Goal: Book appointment/travel/reservation: Book appointment/travel/reservation

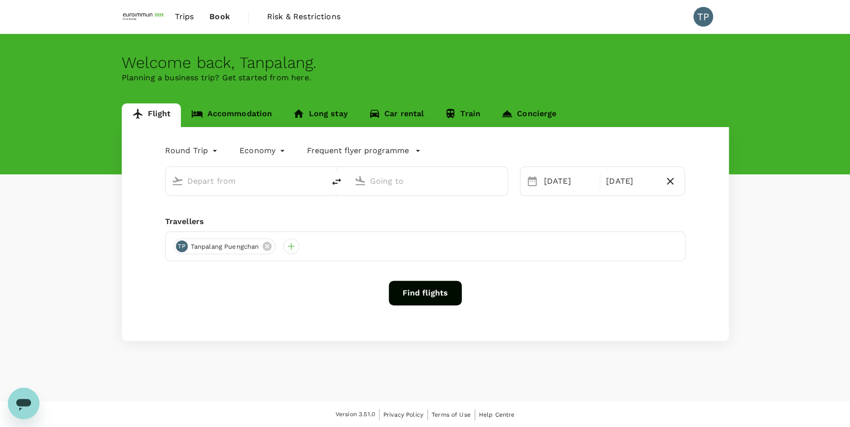
click at [213, 182] on input "text" at bounding box center [245, 180] width 117 height 15
type input "Suvarnabhumi Intl (BKK)"
type input "Singapore, Singapore (any)"
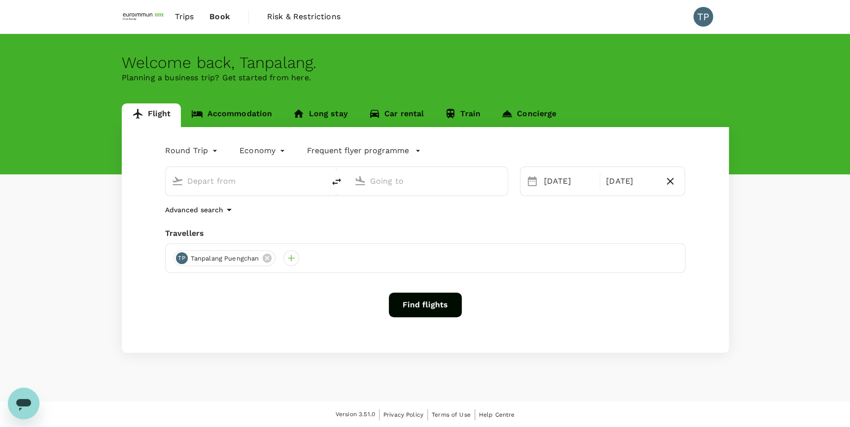
type input "Suvarnabhumi Intl (BKK)"
type input "Singapore, Singapore (any)"
click at [423, 300] on button "Find flights" at bounding box center [425, 305] width 73 height 25
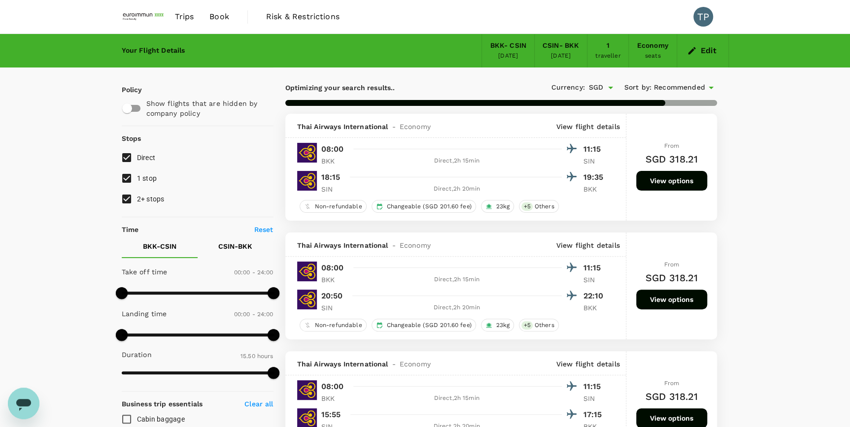
click at [709, 84] on icon at bounding box center [711, 88] width 12 height 12
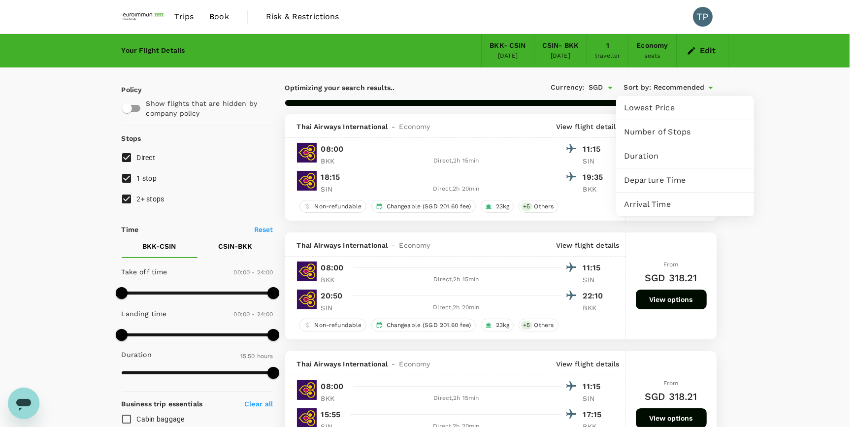
click at [810, 179] on div at bounding box center [428, 213] width 856 height 427
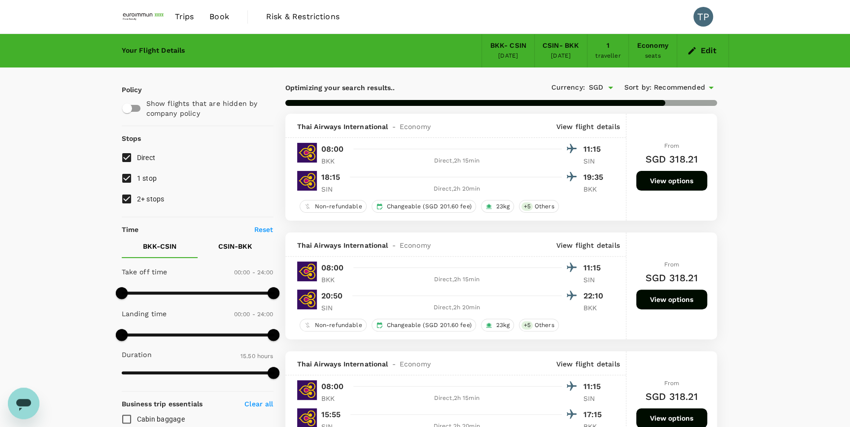
type input "1285"
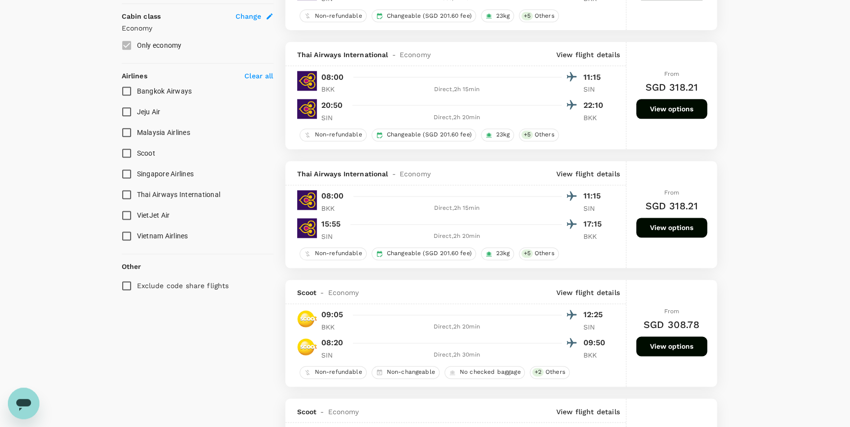
scroll to position [537, 0]
click at [668, 226] on button "View options" at bounding box center [671, 228] width 71 height 20
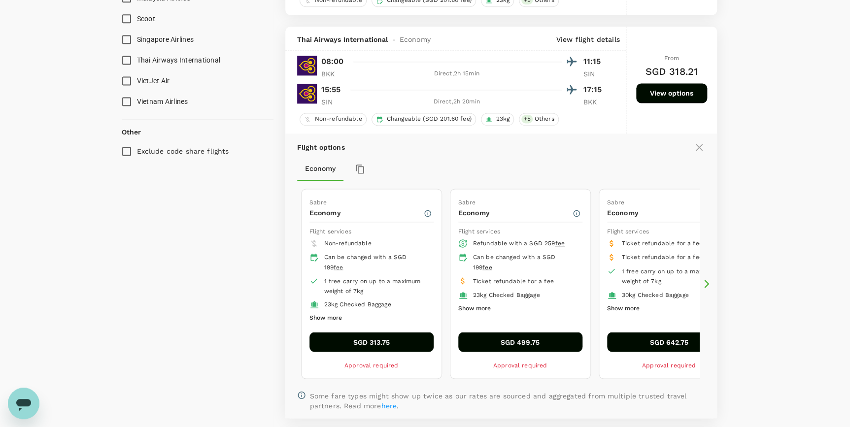
scroll to position [716, 0]
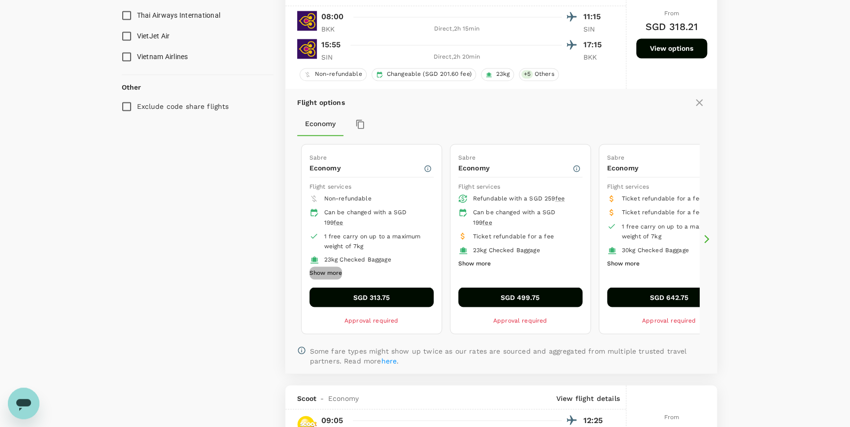
click at [335, 274] on button "Show more" at bounding box center [325, 272] width 33 height 13
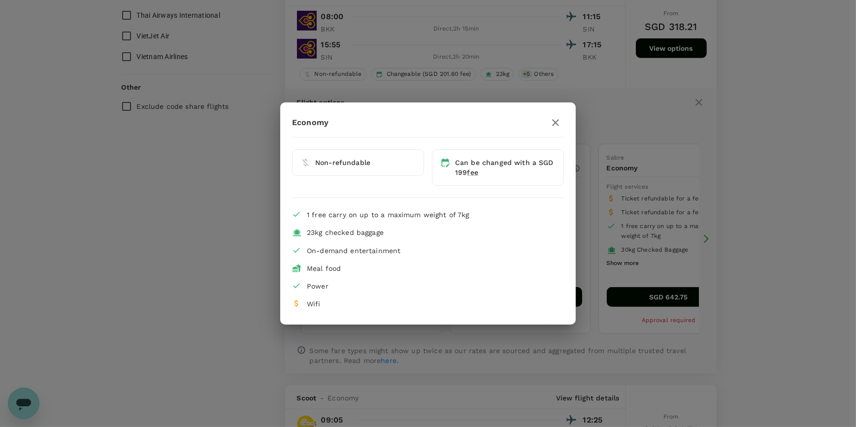
click at [555, 121] on icon "button" at bounding box center [556, 123] width 12 height 12
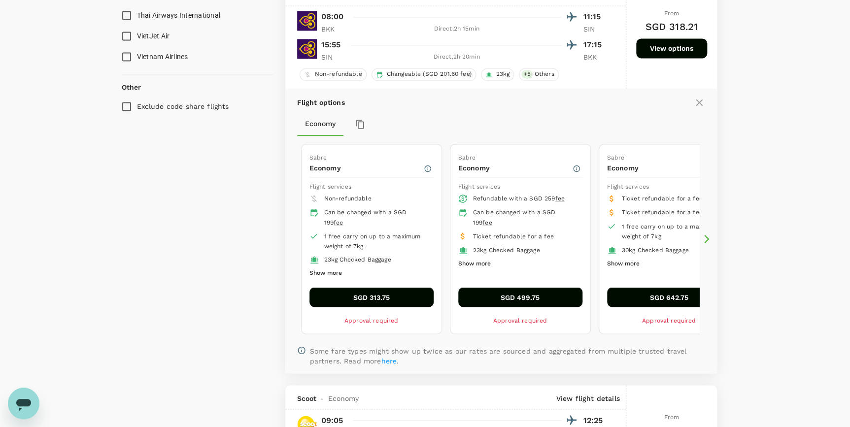
scroll to position [671, 0]
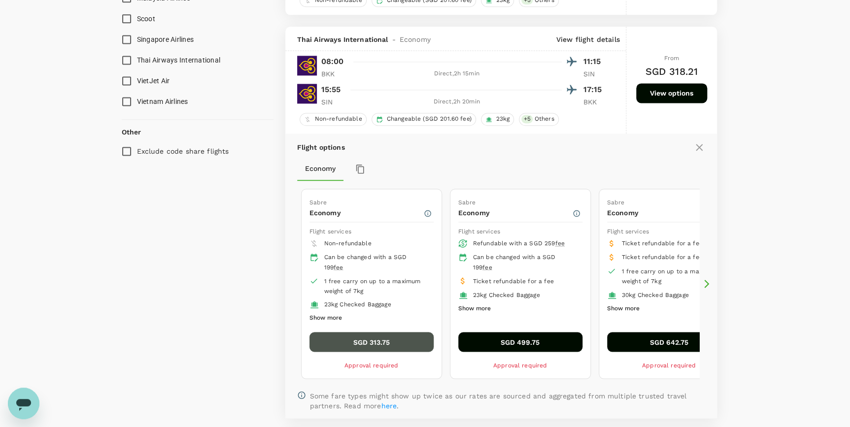
click at [369, 342] on button "SGD 313.75" at bounding box center [371, 342] width 124 height 20
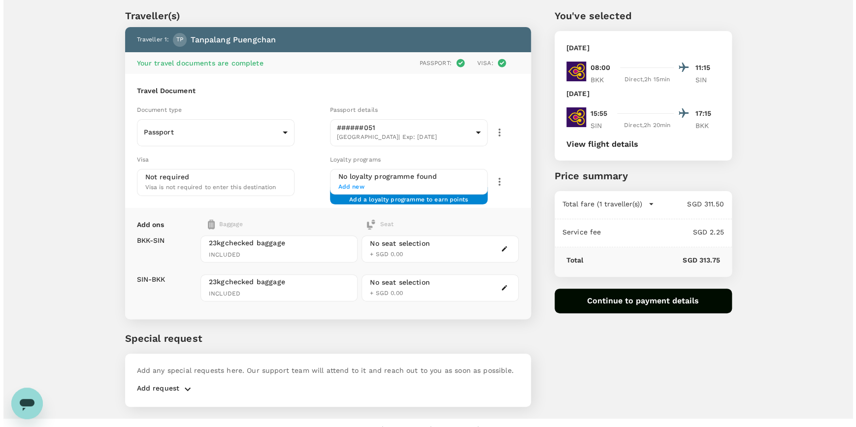
scroll to position [44, 0]
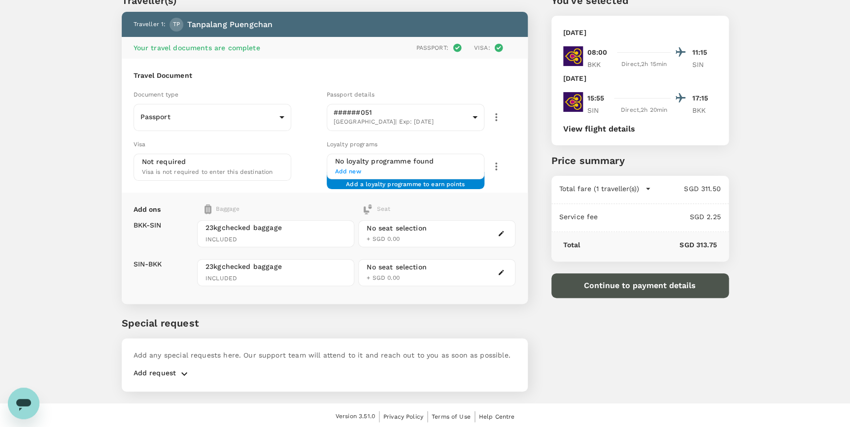
click at [623, 288] on button "Continue to payment details" at bounding box center [639, 285] width 177 height 25
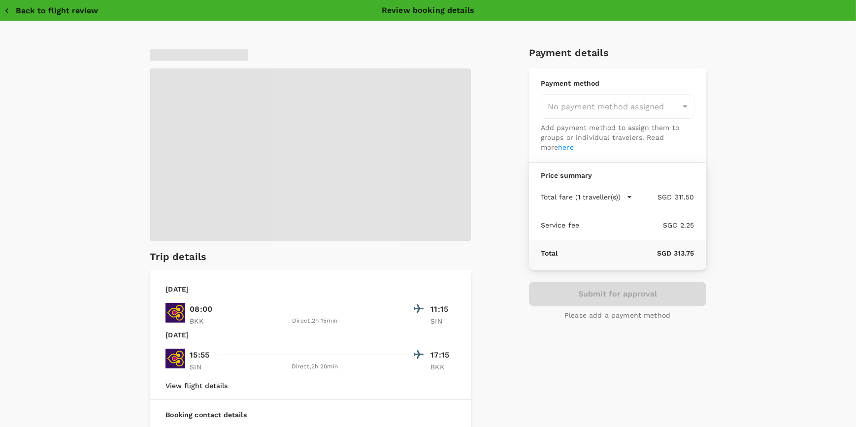
type input "9ae08bde-94be-4a60-86d8-4726f2345b2b"
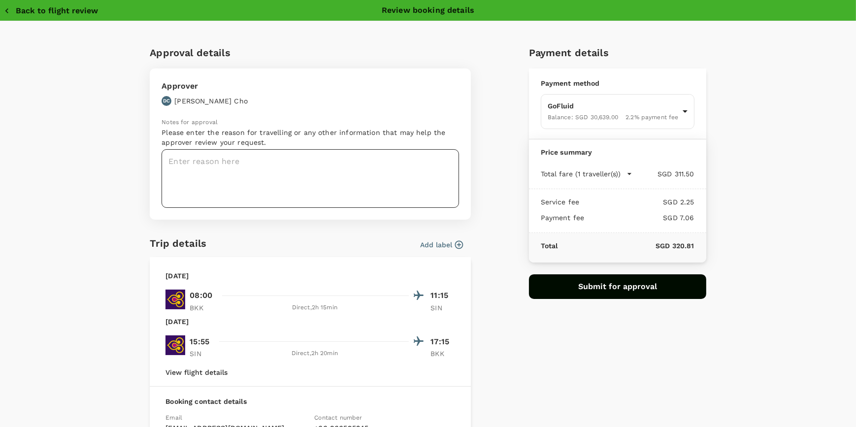
click at [232, 162] on textarea at bounding box center [310, 178] width 297 height 59
drag, startPoint x: 669, startPoint y: 244, endPoint x: 694, endPoint y: 244, distance: 25.1
click at [694, 244] on div "Total SGD 320.81" at bounding box center [617, 248] width 177 height 30
click at [693, 246] on div "Total SGD 320.81" at bounding box center [617, 248] width 177 height 30
drag, startPoint x: 693, startPoint y: 246, endPoint x: 681, endPoint y: 245, distance: 11.4
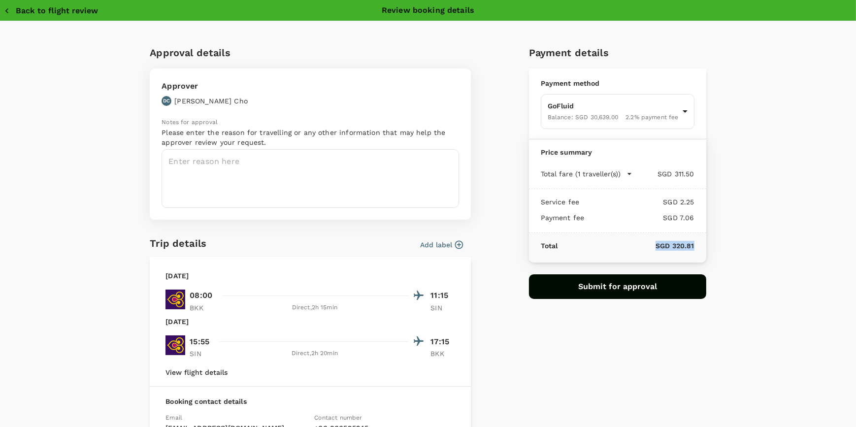
copy p "SGD 320.81"
click at [680, 243] on p "SGD 320.81" at bounding box center [626, 246] width 136 height 10
drag, startPoint x: 669, startPoint y: 245, endPoint x: 692, endPoint y: 246, distance: 22.7
click at [692, 246] on div "Total SGD 320.81" at bounding box center [617, 248] width 177 height 30
drag, startPoint x: 692, startPoint y: 246, endPoint x: 679, endPoint y: 243, distance: 13.0
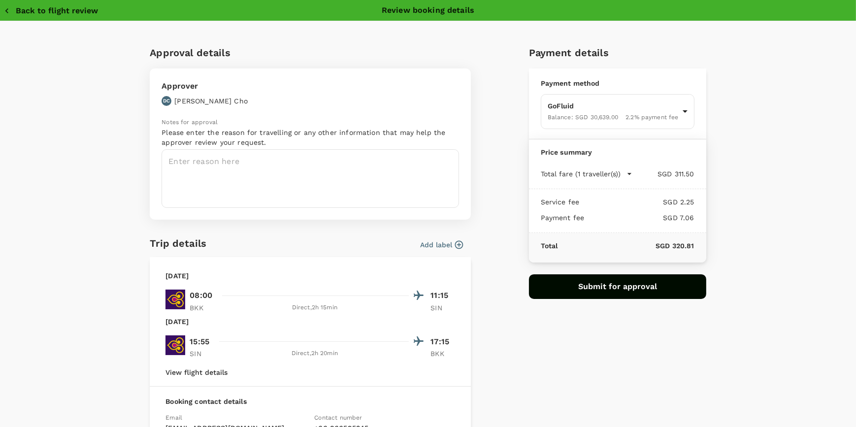
drag, startPoint x: 679, startPoint y: 243, endPoint x: 489, endPoint y: 227, distance: 190.8
click at [489, 227] on div "Approval details Approver DC Deon Cho Notes for approval Please enter the reaso…" at bounding box center [424, 287] width 564 height 500
click at [555, 362] on div "Payment details Payment method GoFluid Balance : SGD 30,639.00 2.2 % payment fe…" at bounding box center [613, 287] width 185 height 500
drag, startPoint x: 669, startPoint y: 245, endPoint x: 695, endPoint y: 246, distance: 26.1
click at [695, 246] on div "Total SGD 320.81" at bounding box center [617, 248] width 177 height 30
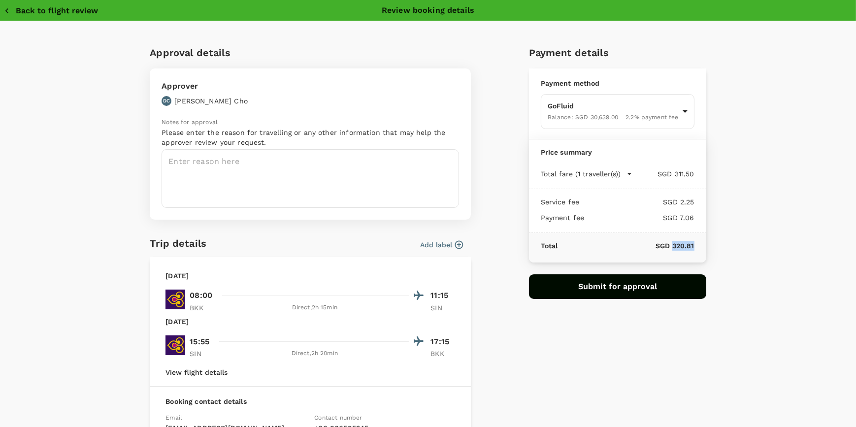
copy p "320.81"
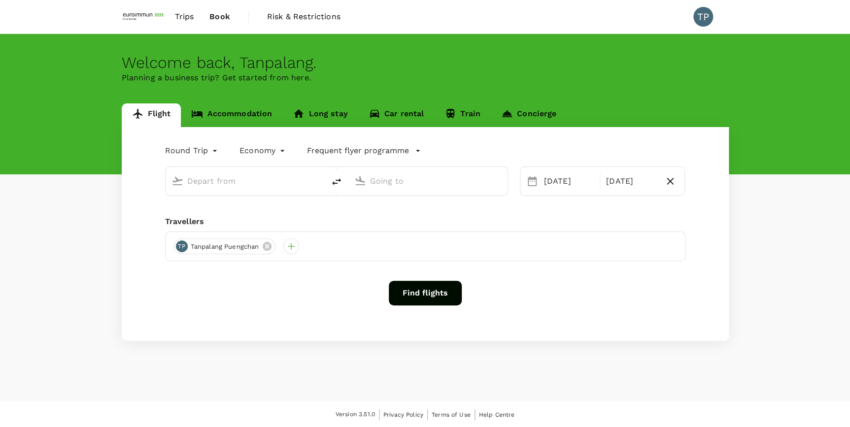
click at [232, 108] on link "Accommodation" at bounding box center [231, 115] width 101 height 24
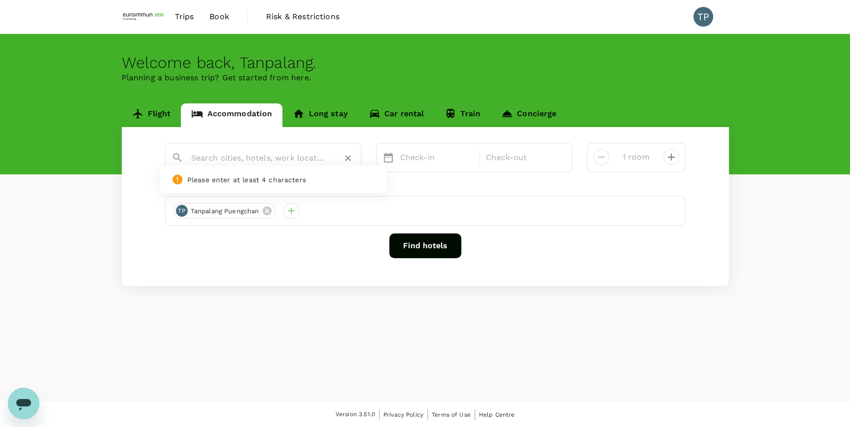
click at [264, 157] on input "text" at bounding box center [259, 157] width 136 height 15
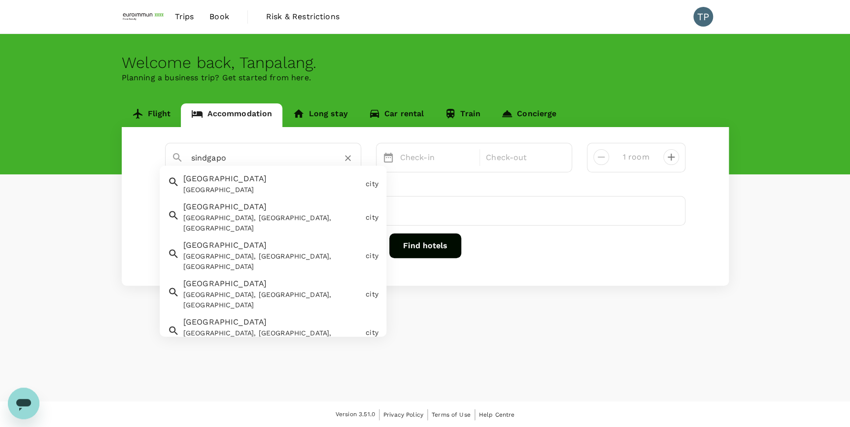
click at [265, 185] on div "[GEOGRAPHIC_DATA]" at bounding box center [272, 190] width 178 height 10
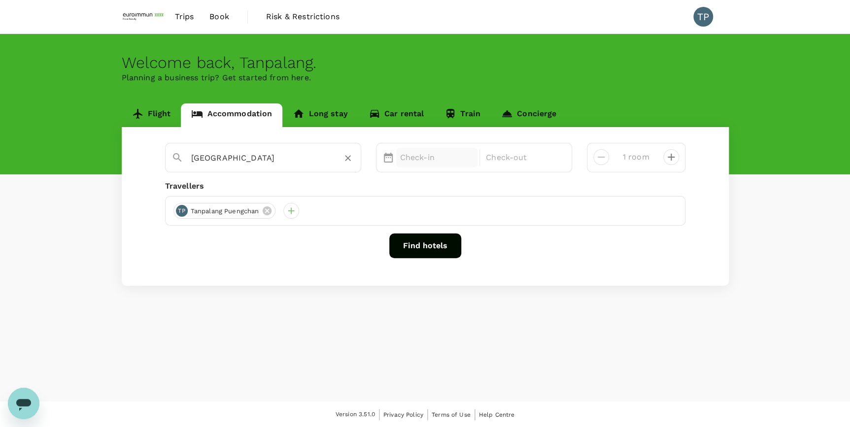
type input "[GEOGRAPHIC_DATA]"
click at [425, 155] on p "Check-in" at bounding box center [437, 158] width 74 height 12
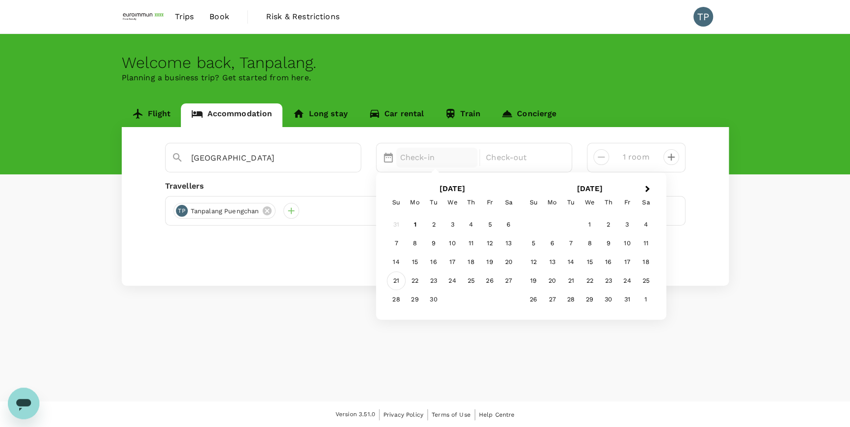
click at [396, 278] on div "21" at bounding box center [396, 280] width 19 height 19
click at [506, 282] on div "27" at bounding box center [508, 280] width 19 height 19
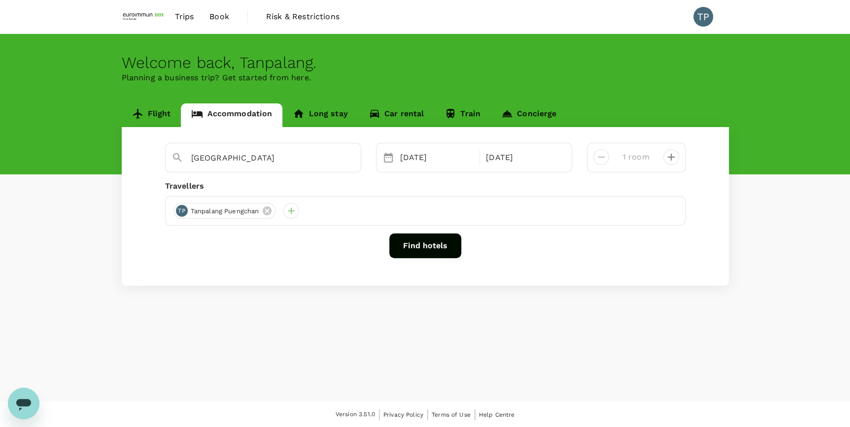
click at [423, 247] on button "Find hotels" at bounding box center [425, 245] width 72 height 25
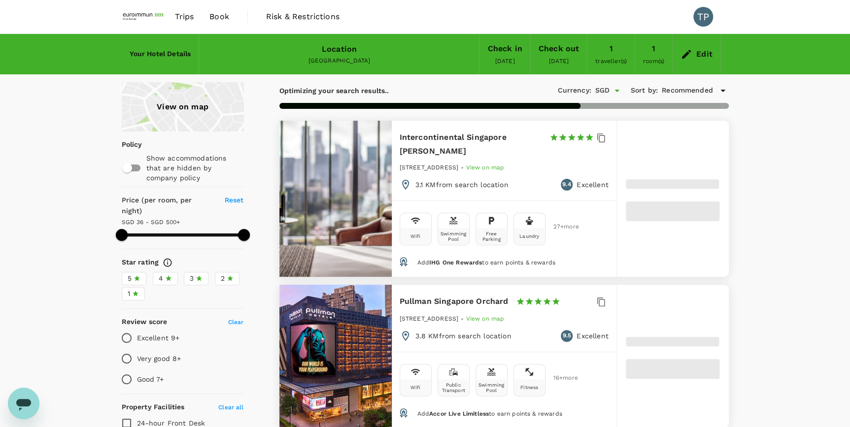
type input "28.89"
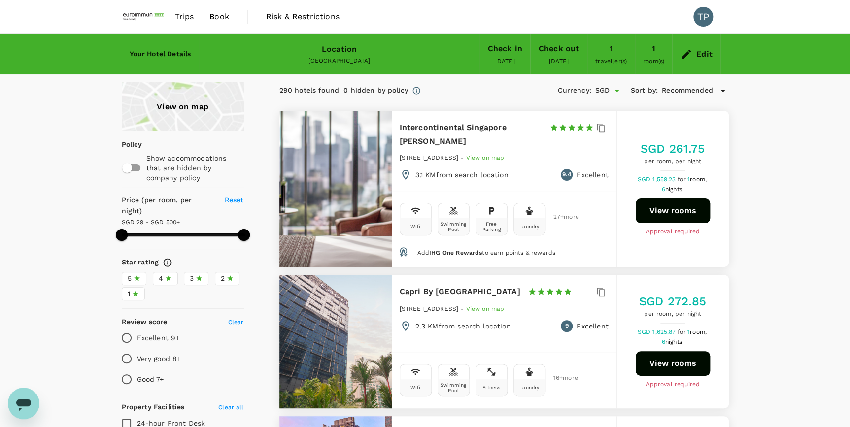
click at [185, 233] on span at bounding box center [183, 234] width 123 height 3
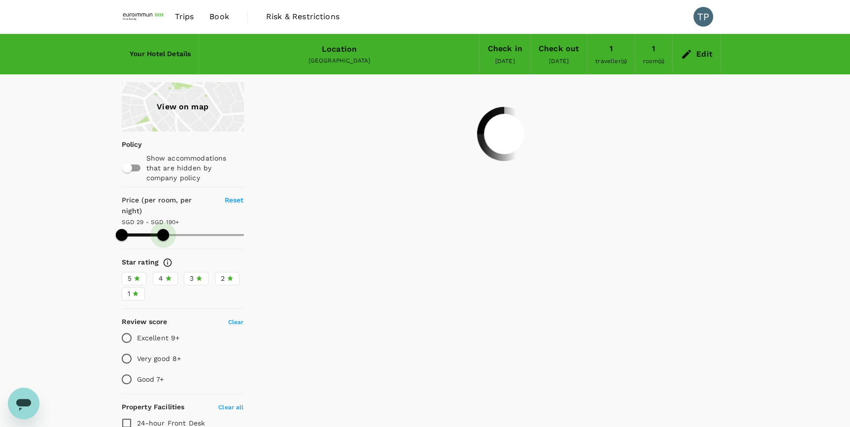
drag, startPoint x: 185, startPoint y: 222, endPoint x: 163, endPoint y: 220, distance: 21.7
click at [163, 229] on span at bounding box center [163, 235] width 12 height 12
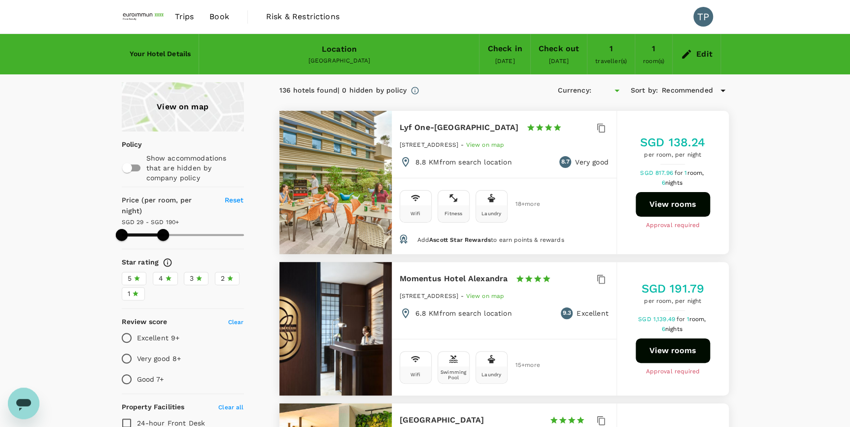
type input "189.89"
type input "SGD"
click at [185, 105] on div "View on map" at bounding box center [183, 106] width 122 height 49
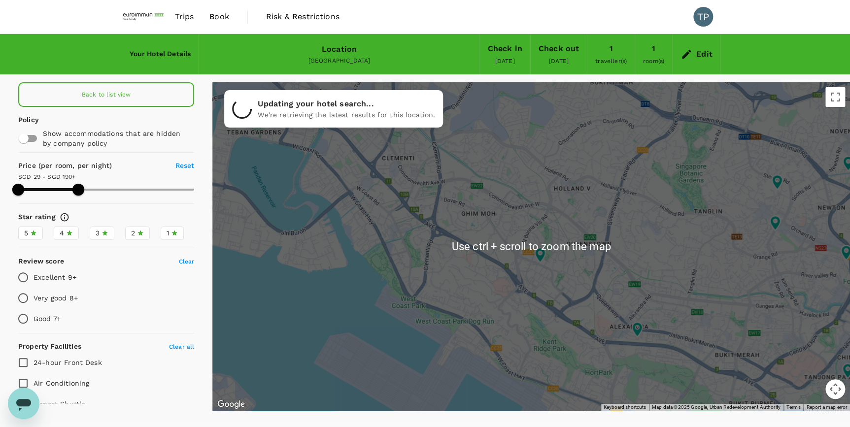
scroll to position [39, 0]
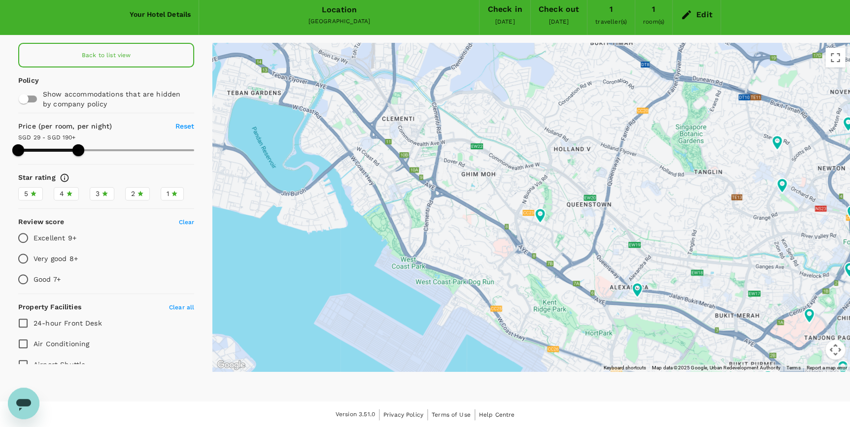
click at [834, 350] on button "Map camera controls" at bounding box center [835, 350] width 20 height 20
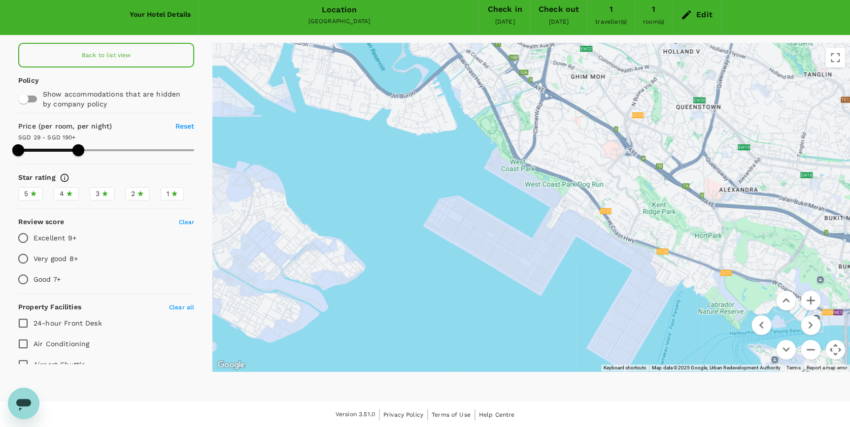
drag, startPoint x: 527, startPoint y: 286, endPoint x: 635, endPoint y: 190, distance: 144.8
click at [637, 187] on div at bounding box center [530, 207] width 637 height 329
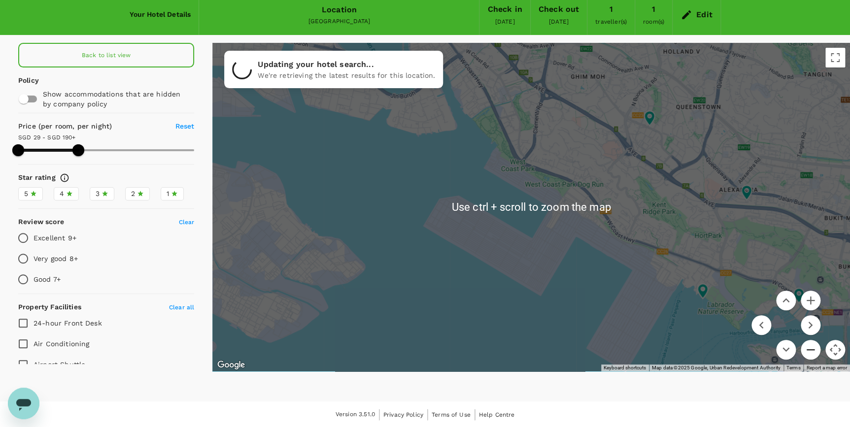
click at [810, 348] on button "Zoom out" at bounding box center [810, 350] width 20 height 20
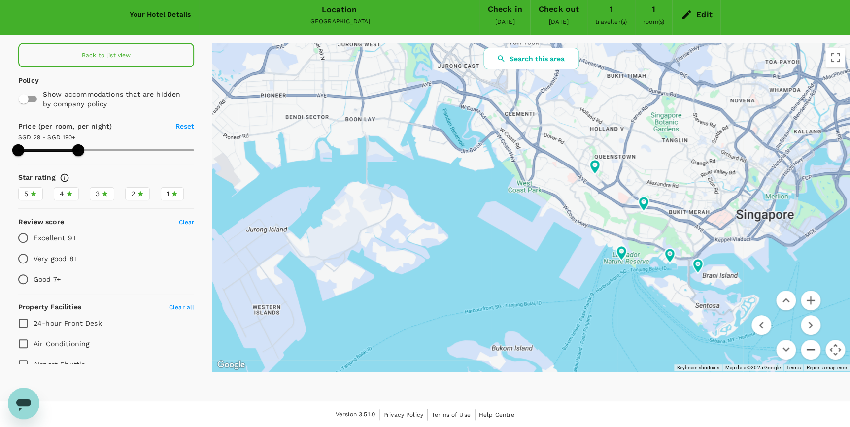
click at [810, 348] on button "Zoom out" at bounding box center [810, 350] width 20 height 20
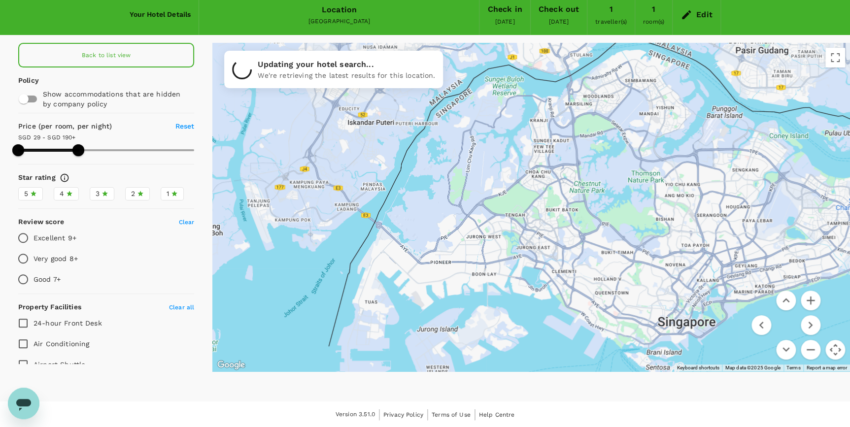
drag, startPoint x: 513, startPoint y: 202, endPoint x: 552, endPoint y: 312, distance: 116.4
click at [552, 312] on div at bounding box center [530, 207] width 637 height 329
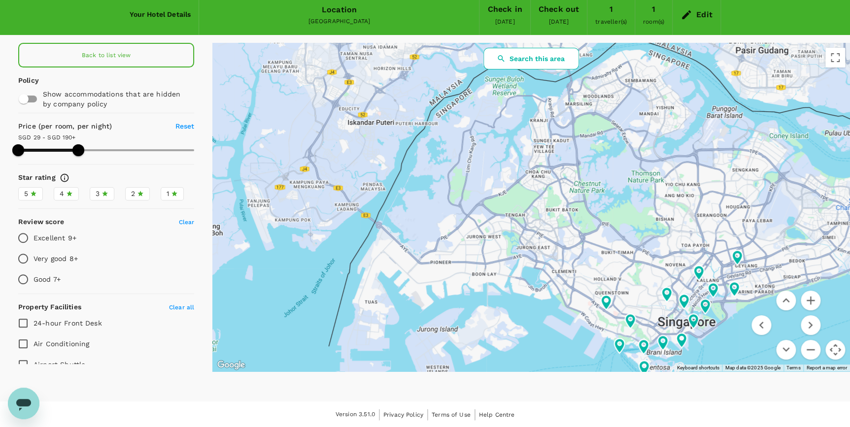
click at [509, 58] on button "Search this area" at bounding box center [531, 59] width 96 height 22
drag, startPoint x: 751, startPoint y: 315, endPoint x: 644, endPoint y: 296, distance: 108.5
click at [644, 296] on div "Use ctrl + scroll to zoom the map Keyboard shortcuts Map Data Map data ©2025 Go…" at bounding box center [530, 207] width 637 height 329
click at [811, 325] on button "Move right" at bounding box center [810, 325] width 20 height 20
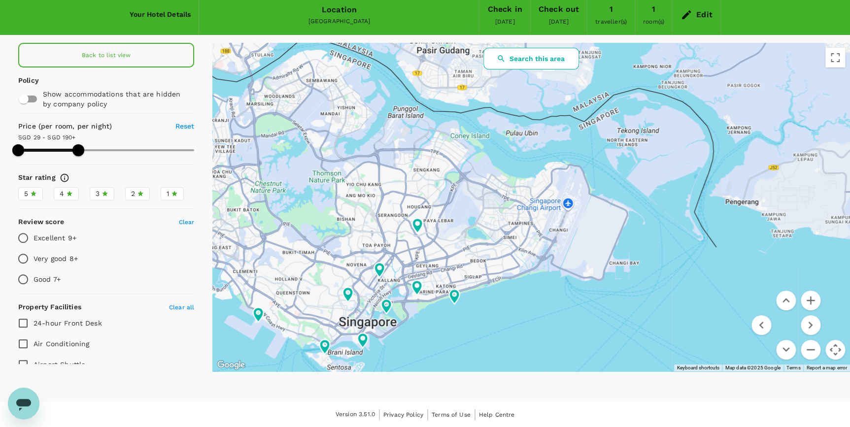
click at [539, 60] on button "Search this area" at bounding box center [531, 59] width 96 height 22
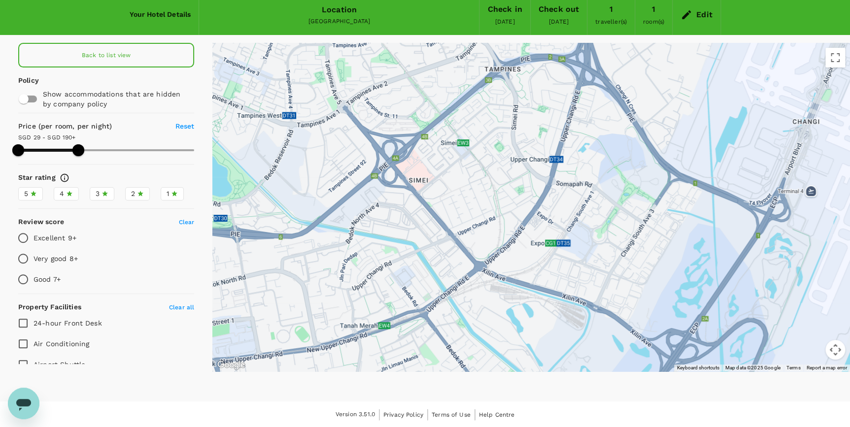
drag, startPoint x: 478, startPoint y: 222, endPoint x: 493, endPoint y: 316, distance: 95.7
click at [493, 316] on div at bounding box center [530, 207] width 637 height 329
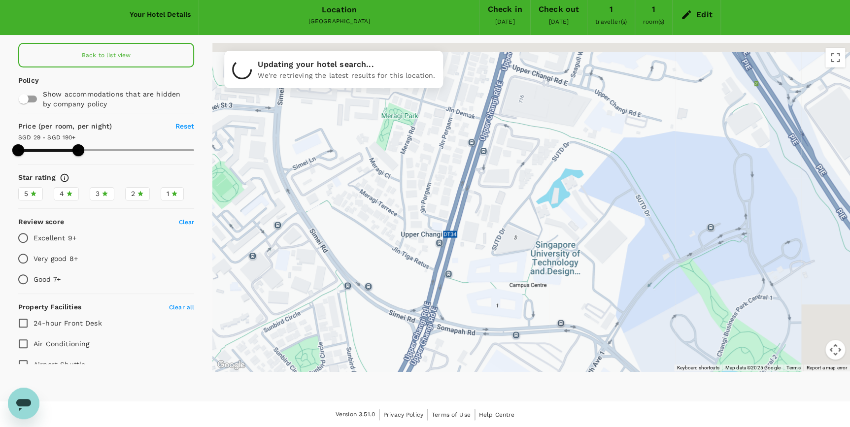
drag, startPoint x: 531, startPoint y: 249, endPoint x: 475, endPoint y: 359, distance: 123.4
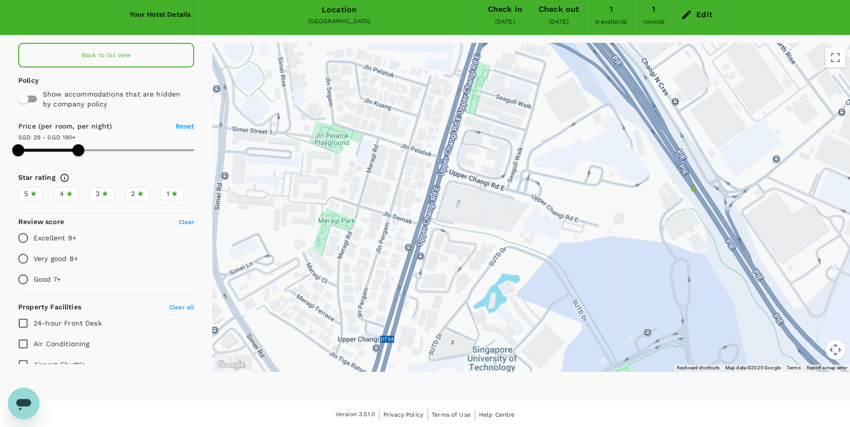
drag, startPoint x: 511, startPoint y: 265, endPoint x: 449, endPoint y: 365, distance: 118.4
click at [449, 365] on div at bounding box center [530, 207] width 637 height 329
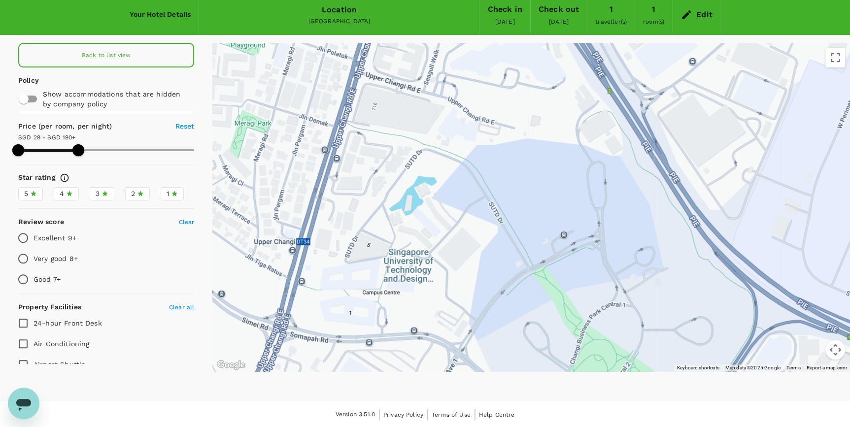
drag, startPoint x: 482, startPoint y: 290, endPoint x: 398, endPoint y: 190, distance: 130.4
click at [398, 190] on div at bounding box center [530, 207] width 637 height 329
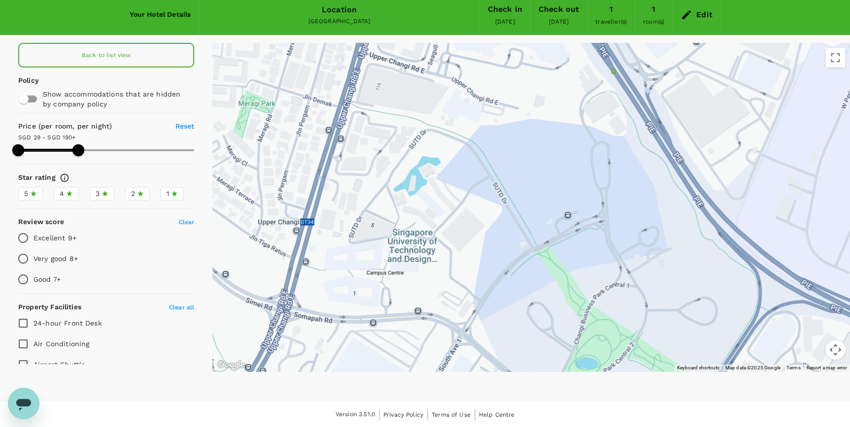
drag, startPoint x: 426, startPoint y: 274, endPoint x: 428, endPoint y: 138, distance: 136.0
click at [428, 138] on div at bounding box center [530, 207] width 637 height 329
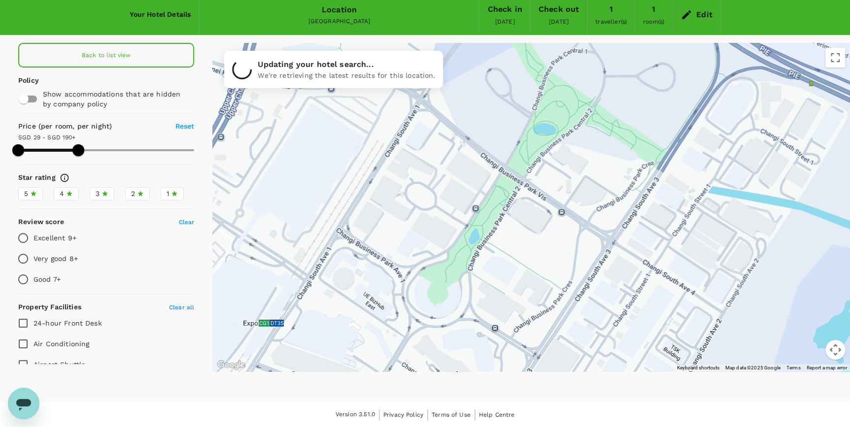
drag, startPoint x: 476, startPoint y: 293, endPoint x: 435, endPoint y: 200, distance: 101.7
click at [435, 200] on div at bounding box center [530, 207] width 637 height 329
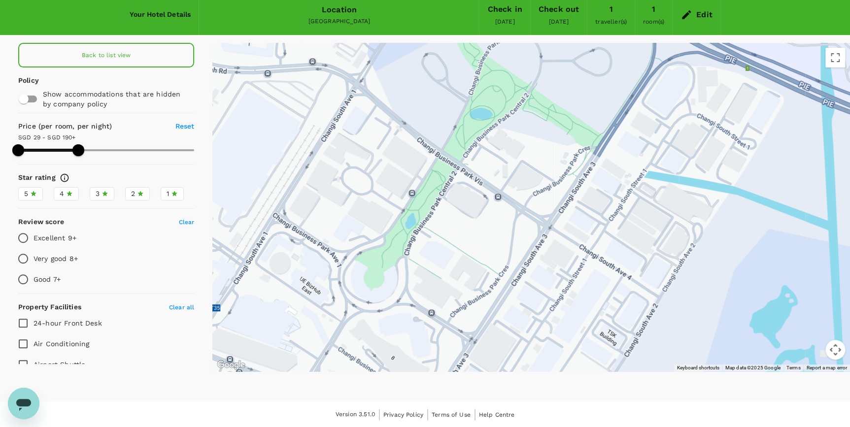
drag, startPoint x: 571, startPoint y: 292, endPoint x: 505, endPoint y: 276, distance: 67.4
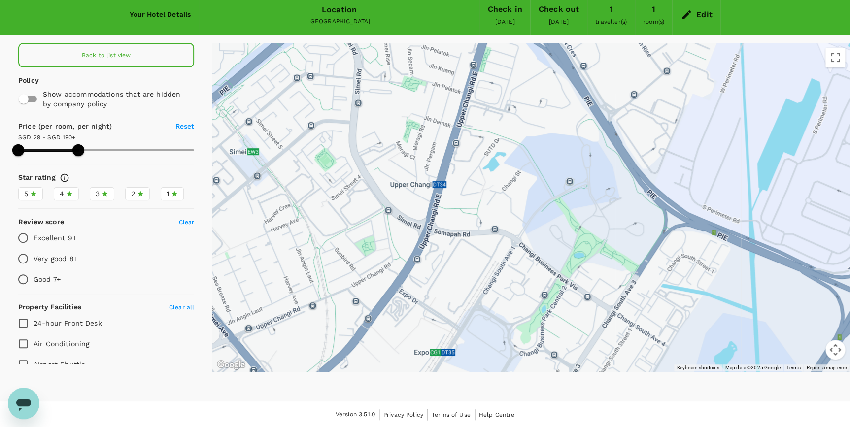
drag, startPoint x: 399, startPoint y: 235, endPoint x: 486, endPoint y: 296, distance: 105.5
click at [486, 296] on div at bounding box center [530, 207] width 637 height 329
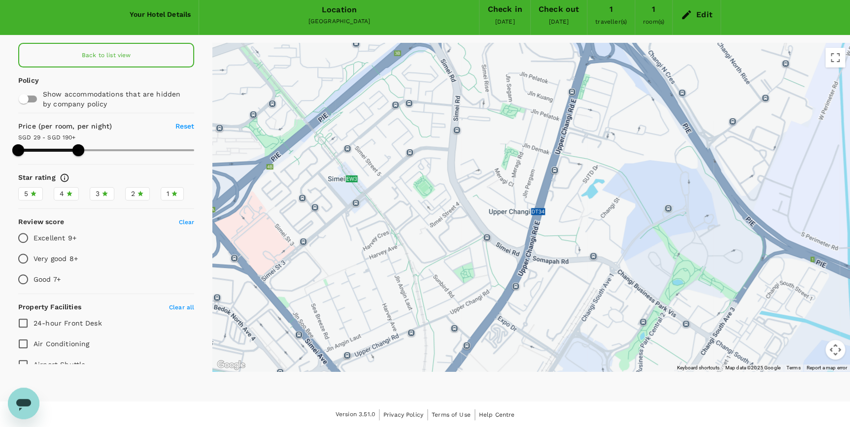
drag, startPoint x: 459, startPoint y: 273, endPoint x: 562, endPoint y: 299, distance: 106.2
click at [562, 299] on div at bounding box center [530, 207] width 637 height 329
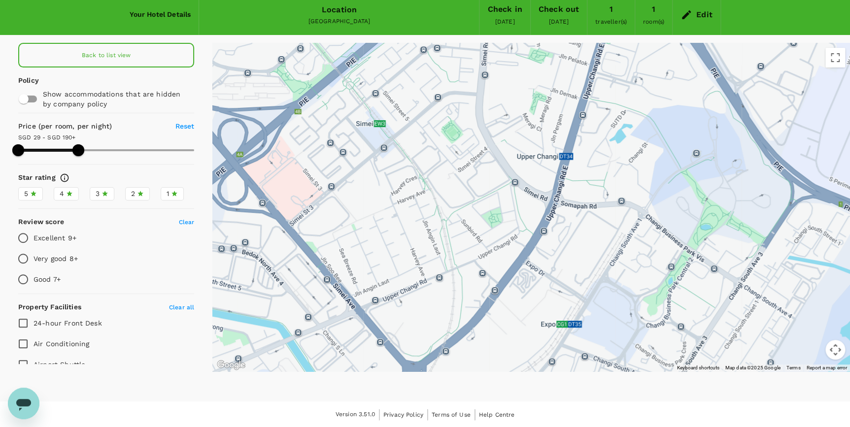
drag, startPoint x: 466, startPoint y: 324, endPoint x: 489, endPoint y: 274, distance: 54.2
click at [489, 271] on div at bounding box center [530, 207] width 637 height 329
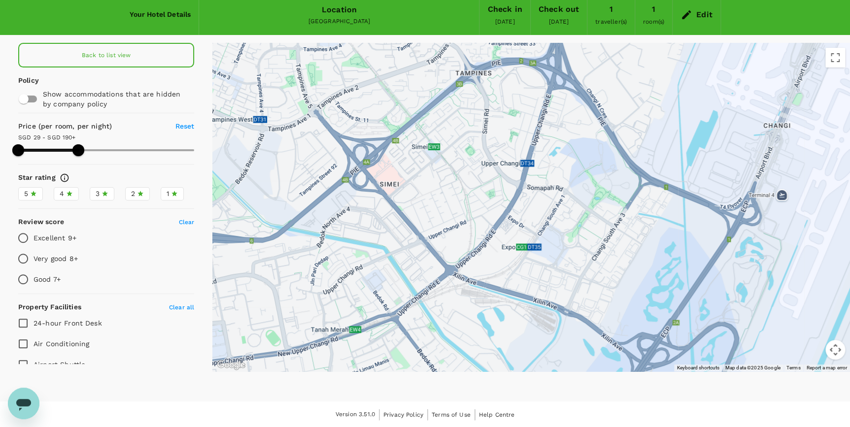
drag, startPoint x: 471, startPoint y: 319, endPoint x: 451, endPoint y: 256, distance: 65.7
click at [451, 256] on div at bounding box center [530, 207] width 637 height 329
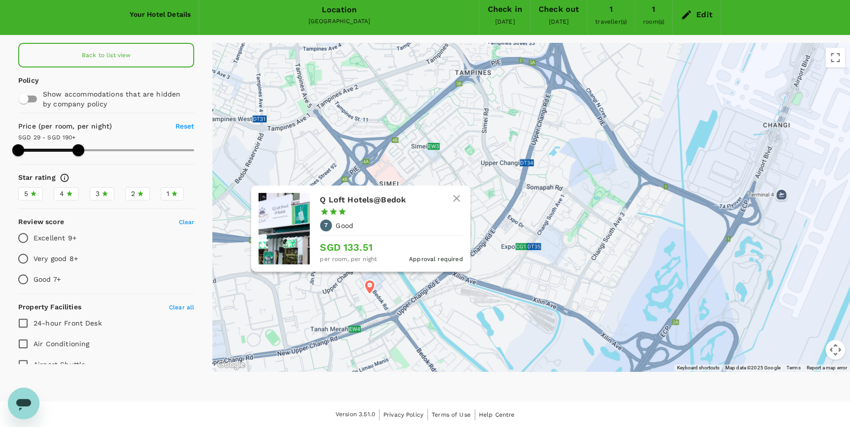
click at [369, 285] on icon at bounding box center [370, 287] width 18 height 18
click at [368, 286] on icon at bounding box center [369, 287] width 10 height 15
click at [350, 246] on p "SGD 133.51" at bounding box center [391, 247] width 143 height 15
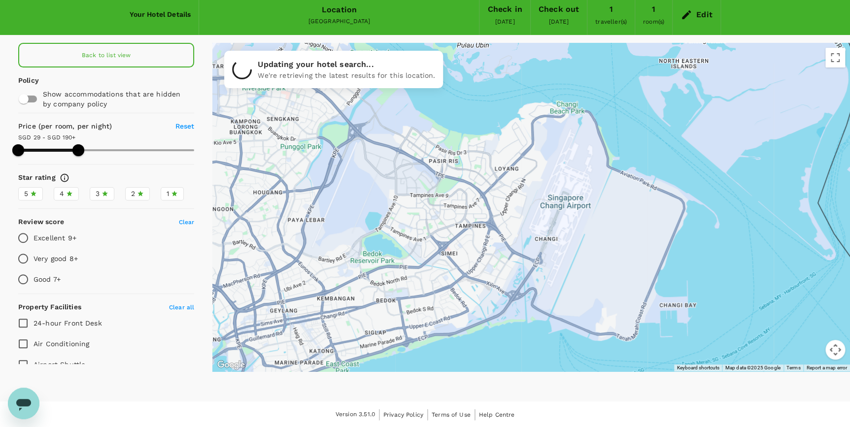
drag, startPoint x: 411, startPoint y: 116, endPoint x: 430, endPoint y: 148, distance: 37.2
click at [430, 148] on div at bounding box center [530, 207] width 637 height 329
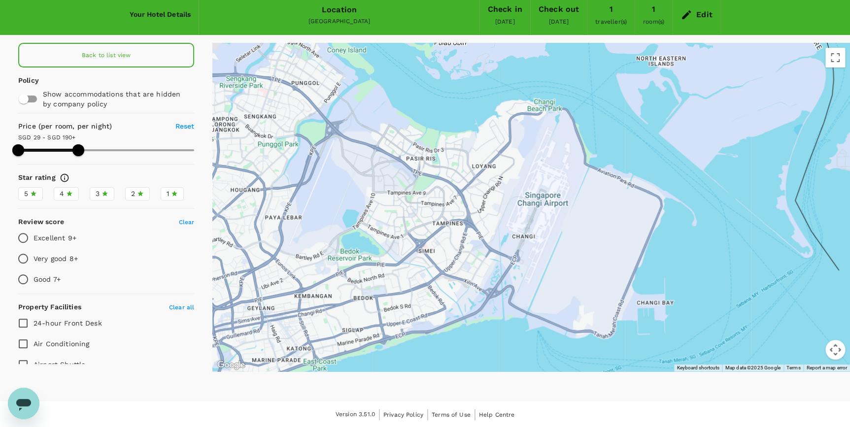
drag, startPoint x: 478, startPoint y: 290, endPoint x: 455, endPoint y: 287, distance: 23.9
click at [455, 287] on div at bounding box center [530, 207] width 637 height 329
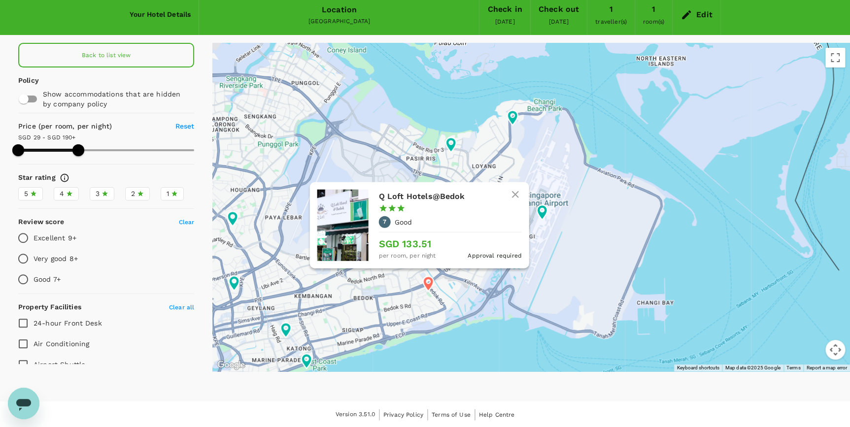
click at [427, 282] on icon at bounding box center [428, 283] width 10 height 15
click at [428, 286] on icon at bounding box center [428, 283] width 10 height 15
click at [405, 193] on h6 "Q Loft Hotels@Bedok" at bounding box center [446, 197] width 135 height 14
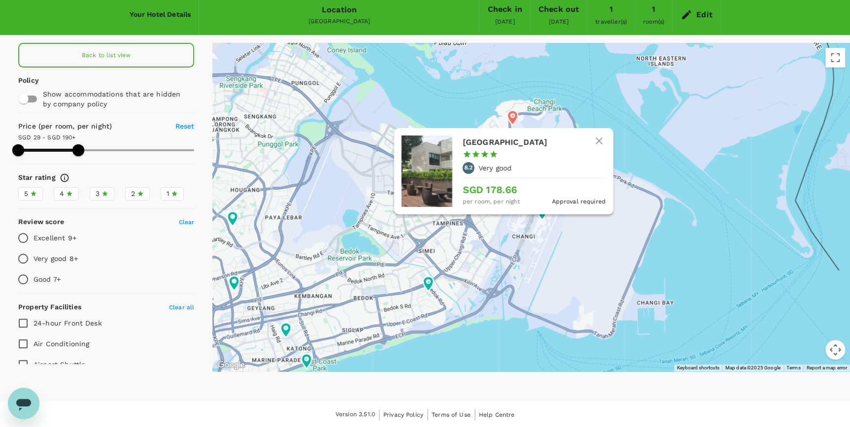
click at [513, 113] on icon at bounding box center [512, 118] width 10 height 15
click at [496, 139] on h6 "Changi Cove" at bounding box center [529, 143] width 135 height 14
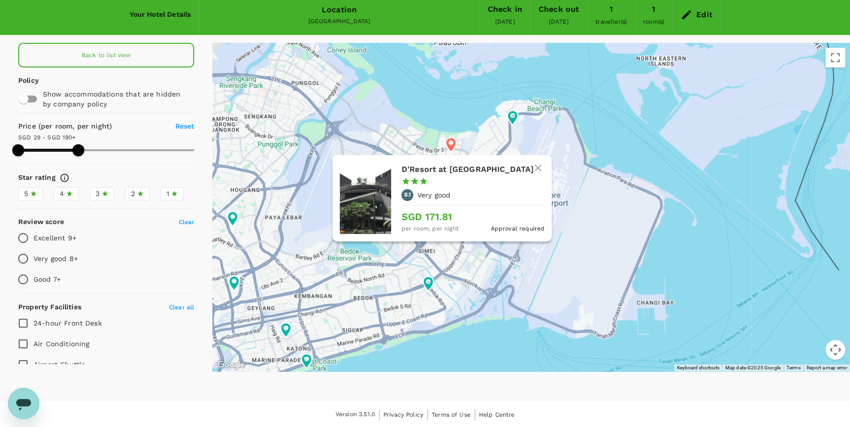
click at [450, 142] on icon at bounding box center [451, 145] width 18 height 18
click at [450, 167] on h6 "D'Resort at Downtown East" at bounding box center [468, 170] width 135 height 14
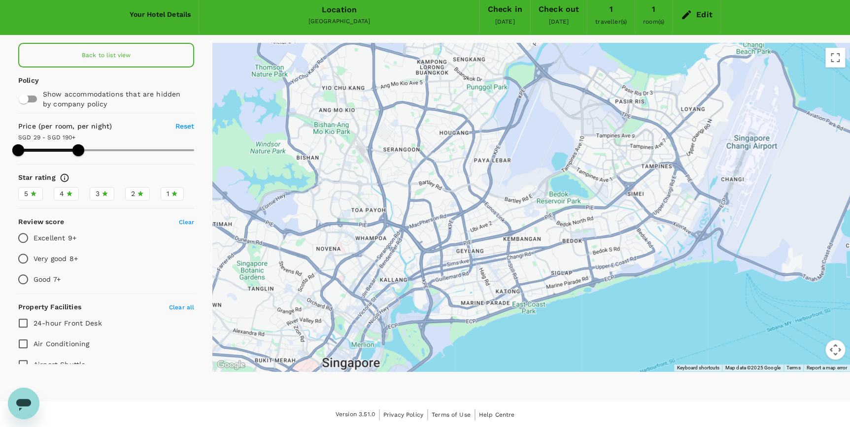
drag, startPoint x: 374, startPoint y: 210, endPoint x: 608, endPoint y: 156, distance: 240.1
click at [608, 156] on div at bounding box center [530, 207] width 637 height 329
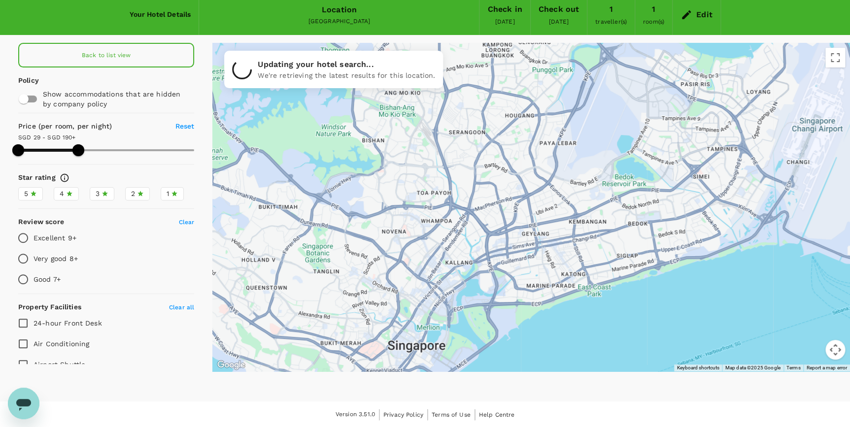
drag, startPoint x: 581, startPoint y: 192, endPoint x: 625, endPoint y: 171, distance: 48.0
click at [625, 171] on div at bounding box center [530, 207] width 637 height 329
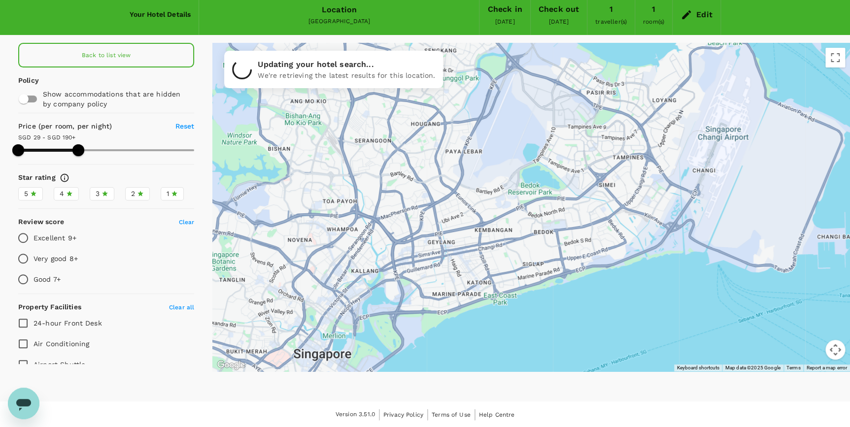
drag, startPoint x: 637, startPoint y: 266, endPoint x: 541, endPoint y: 275, distance: 96.4
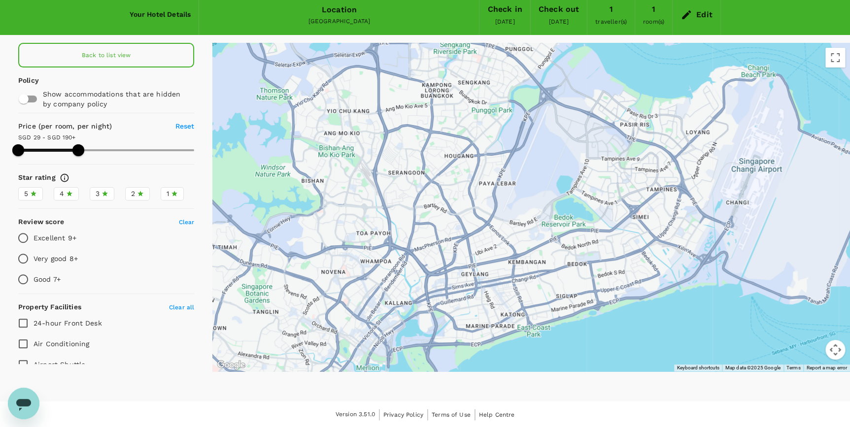
drag, startPoint x: 541, startPoint y: 257, endPoint x: 575, endPoint y: 291, distance: 48.1
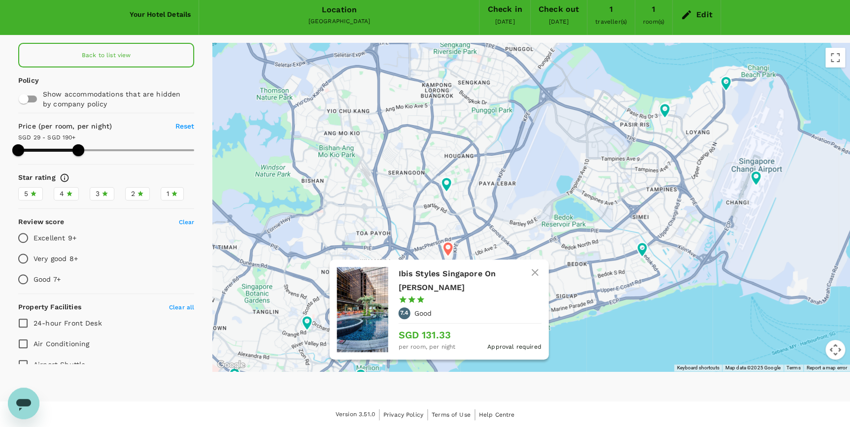
click at [446, 249] on icon at bounding box center [448, 249] width 10 height 15
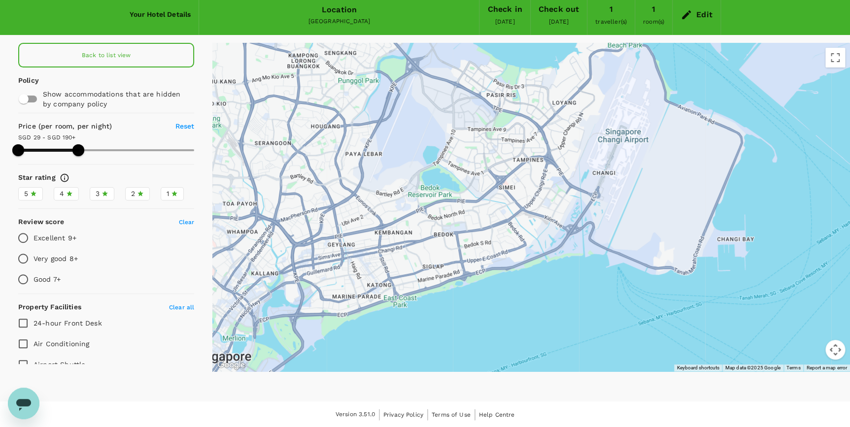
drag, startPoint x: 689, startPoint y: 320, endPoint x: 488, endPoint y: 315, distance: 200.5
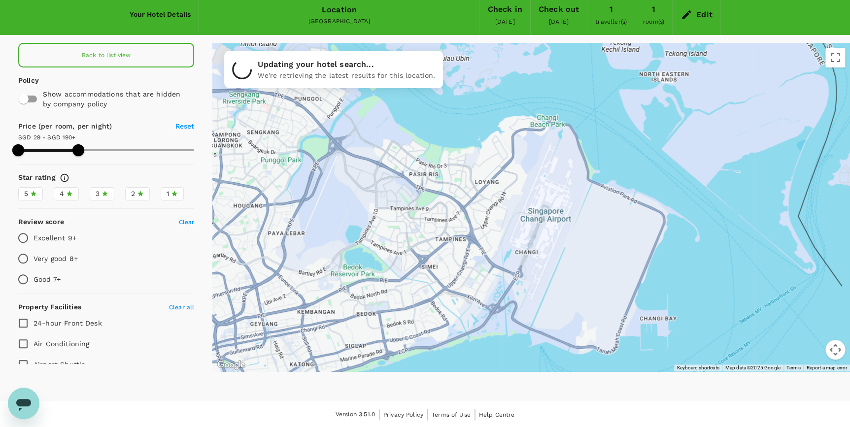
drag, startPoint x: 498, startPoint y: 182, endPoint x: 489, endPoint y: 239, distance: 58.0
click at [489, 239] on div at bounding box center [530, 207] width 637 height 329
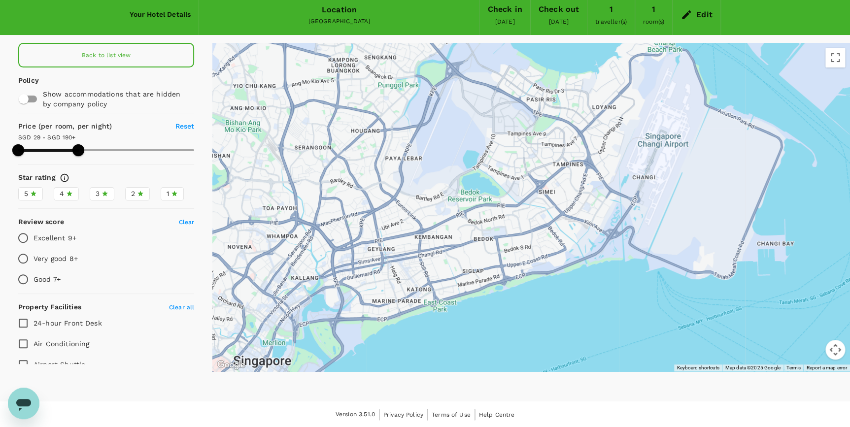
drag, startPoint x: 313, startPoint y: 261, endPoint x: 434, endPoint y: 184, distance: 142.8
click at [434, 184] on div at bounding box center [530, 207] width 637 height 329
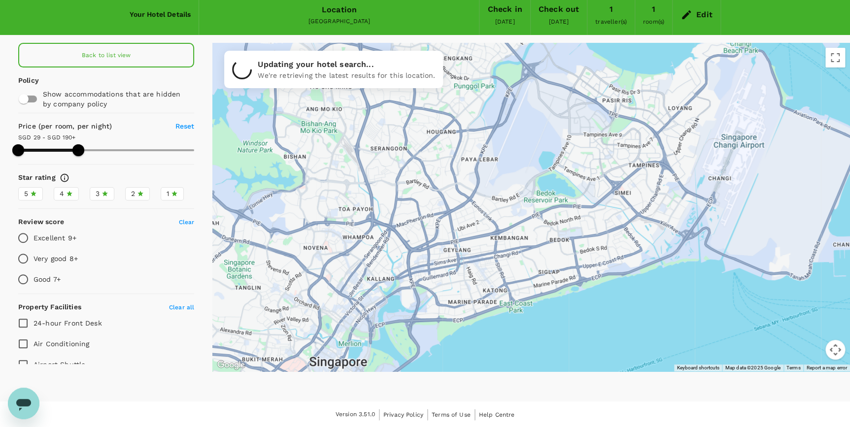
drag, startPoint x: 361, startPoint y: 318, endPoint x: 443, endPoint y: 317, distance: 82.3
click at [443, 317] on div at bounding box center [530, 207] width 637 height 329
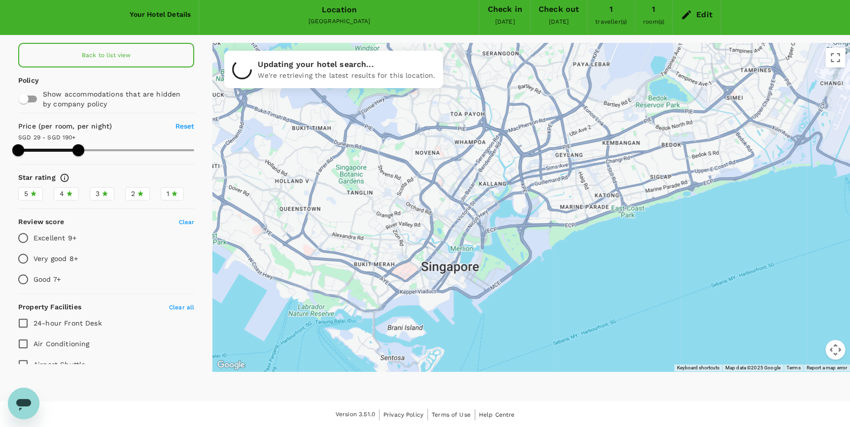
drag, startPoint x: 441, startPoint y: 323, endPoint x: 555, endPoint y: 227, distance: 149.2
click at [555, 227] on div at bounding box center [530, 207] width 637 height 329
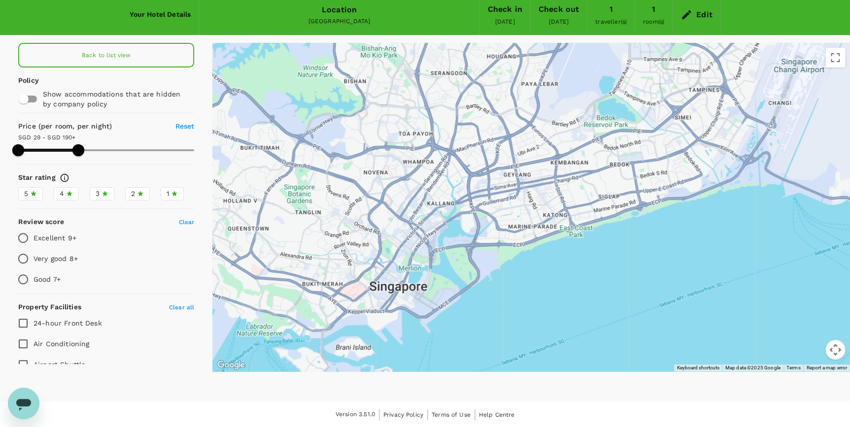
drag, startPoint x: 668, startPoint y: 248, endPoint x: 586, endPoint y: 281, distance: 88.8
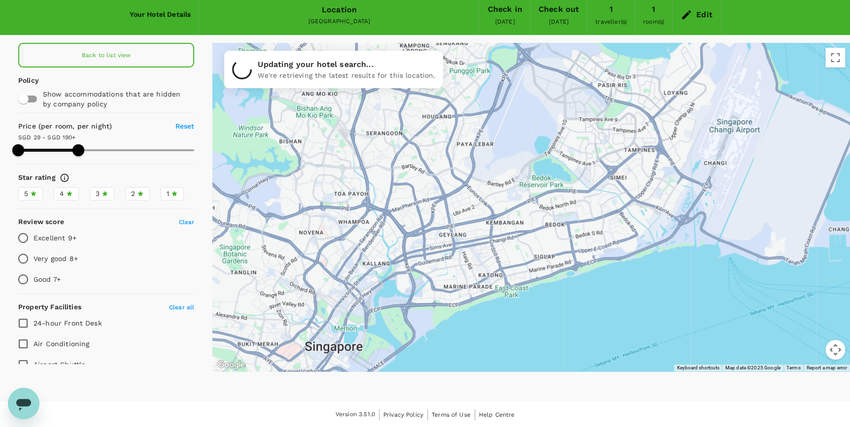
drag, startPoint x: 537, startPoint y: 277, endPoint x: 507, endPoint y: 320, distance: 52.3
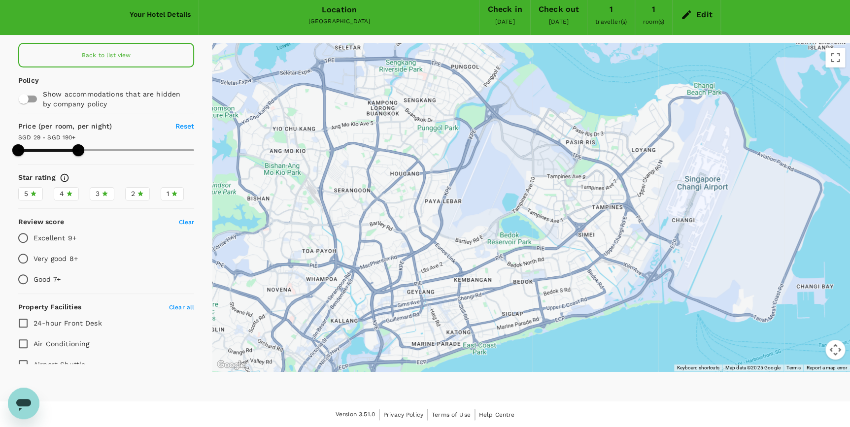
drag, startPoint x: 596, startPoint y: 163, endPoint x: 575, endPoint y: 202, distance: 45.2
click at [575, 202] on div at bounding box center [530, 207] width 637 height 329
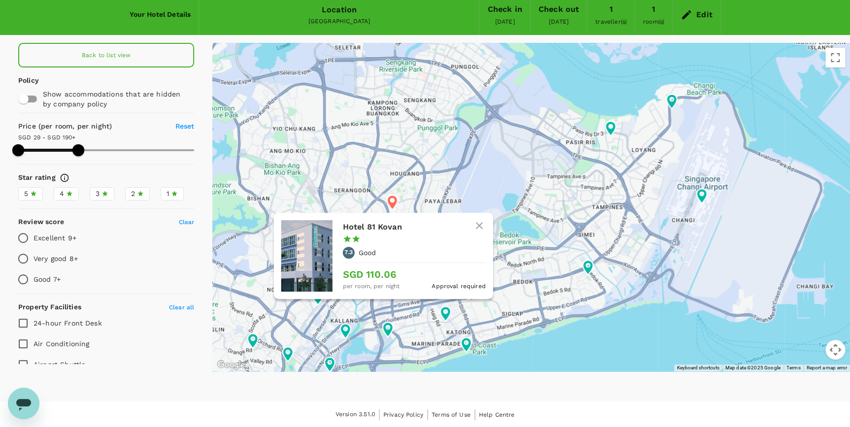
click at [393, 199] on icon at bounding box center [392, 203] width 18 height 18
click at [382, 224] on h6 "Hotel 81 Kovan" at bounding box center [410, 227] width 135 height 14
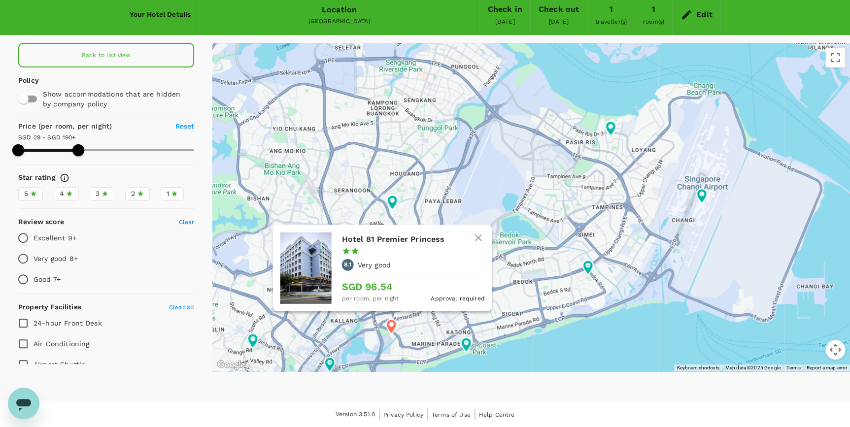
click at [390, 324] on icon at bounding box center [391, 327] width 18 height 18
click at [380, 234] on h6 "Hotel 81 Premier Princess" at bounding box center [409, 239] width 135 height 14
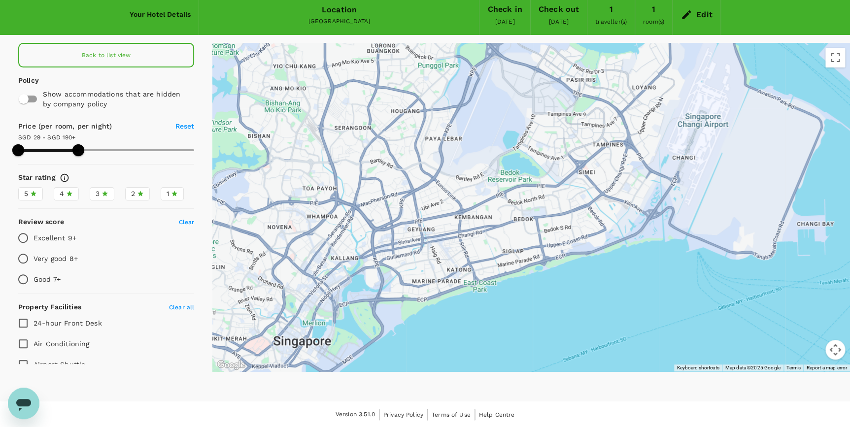
drag, startPoint x: 557, startPoint y: 304, endPoint x: 558, endPoint y: 236, distance: 68.5
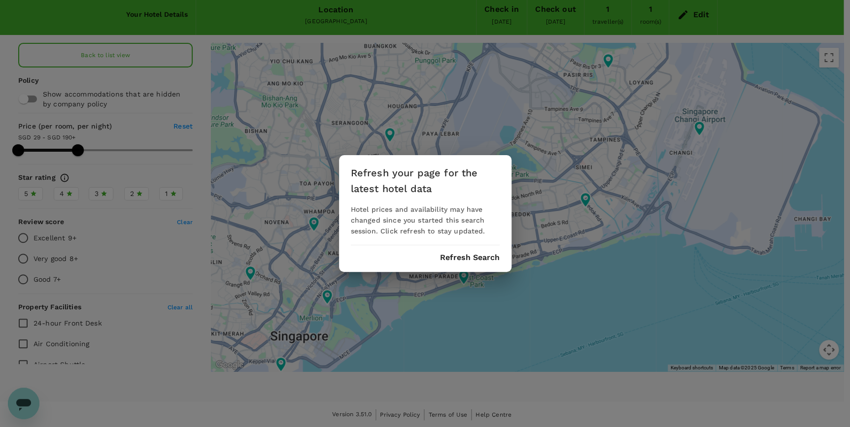
type input "189.89"
drag, startPoint x: 561, startPoint y: 221, endPoint x: 549, endPoint y: 252, distance: 33.8
click at [549, 252] on div "Refresh your page for the latest hotel data Hotel prices and availability may h…" at bounding box center [428, 213] width 856 height 427
drag, startPoint x: 549, startPoint y: 252, endPoint x: 490, endPoint y: 256, distance: 58.7
click at [490, 256] on button "Refresh Search" at bounding box center [473, 257] width 60 height 9
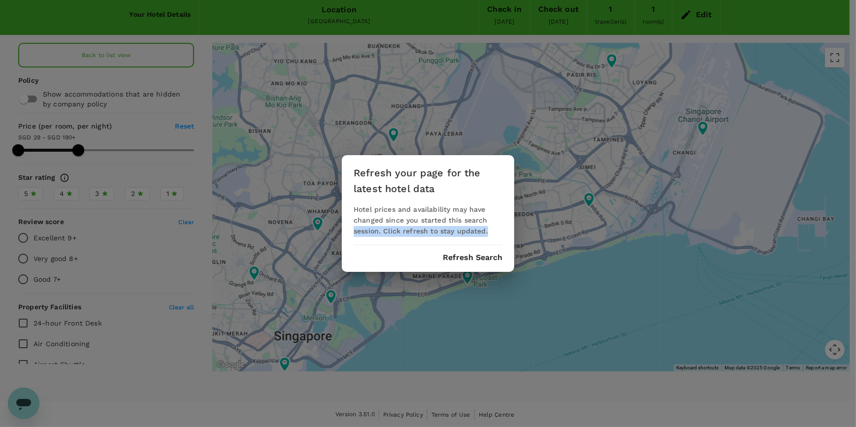
click at [490, 256] on button "Refresh Search" at bounding box center [473, 257] width 60 height 9
click at [570, 267] on div "Refresh your page for the latest hotel data Hotel prices and availability may h…" at bounding box center [428, 213] width 856 height 427
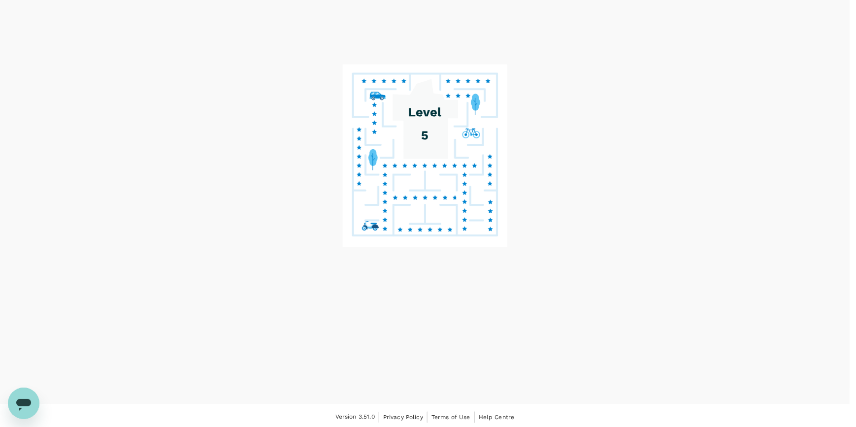
scroll to position [10, 0]
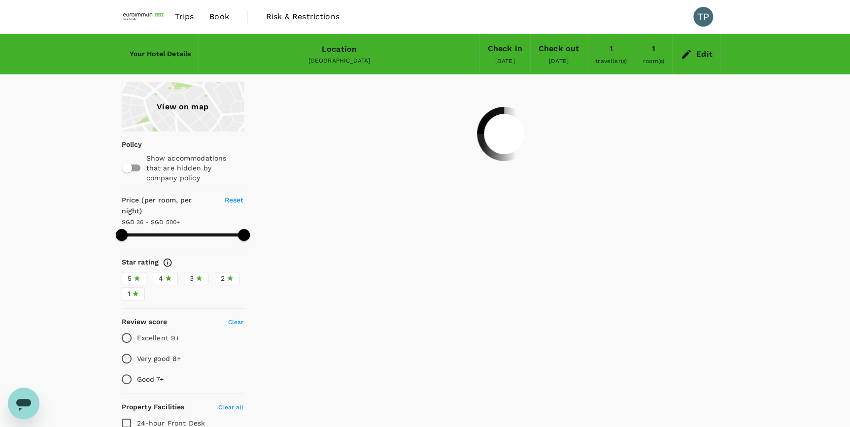
type input "28.89"
drag, startPoint x: 242, startPoint y: 221, endPoint x: 163, endPoint y: 224, distance: 78.8
click at [163, 229] on span at bounding box center [163, 235] width 12 height 12
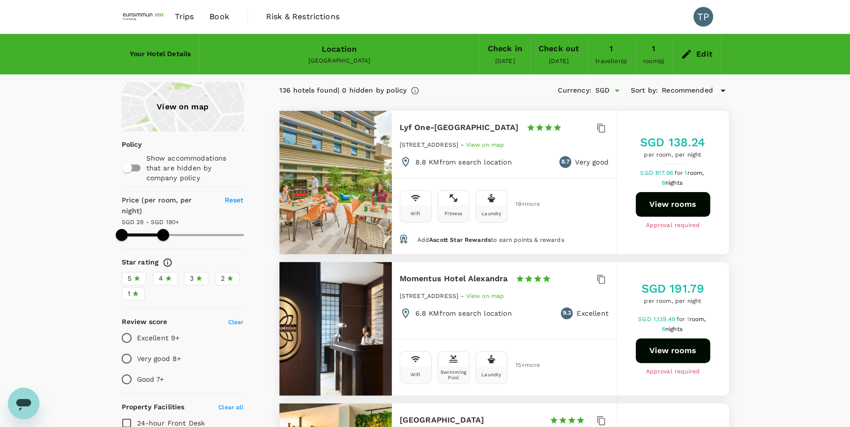
click at [720, 89] on icon at bounding box center [723, 91] width 12 height 12
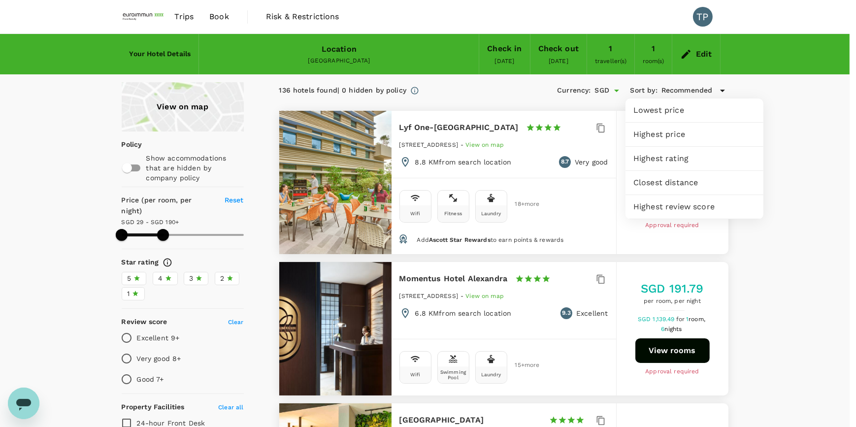
click at [826, 104] on div at bounding box center [428, 213] width 856 height 427
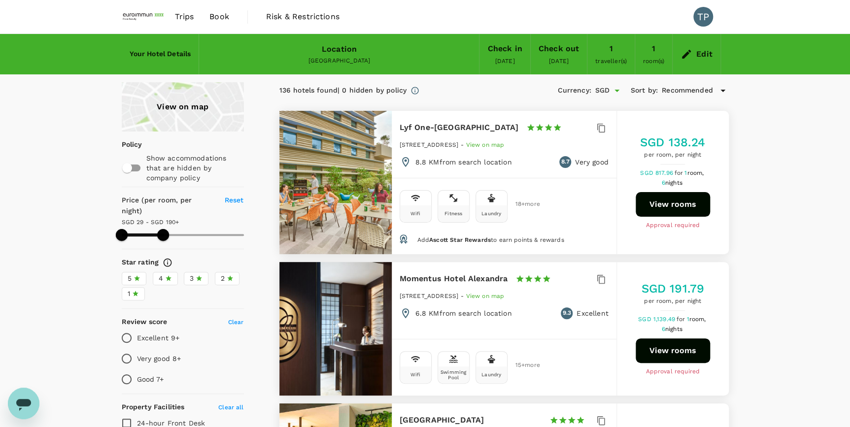
click at [663, 205] on button "View rooms" at bounding box center [672, 204] width 74 height 25
click at [722, 89] on icon at bounding box center [723, 91] width 12 height 12
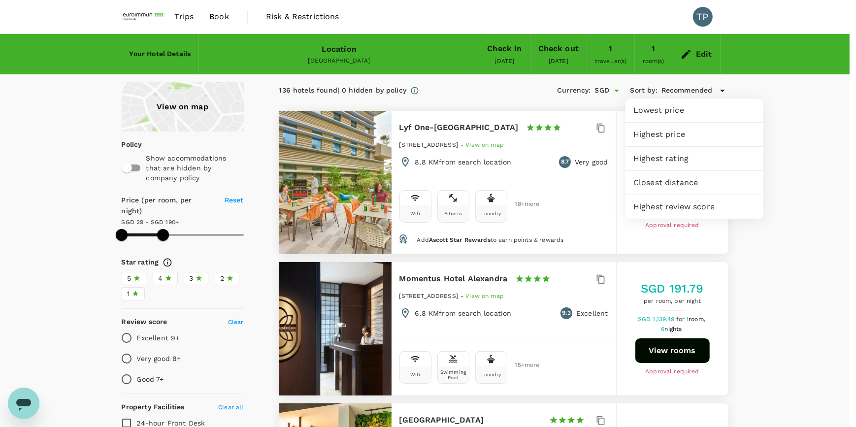
click at [704, 114] on span "Lowest price" at bounding box center [694, 110] width 122 height 12
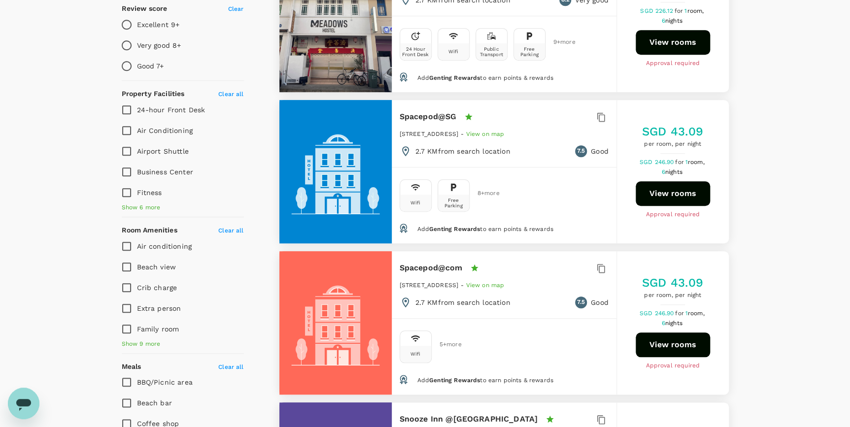
scroll to position [44, 0]
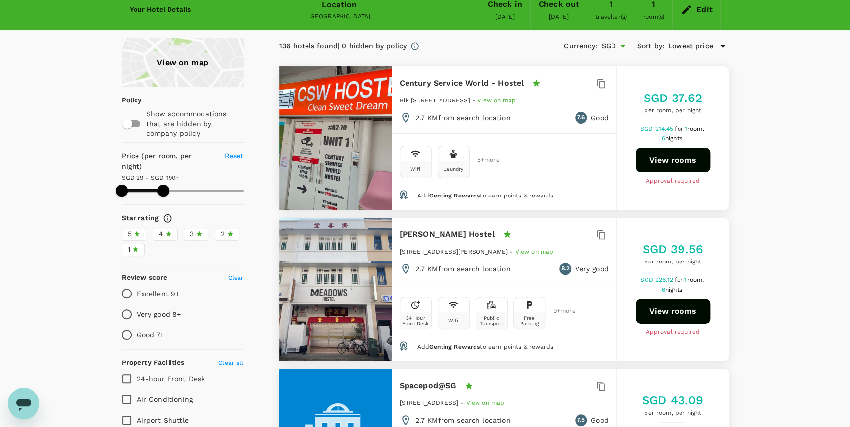
type input "189.89"
type input "33.89"
type input "189.89"
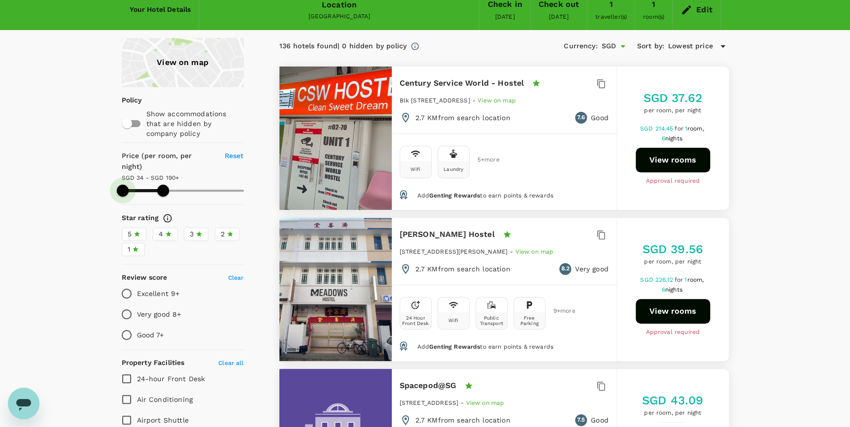
type input "39.89"
type input "189.89"
type input "54.89"
type input "189.89"
type input "58.89"
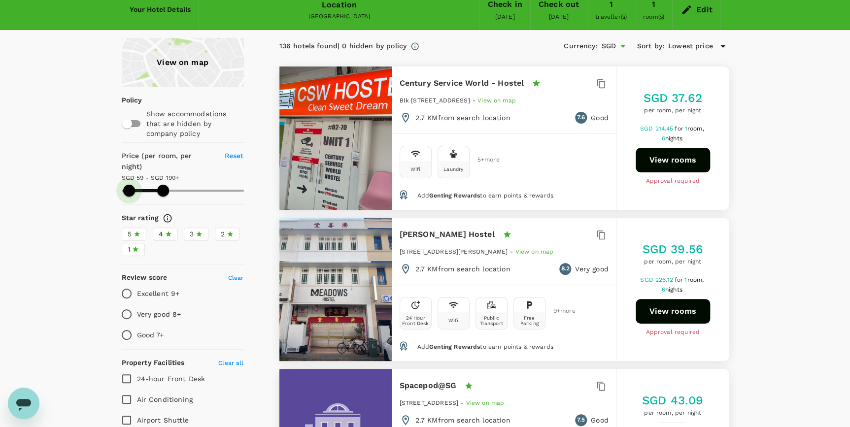
type input "189.89"
type input "58.89"
type input "189.89"
type input "62.89"
type input "189.89"
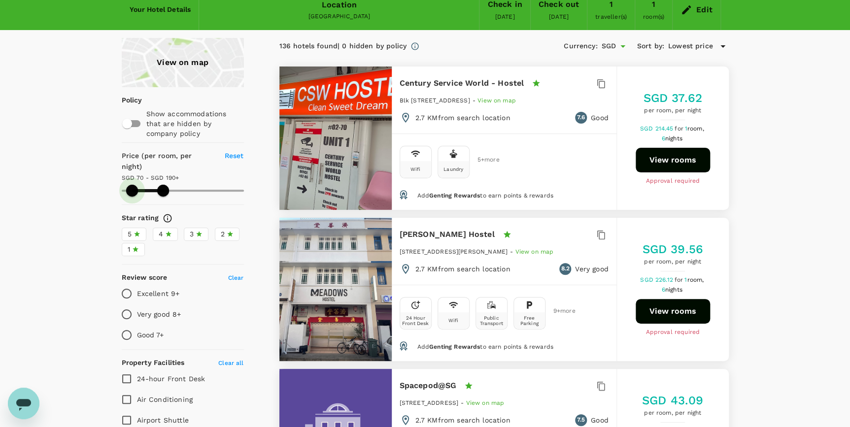
type input "69.89"
type input "189.89"
type input "69.89"
type input "189.89"
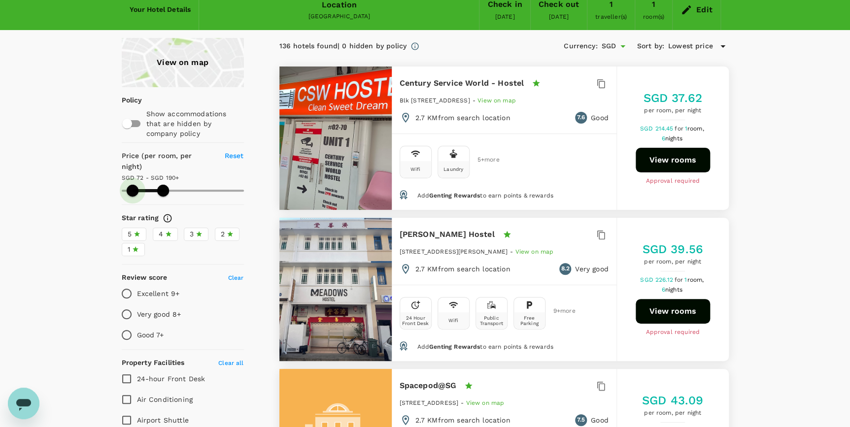
type input "71.89"
type input "189.89"
type input "71.89"
type input "189.89"
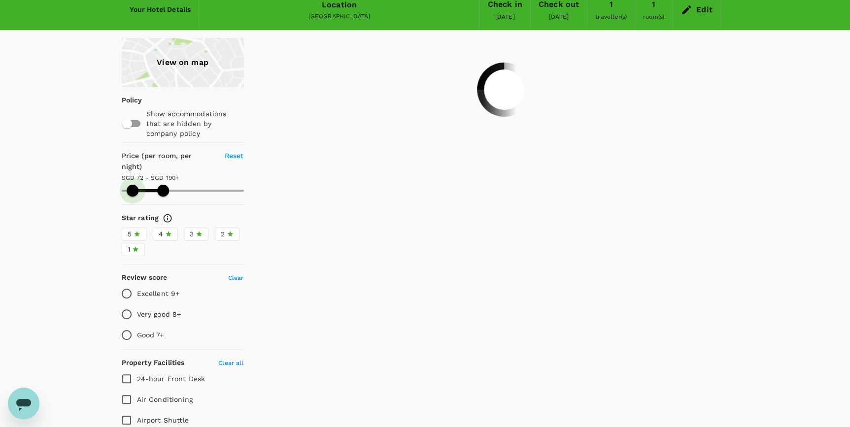
type input "71.89"
type input "189.89"
type input "73.89"
type input "189.89"
type input "73.89"
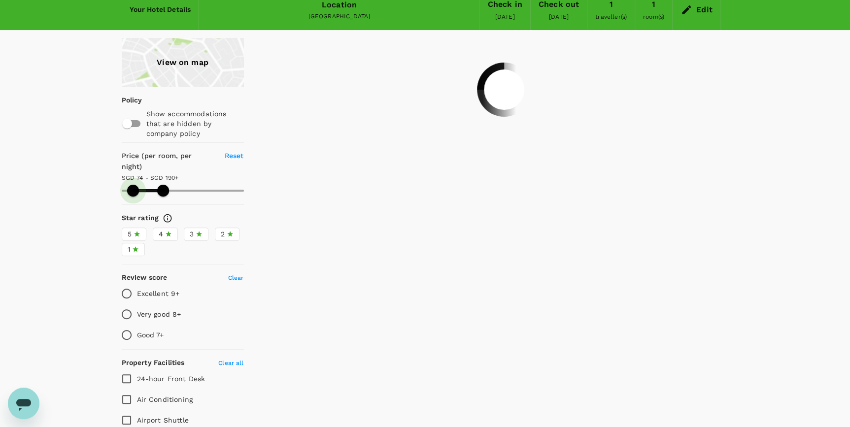
type input "189.89"
type input "75.89"
type input "189.89"
type input "75.89"
type input "189.89"
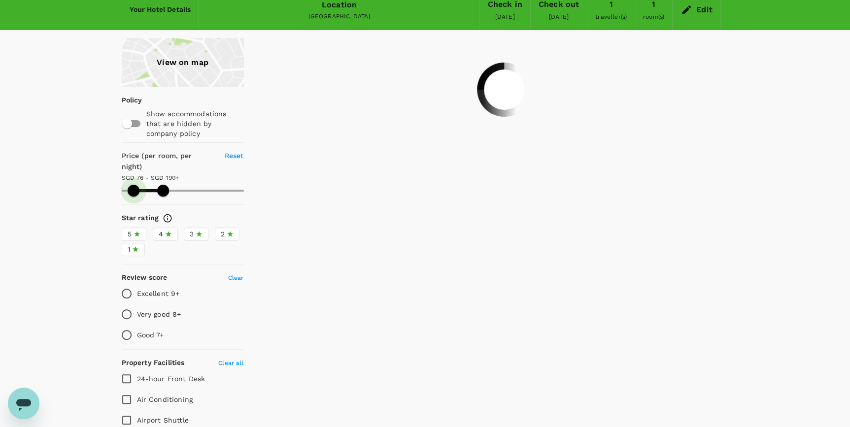
type input "77.89"
type input "189.89"
type input "77.89"
type input "189.89"
type input "79.89"
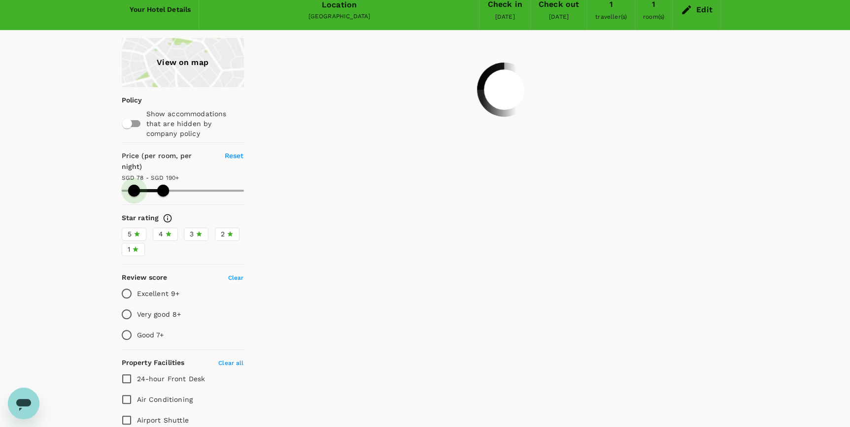
type input "189.89"
type input "79.89"
type input "189.89"
type input "81.89"
type input "189.89"
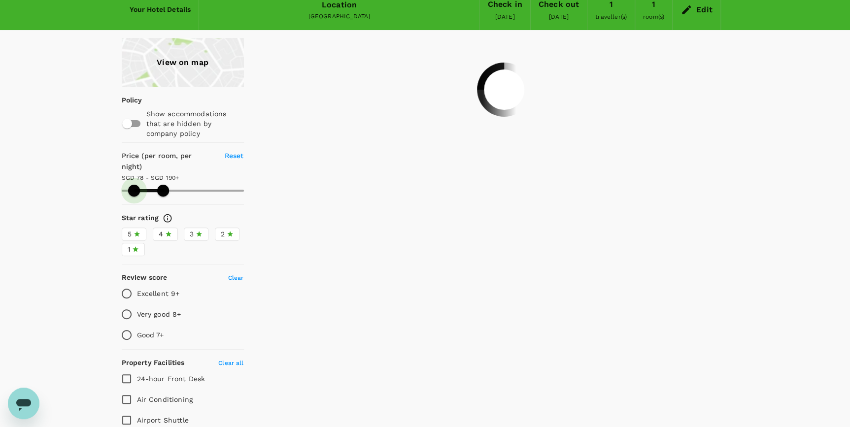
type input "83.89"
type input "189.89"
type input "83.89"
type input "189.89"
type input "84.89"
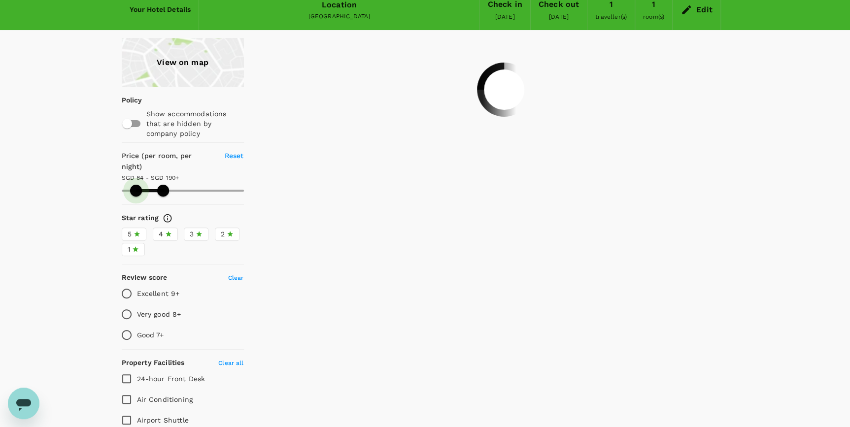
type input "189.89"
type input "84.89"
type input "189.89"
type input "86.89"
type input "189.89"
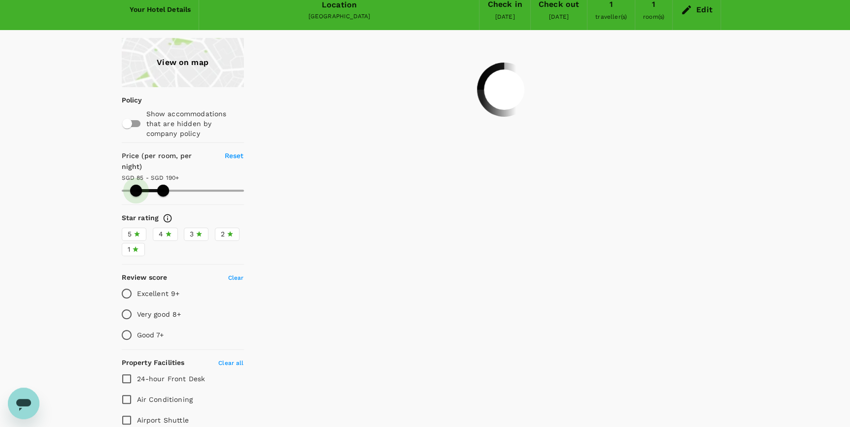
type input "88.89"
type input "189.89"
type input "88.89"
type input "189.89"
type input "88.89"
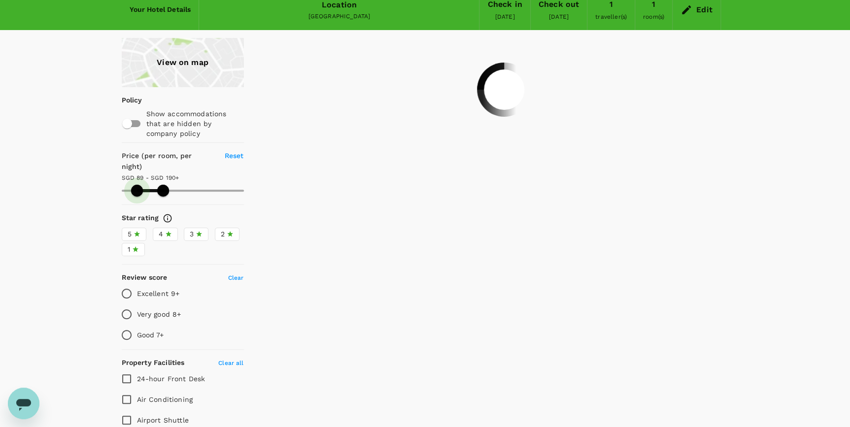
type input "189.89"
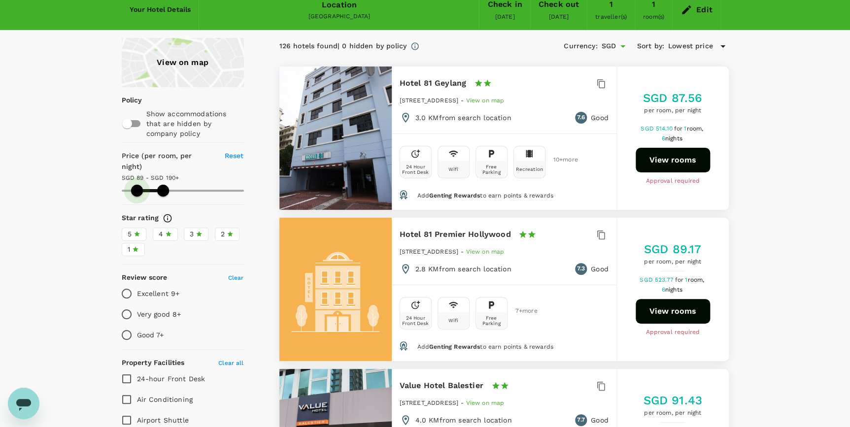
type input "88.89"
type input "189.89"
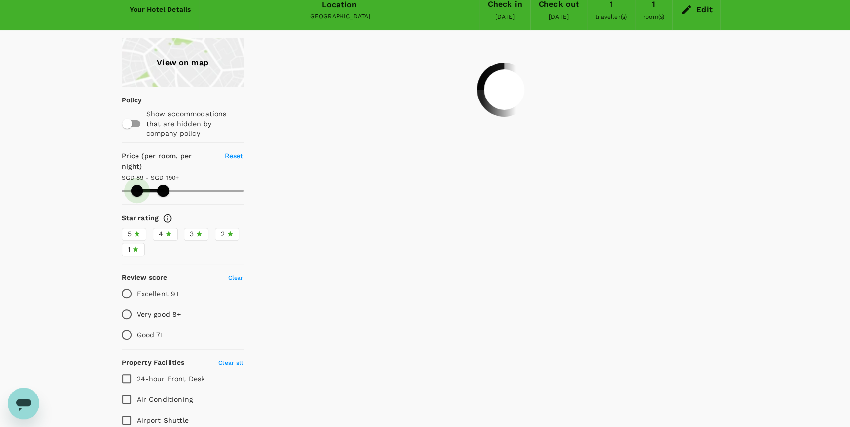
type input "88.89"
type input "189.89"
type input "92.89"
type input "189.89"
type input "92.89"
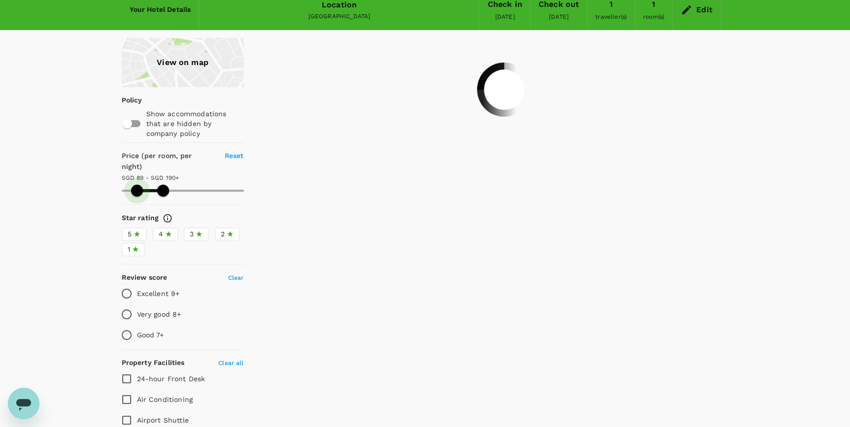
type input "189.89"
type input "92.89"
type input "189.89"
type input "94.89"
type input "189.89"
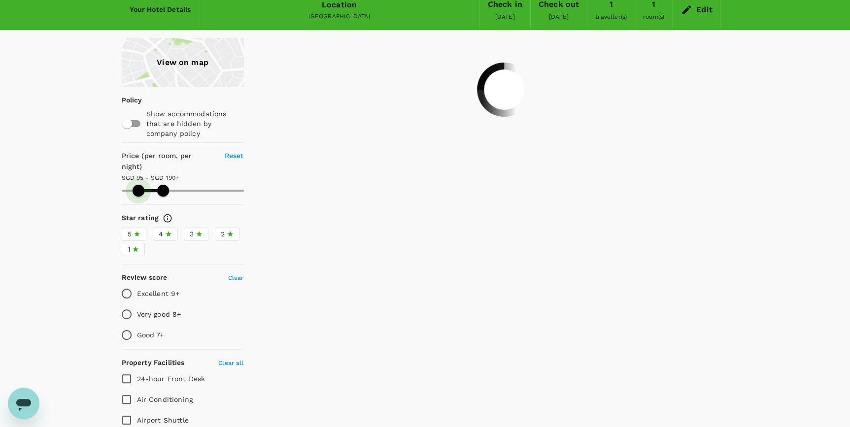
type input "94.89"
type input "189.89"
type input "96.89"
type input "189.89"
type input "96.89"
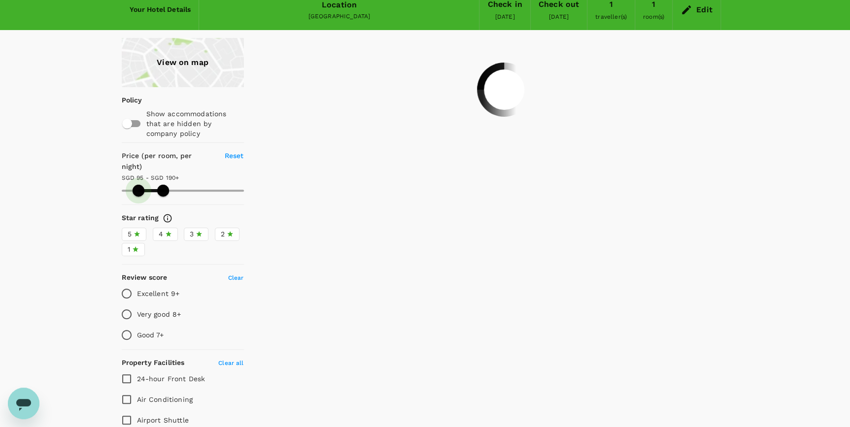
type input "189.89"
drag, startPoint x: 123, startPoint y: 175, endPoint x: 139, endPoint y: 178, distance: 16.5
click at [139, 185] on span at bounding box center [139, 191] width 12 height 12
type input "96.89"
type input "189.89"
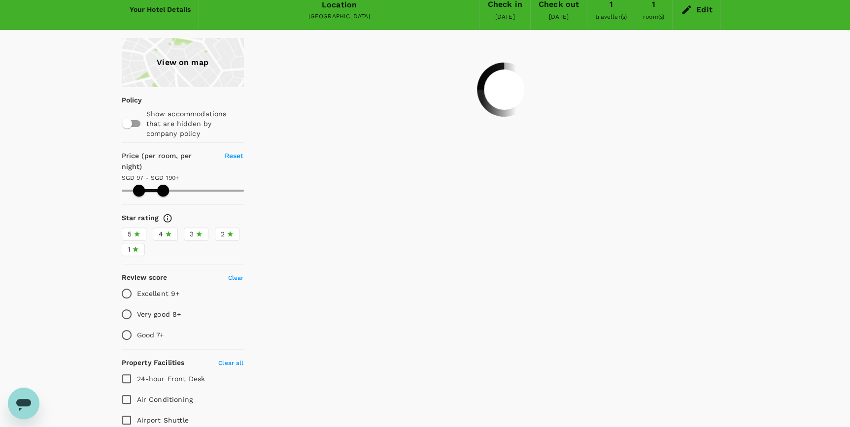
type input "96.89"
type input "189.89"
type input "96.89"
type input "189.89"
type input "96.89"
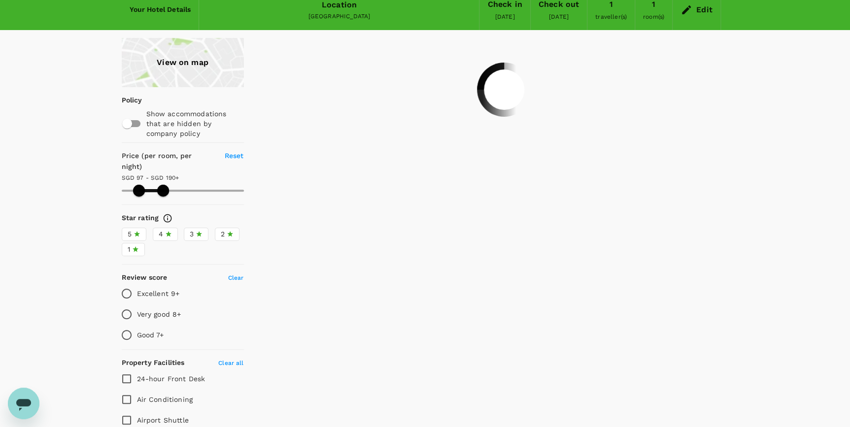
type input "189.89"
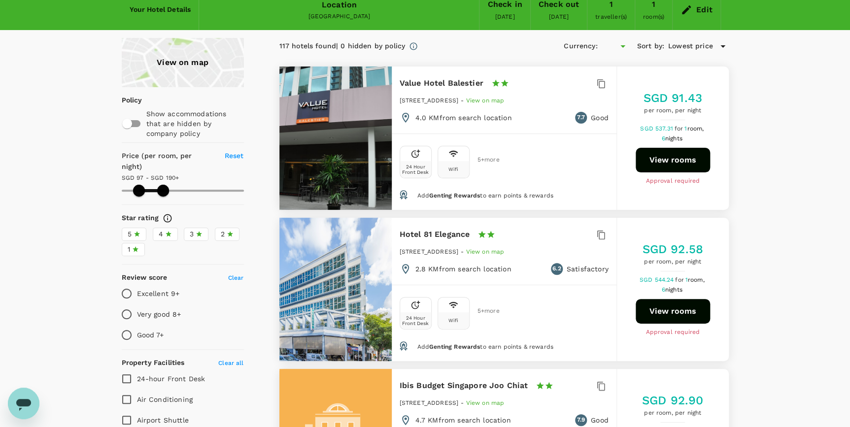
type input "96.89"
type input "189.89"
type input "SGD"
click at [135, 246] on icon at bounding box center [135, 248] width 6 height 5
click at [0, 0] on input "1" at bounding box center [0, 0] width 0 height 0
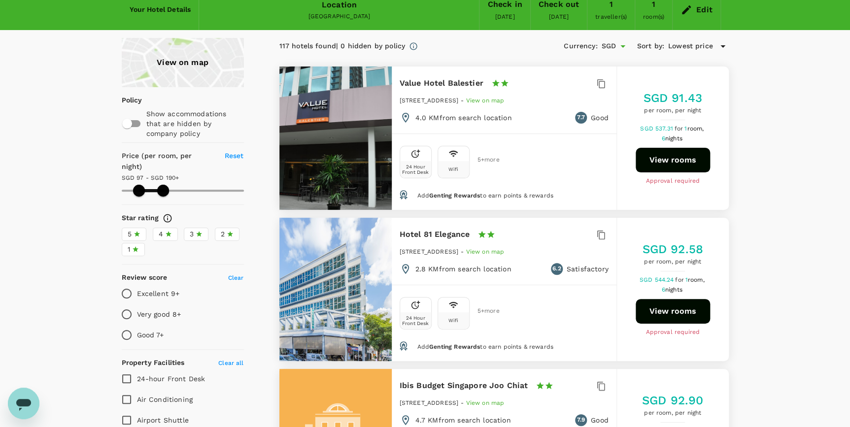
type input "96.89"
type input "189.89"
type input "96.89"
type input "189.89"
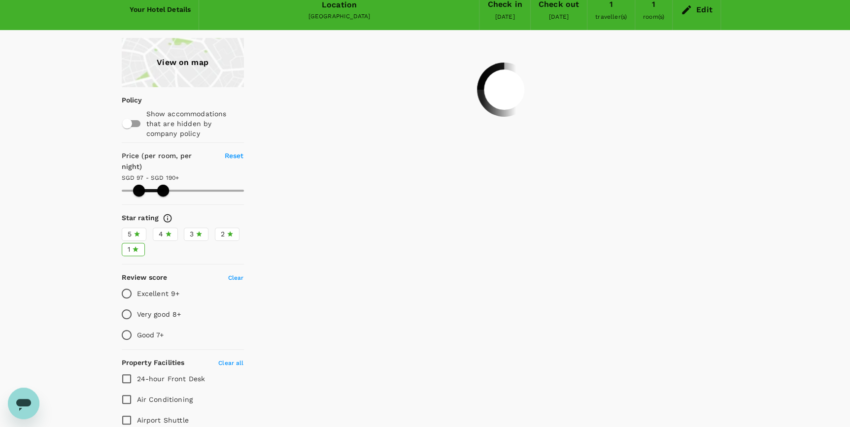
type input "96.89"
type input "189.89"
type input "96.89"
type input "189.89"
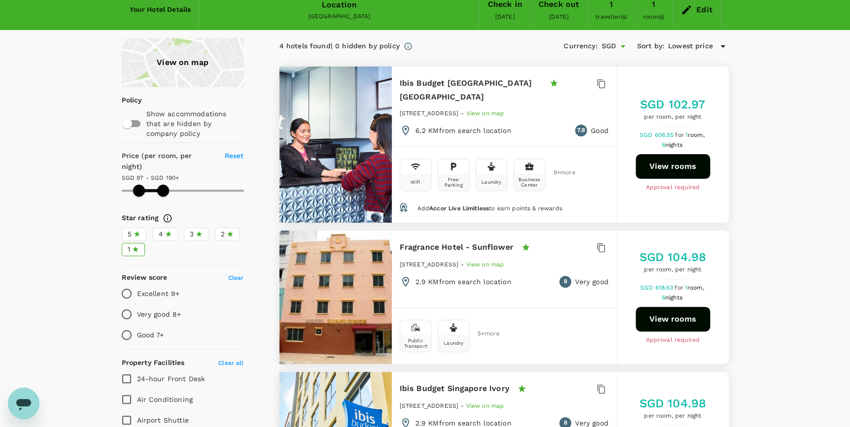
click at [168, 231] on icon at bounding box center [168, 233] width 6 height 5
click at [0, 0] on input "4" at bounding box center [0, 0] width 0 height 0
type input "96.89"
type input "189.89"
type input "96.89"
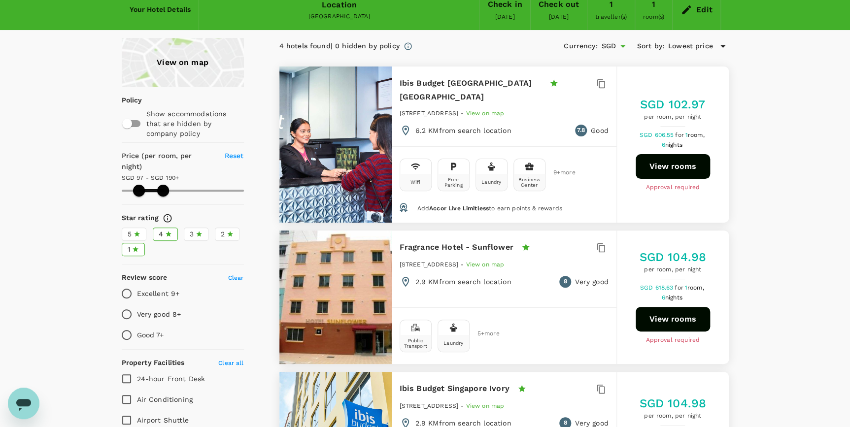
type input "189.89"
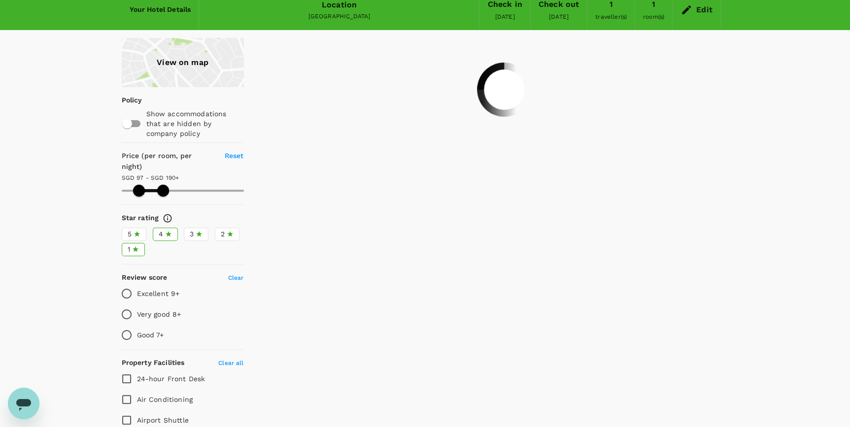
type input "96.89"
type input "189.89"
type input "96.89"
type input "189.89"
type input "96.89"
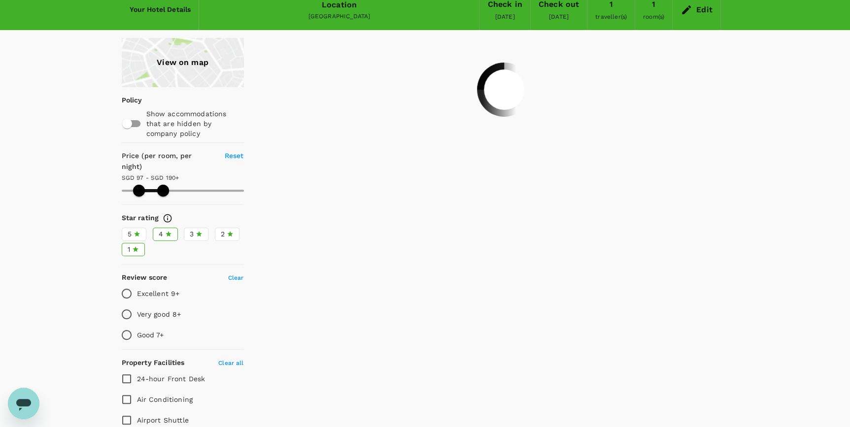
type input "189.89"
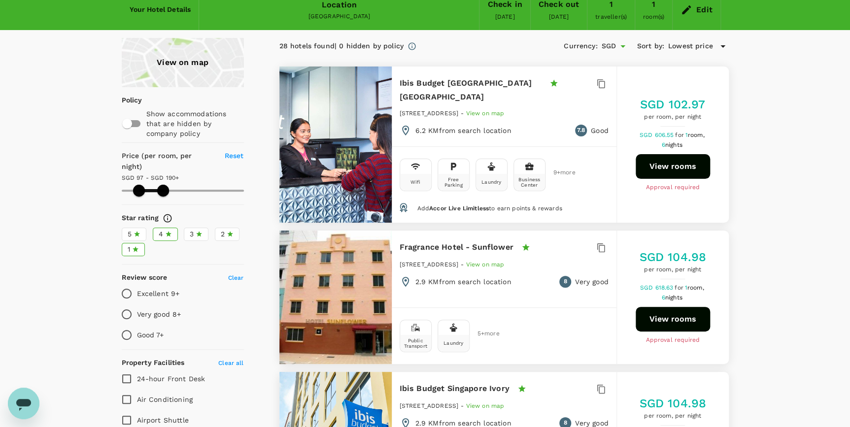
click at [140, 243] on label "1" at bounding box center [133, 249] width 23 height 13
click at [0, 0] on input "1" at bounding box center [0, 0] width 0 height 0
type input "96.89"
type input "189.89"
type input "96.89"
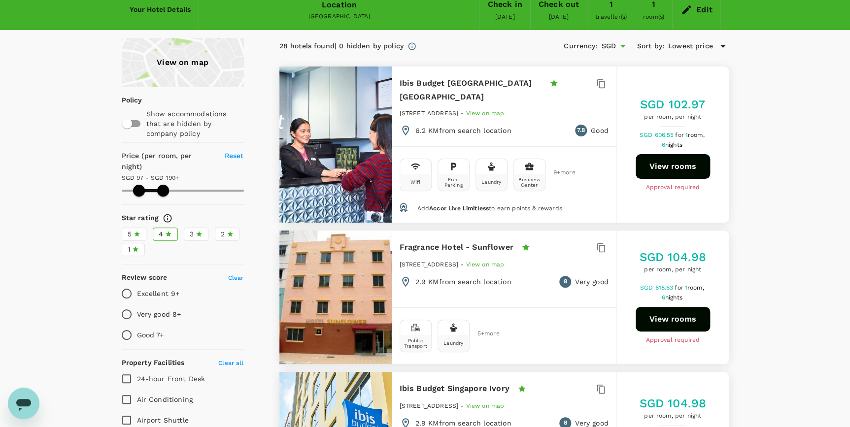
type input "189.89"
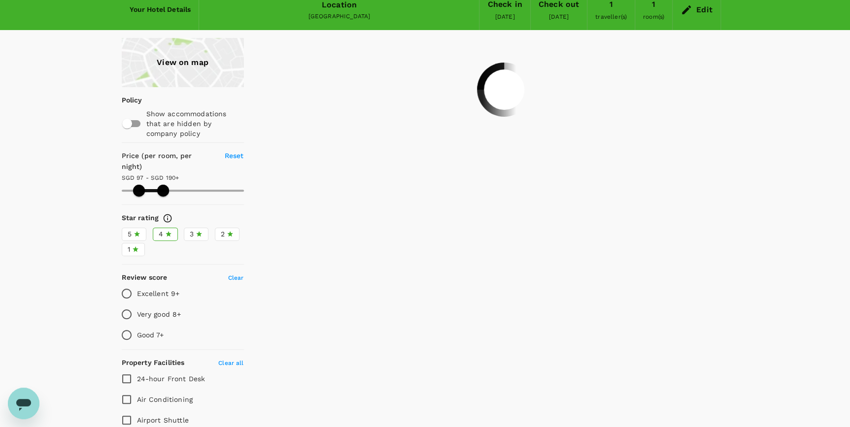
type input "96.89"
type input "189.89"
type input "96.89"
type input "189.89"
type input "96.89"
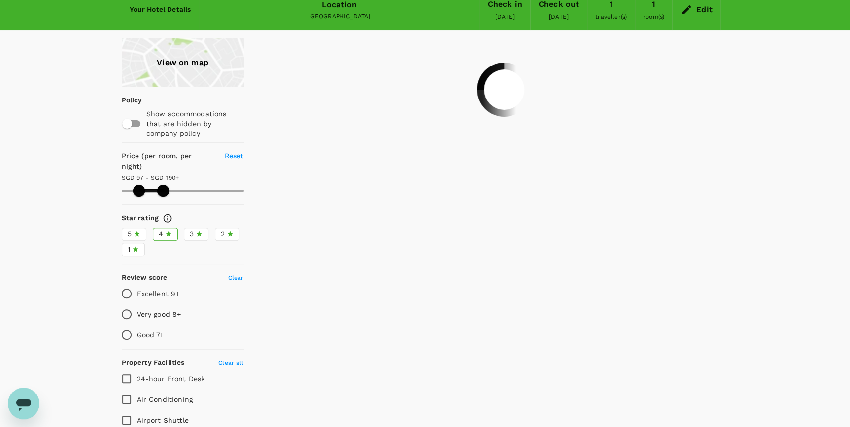
type input "189.89"
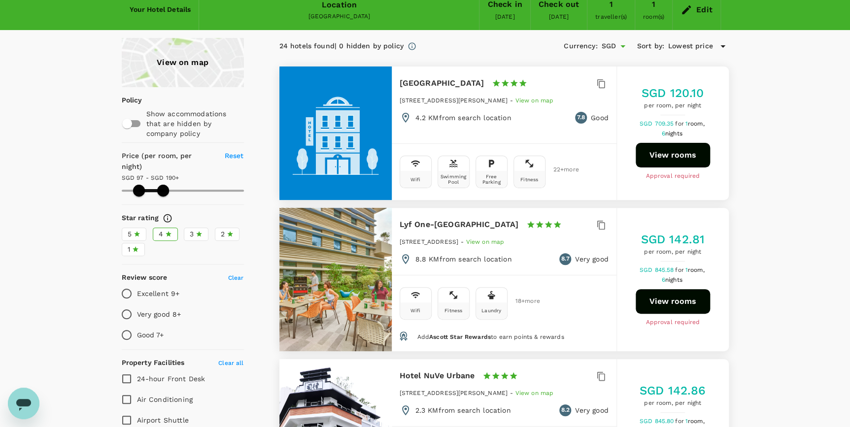
click at [670, 151] on button "View rooms" at bounding box center [672, 155] width 74 height 25
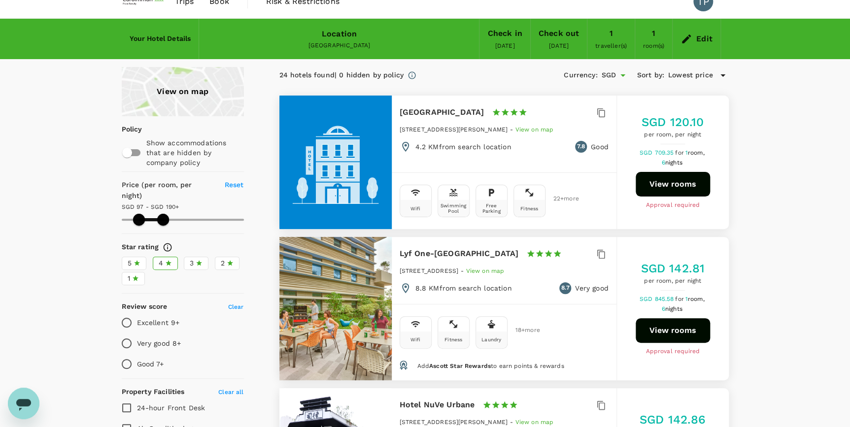
scroll to position [0, 0]
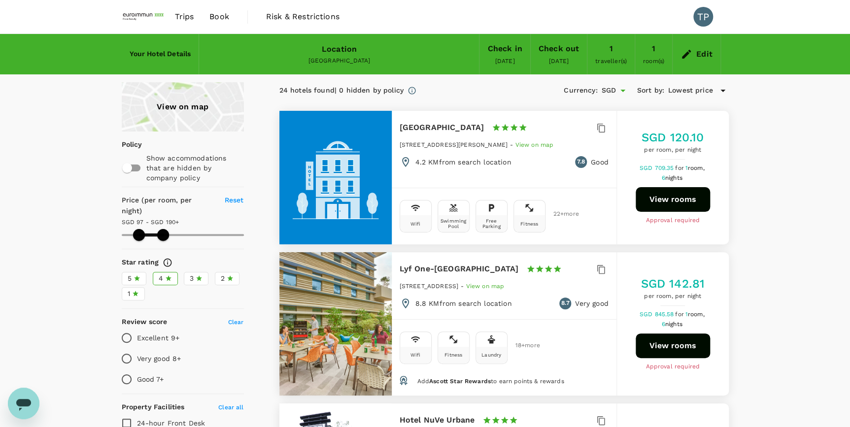
click at [178, 107] on div "View on map" at bounding box center [183, 106] width 122 height 49
type input "96.89"
type input "189.89"
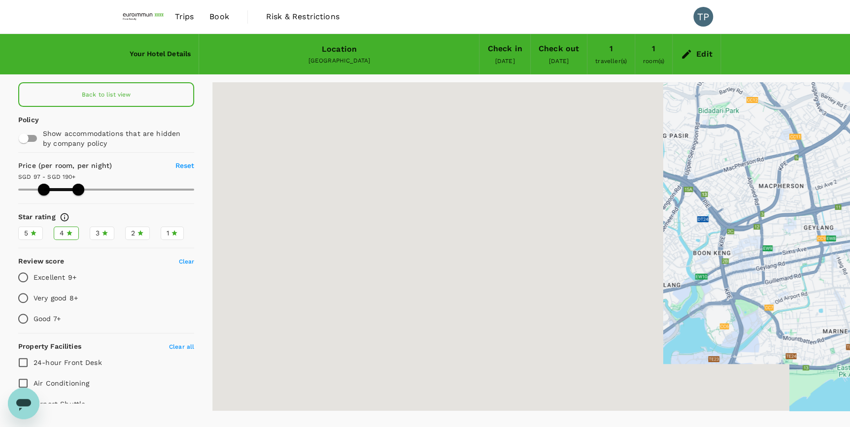
type input "96.89"
type input "189.89"
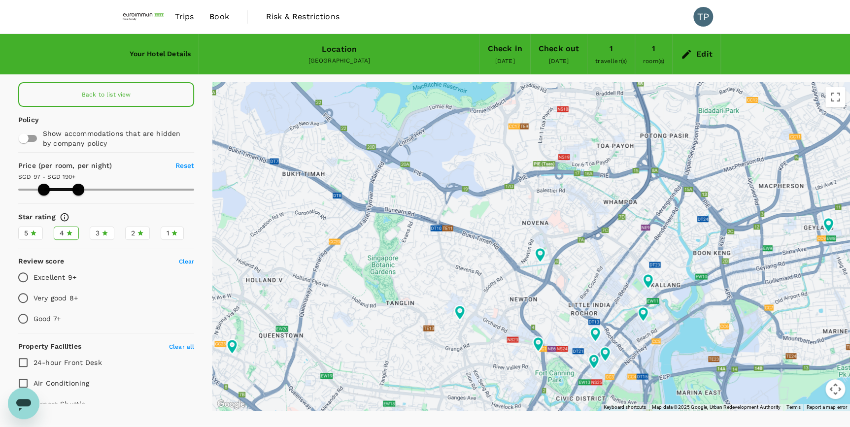
type input "96.89"
type input "189.89"
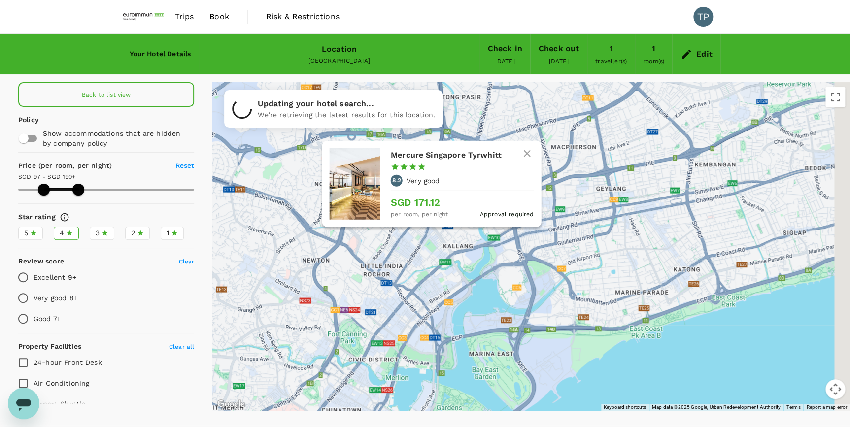
drag, startPoint x: 659, startPoint y: 291, endPoint x: 446, endPoint y: 250, distance: 216.1
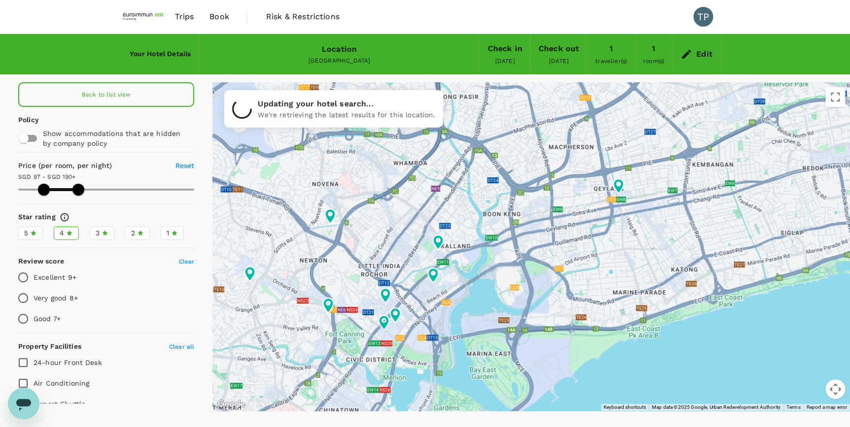
type input "96.89"
type input "189.89"
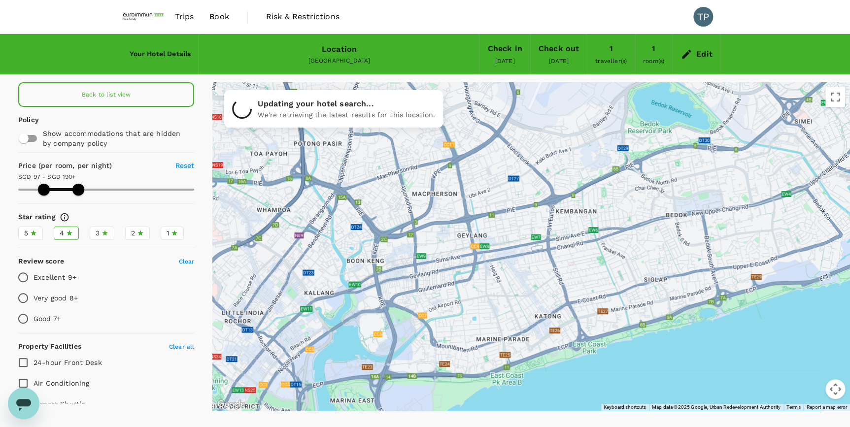
drag, startPoint x: 608, startPoint y: 266, endPoint x: 468, endPoint y: 315, distance: 148.3
type input "96.89"
type input "189.89"
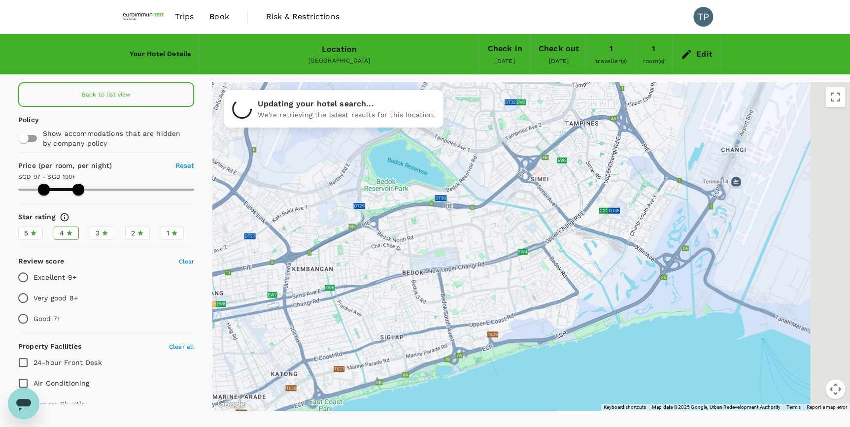
drag, startPoint x: 711, startPoint y: 264, endPoint x: 435, endPoint y: 323, distance: 281.6
type input "96.89"
type input "189.89"
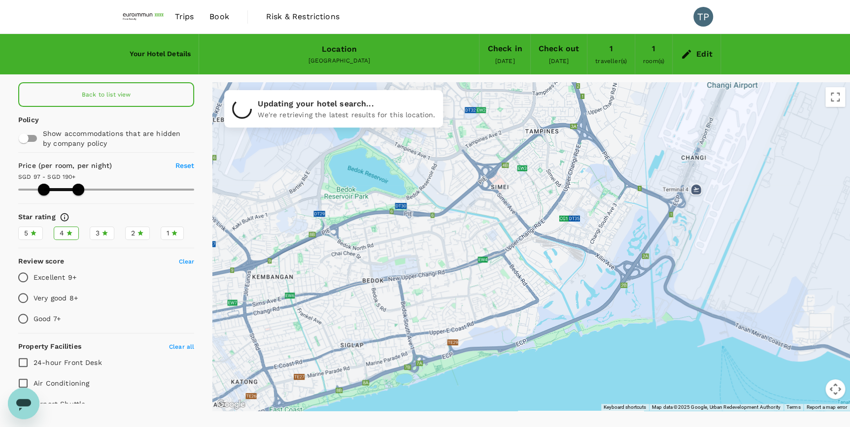
drag, startPoint x: 546, startPoint y: 282, endPoint x: 374, endPoint y: 313, distance: 175.2
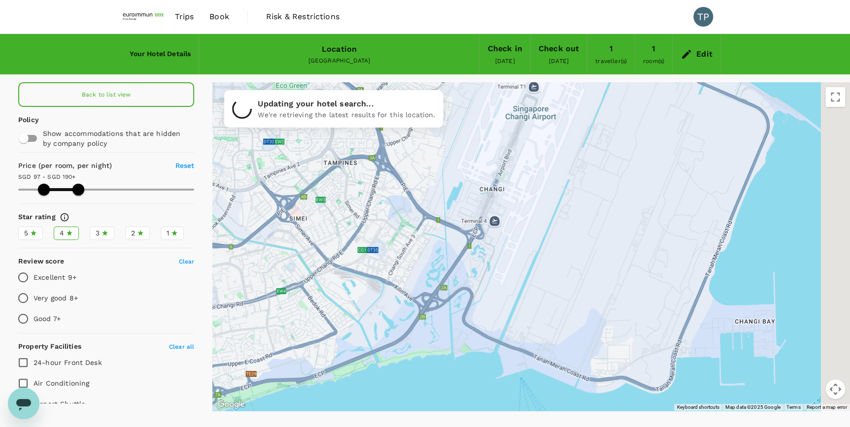
type input "96.89"
type input "189.89"
type input "96.89"
type input "189.89"
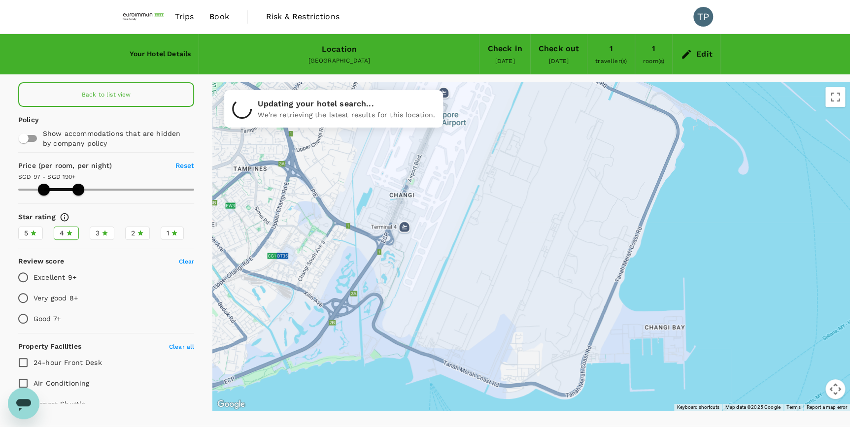
type input "96.89"
type input "189.89"
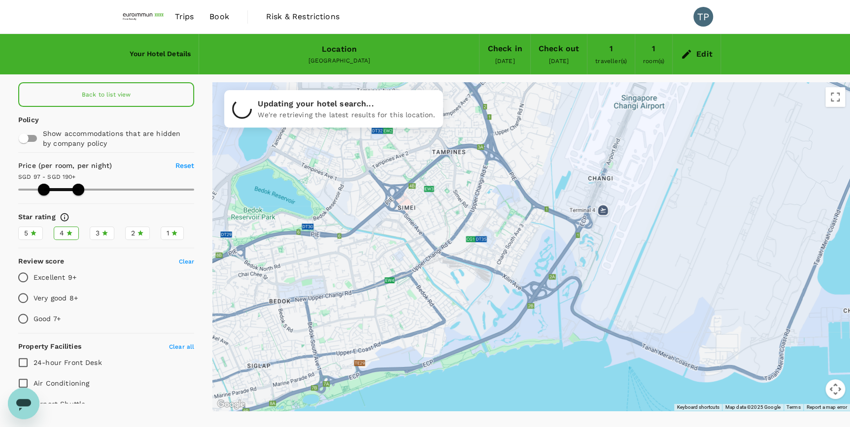
drag, startPoint x: 396, startPoint y: 281, endPoint x: 664, endPoint y: 260, distance: 268.8
click at [665, 258] on div at bounding box center [530, 246] width 637 height 329
type input "96.89"
type input "189.89"
type input "96.89"
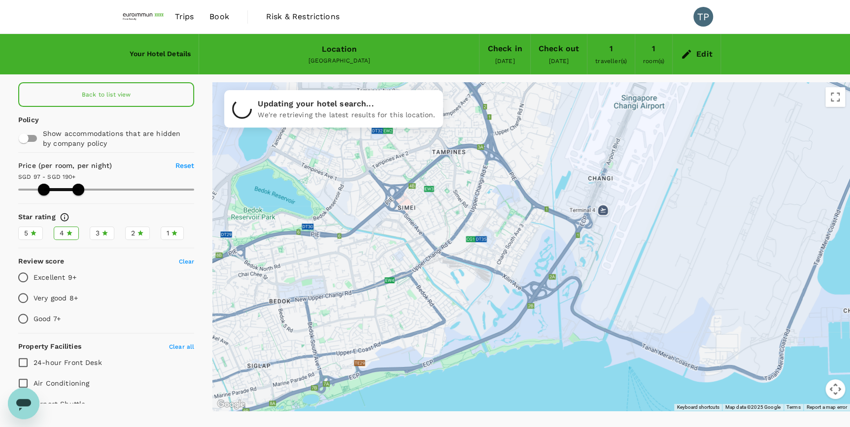
type input "189.89"
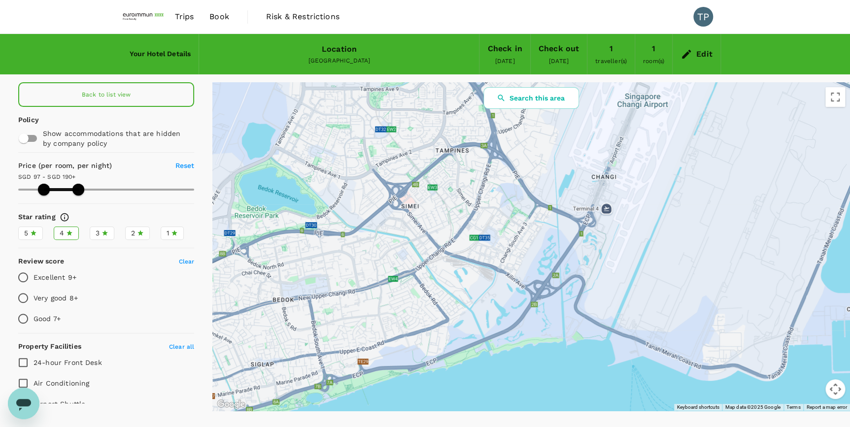
type input "96.89"
type input "189.89"
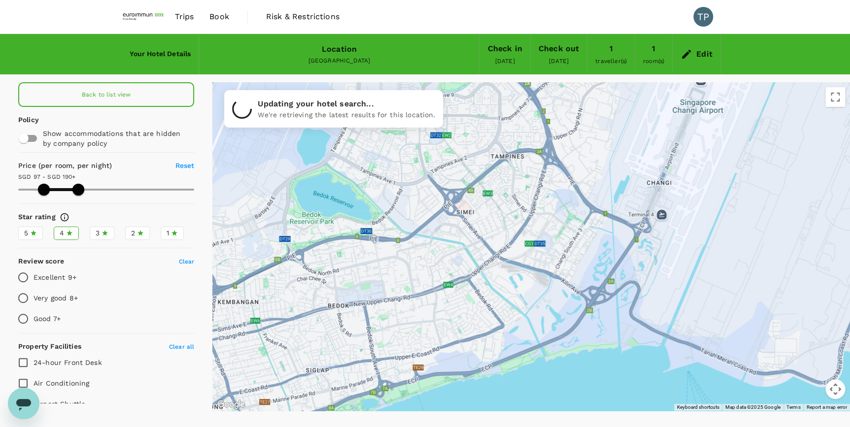
type input "96.89"
type input "189.89"
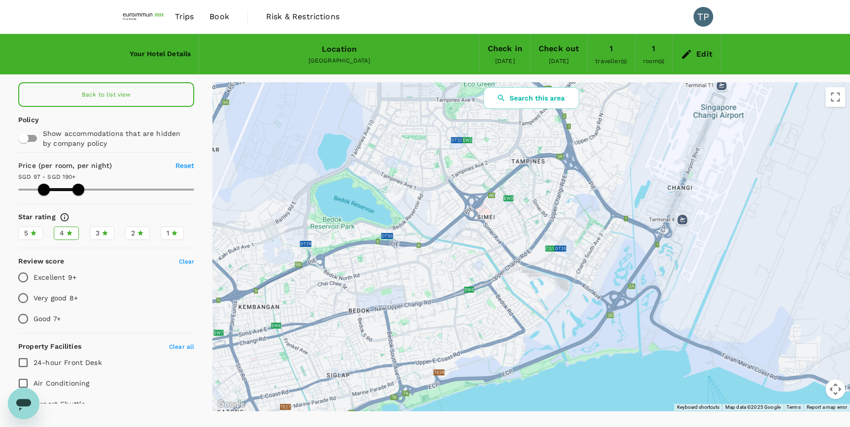
type input "96.89"
type input "189.89"
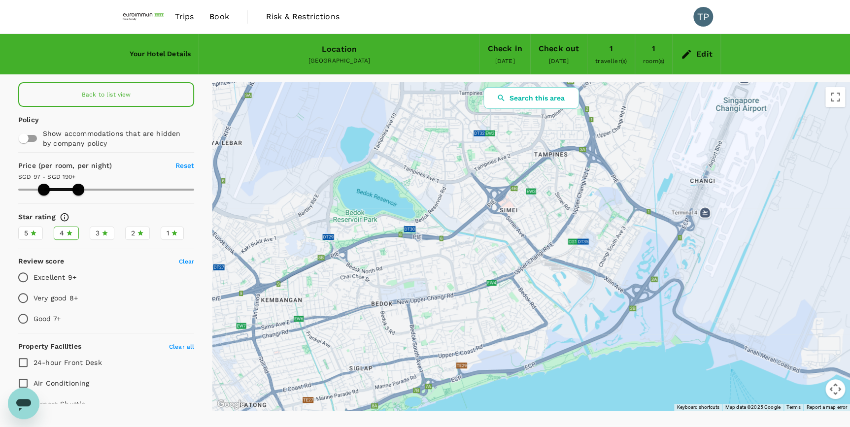
drag, startPoint x: 505, startPoint y: 276, endPoint x: 615, endPoint y: 284, distance: 110.1
click at [615, 284] on div at bounding box center [530, 246] width 637 height 329
click at [553, 98] on button "Search this area" at bounding box center [531, 98] width 96 height 22
type input "96.89"
type input "189.89"
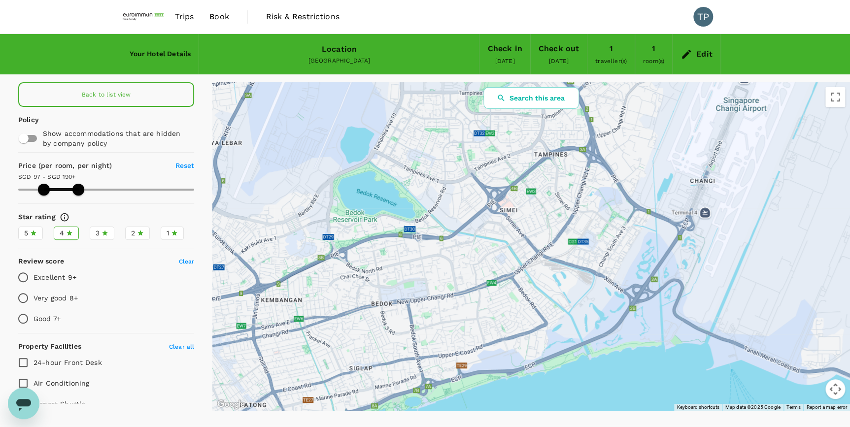
type input "96.89"
type input "189.89"
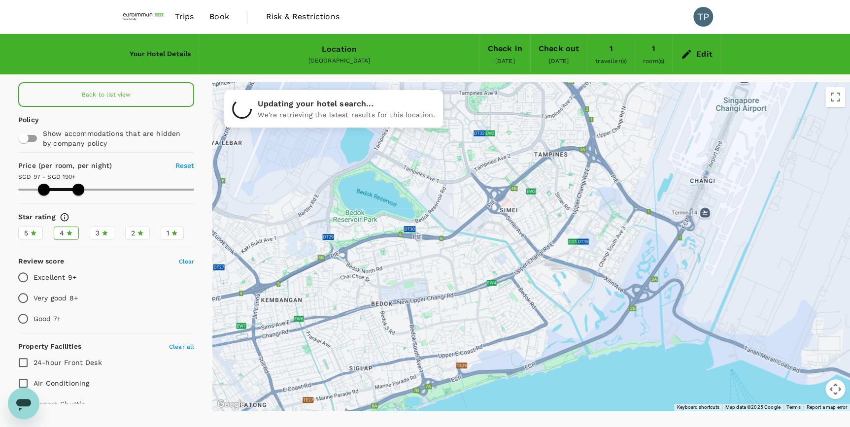
type input "96.89"
type input "189.89"
type input "96.89"
type input "189.89"
type input "96.89"
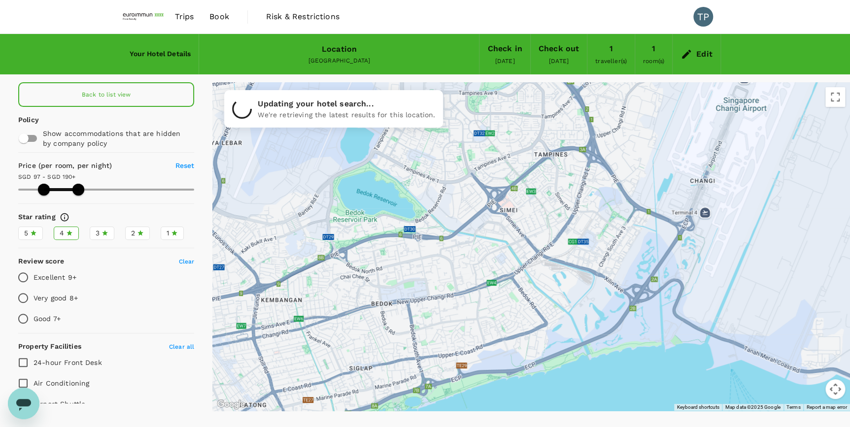
type input "189.89"
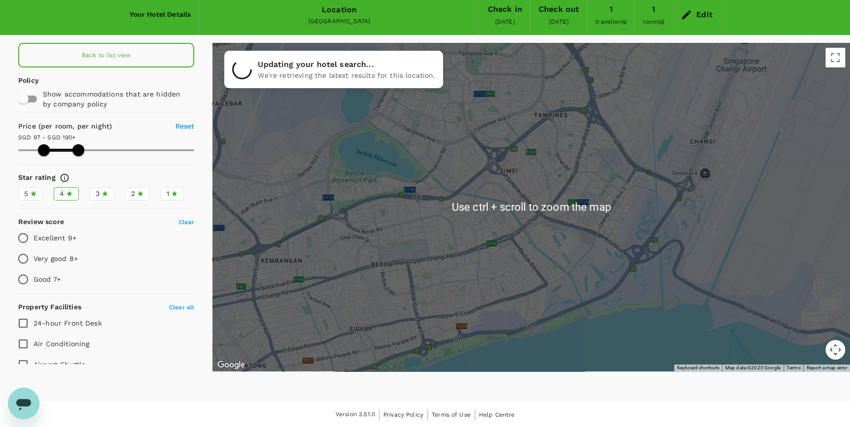
type input "96.89"
type input "189.89"
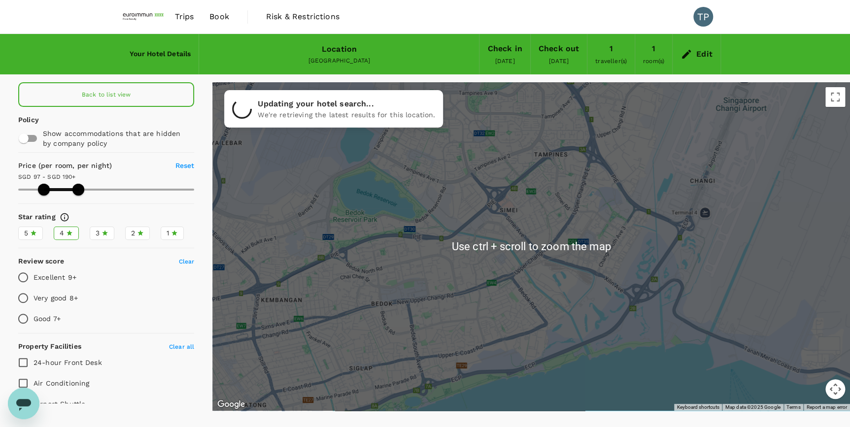
type input "96.89"
type input "189.89"
type input "96.89"
type input "189.89"
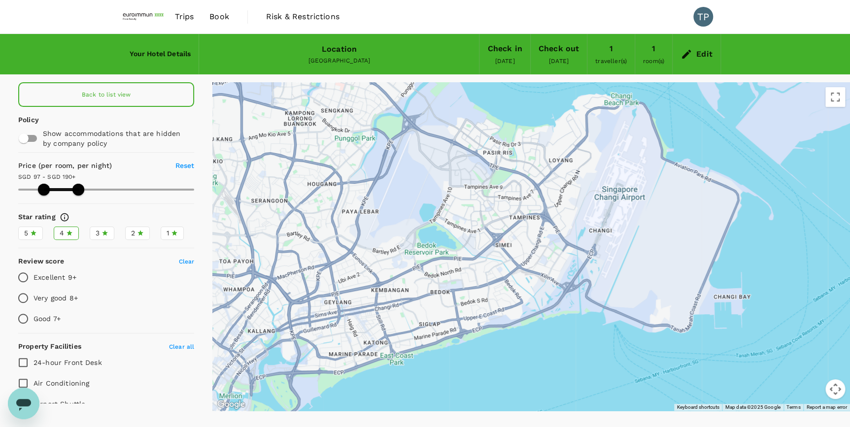
type input "96.89"
type input "189.89"
type input "96.89"
type input "189.89"
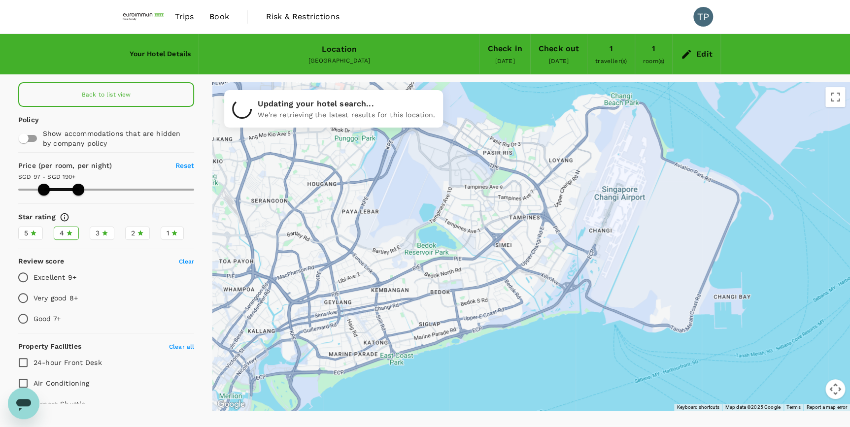
type input "96.89"
type input "189.89"
type input "96.89"
type input "189.89"
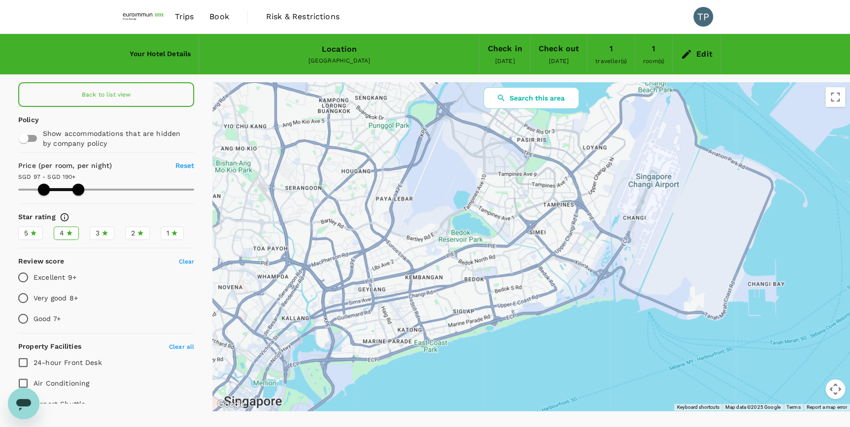
drag, startPoint x: 408, startPoint y: 292, endPoint x: 445, endPoint y: 278, distance: 39.3
click at [445, 278] on div at bounding box center [530, 246] width 637 height 329
click at [101, 231] on icon at bounding box center [104, 233] width 7 height 7
click at [0, 0] on input "3" at bounding box center [0, 0] width 0 height 0
type input "96.89"
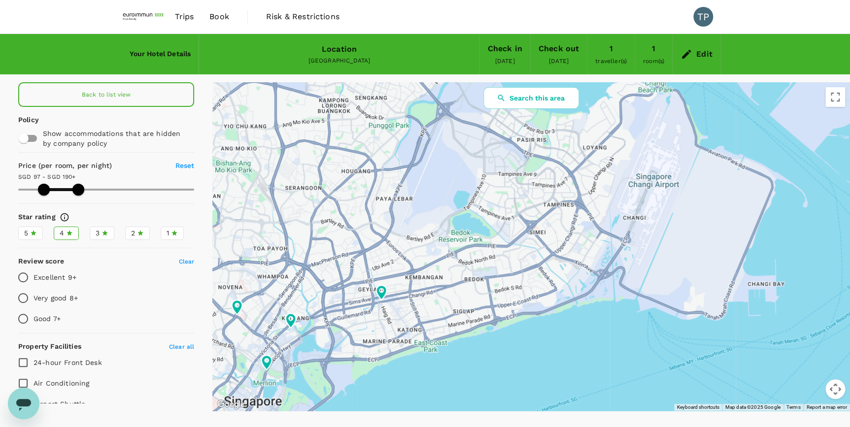
type input "189.89"
click at [125, 231] on label "2" at bounding box center [137, 233] width 25 height 13
click at [0, 0] on input "2" at bounding box center [0, 0] width 0 height 0
type input "96.89"
type input "189.89"
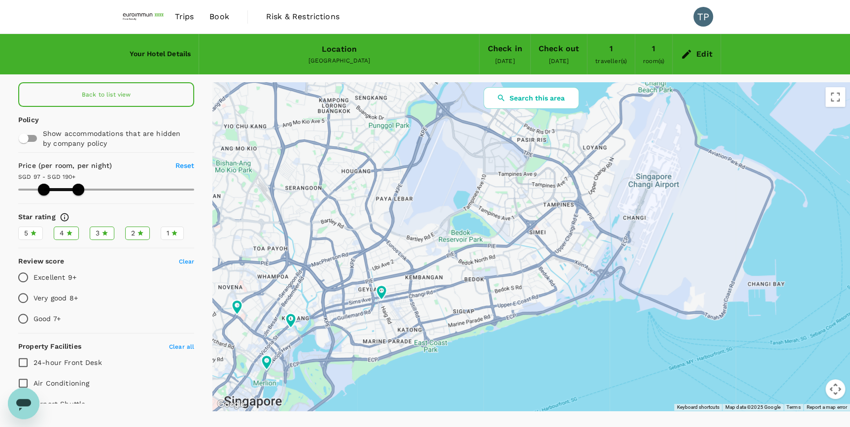
click at [166, 231] on span "1" at bounding box center [167, 233] width 2 height 10
click at [0, 0] on input "1" at bounding box center [0, 0] width 0 height 0
type input "96.89"
type input "189.89"
type input "96.89"
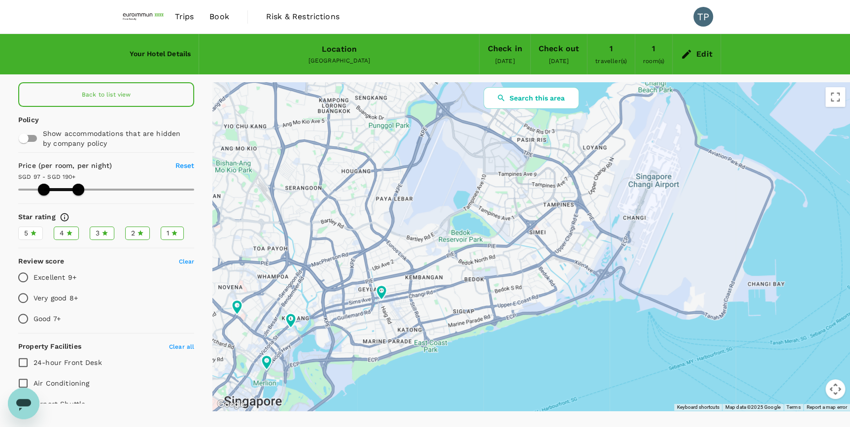
type input "189.89"
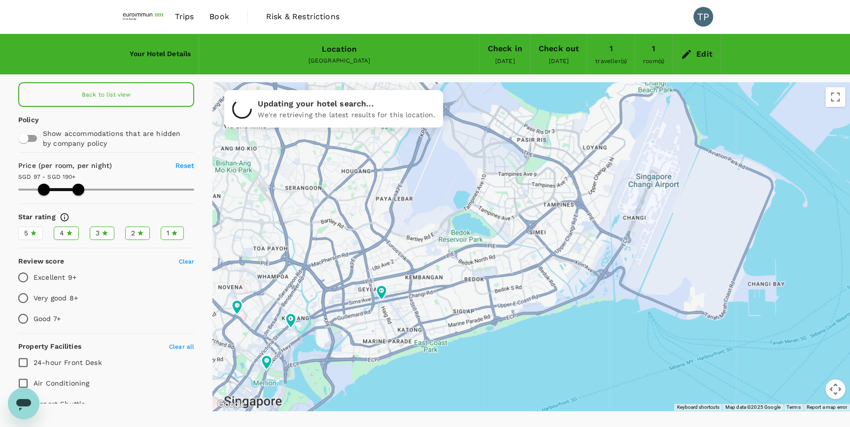
click at [34, 230] on icon at bounding box center [33, 233] width 7 height 7
click at [0, 0] on input "5" at bounding box center [0, 0] width 0 height 0
type input "96.89"
type input "189.89"
type input "96.89"
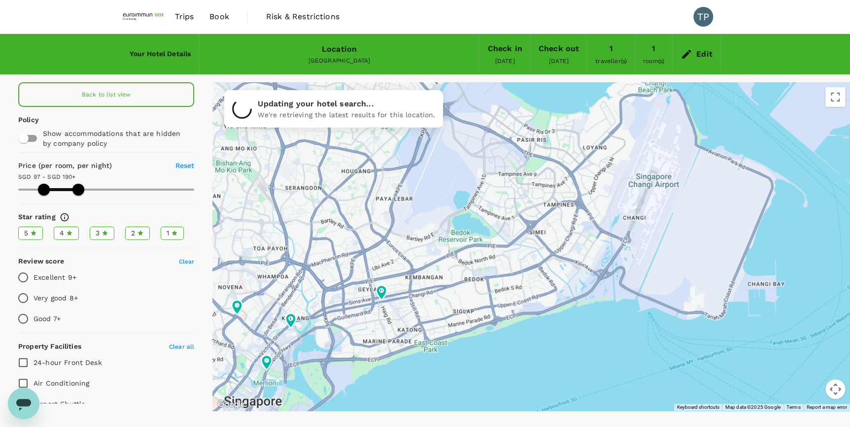
type input "189.89"
type input "96.89"
type input "189.89"
type input "96.89"
type input "189.89"
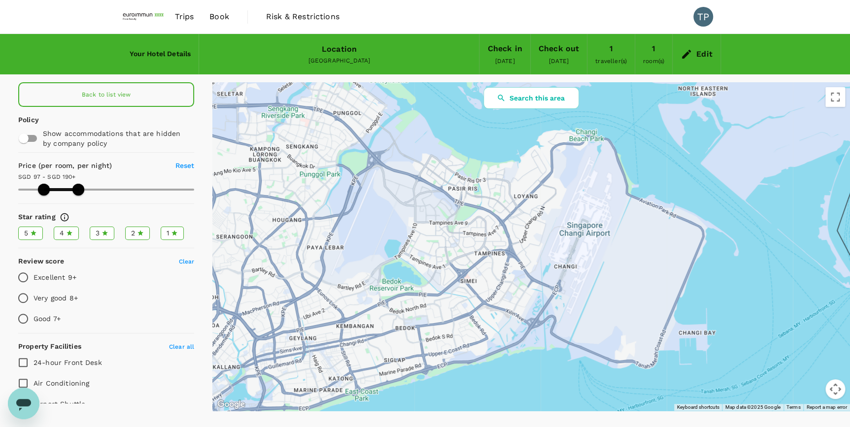
drag, startPoint x: 500, startPoint y: 329, endPoint x: 488, endPoint y: 341, distance: 17.4
click at [526, 96] on button "Search this area" at bounding box center [531, 98] width 96 height 22
type input "96.89"
type input "189.89"
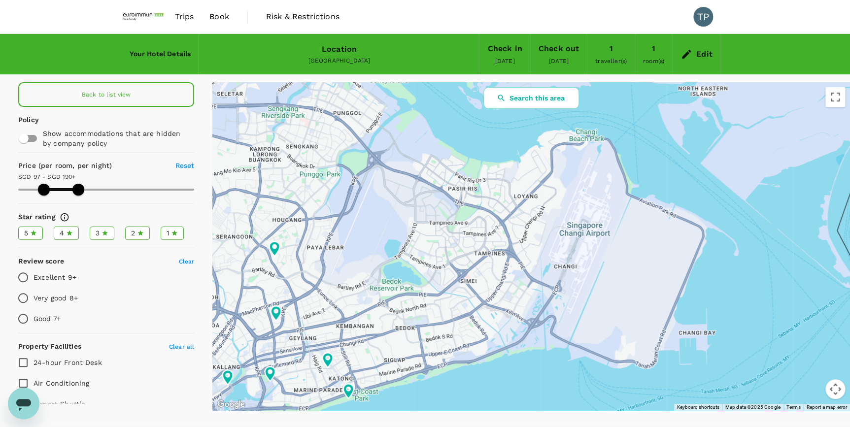
type input "96.89"
type input "189.89"
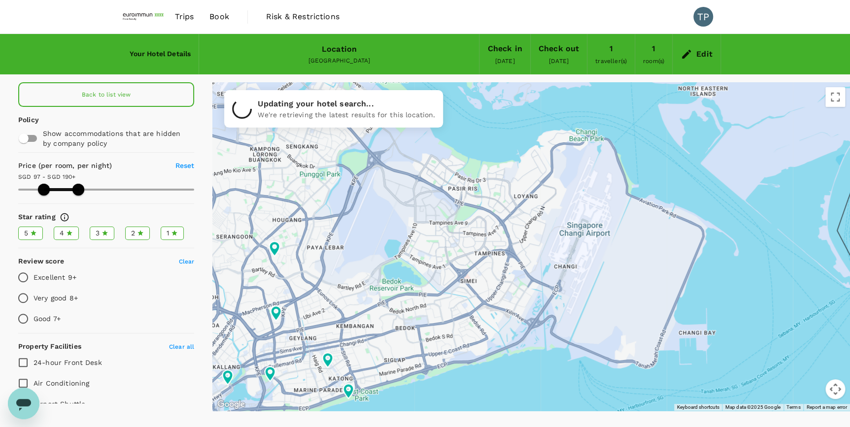
type input "96.89"
type input "189.89"
type input "96.89"
type input "189.89"
type input "96.89"
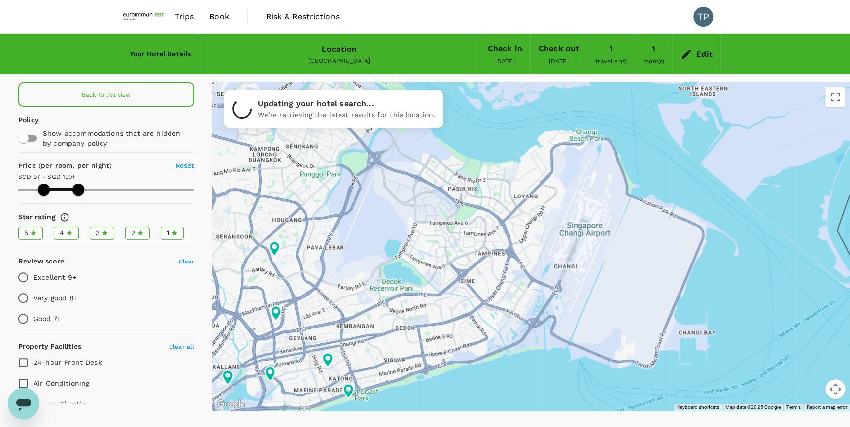
type input "189.89"
type input "96.89"
type input "189.89"
click at [26, 134] on input "checkbox" at bounding box center [24, 138] width 56 height 19
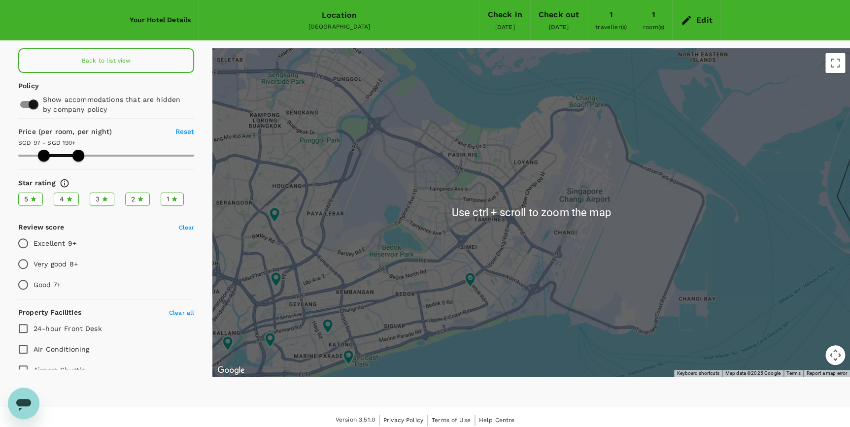
scroll to position [39, 0]
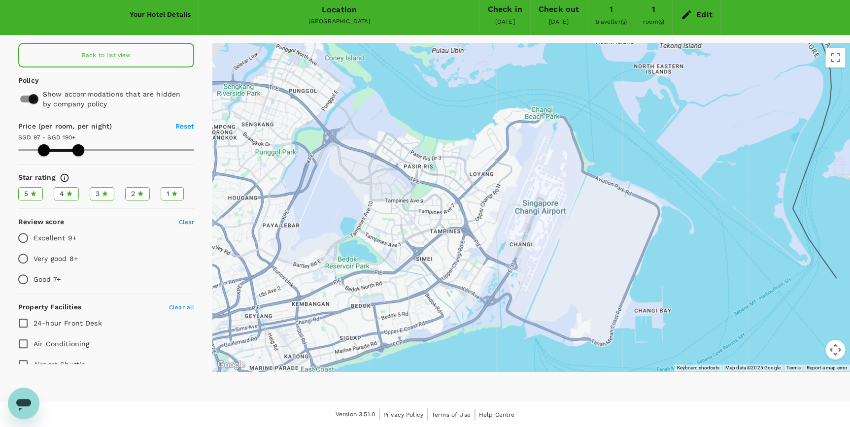
drag, startPoint x: 500, startPoint y: 240, endPoint x: 454, endPoint y: 258, distance: 49.8
click at [454, 258] on div at bounding box center [530, 207] width 637 height 329
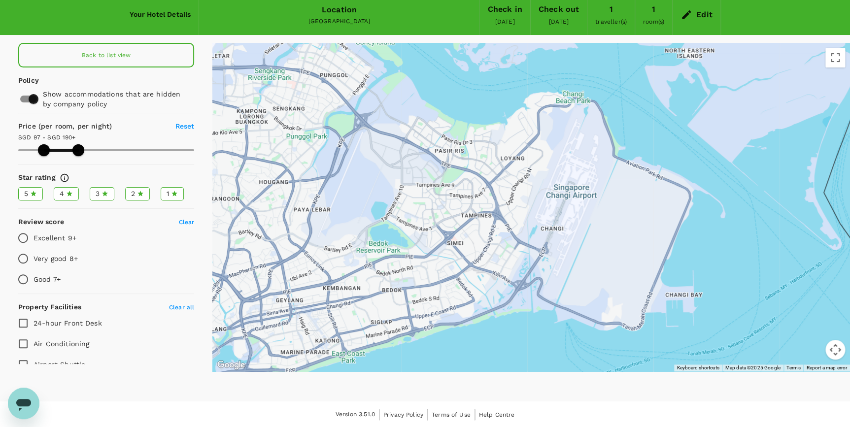
click at [423, 302] on div at bounding box center [530, 207] width 637 height 329
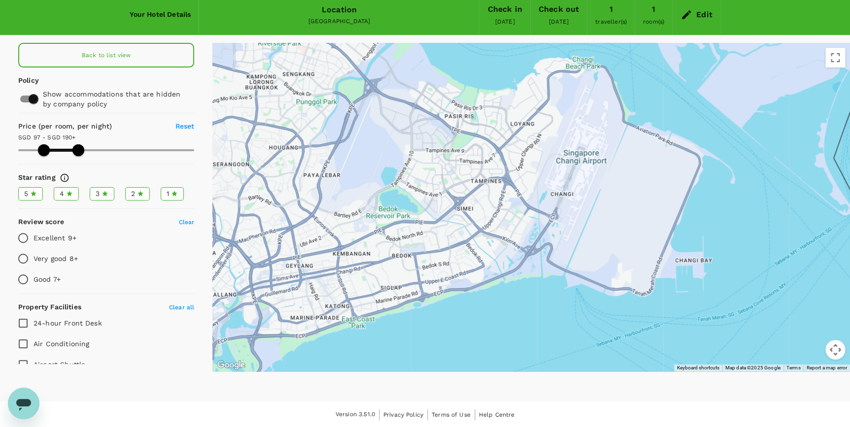
drag, startPoint x: 435, startPoint y: 285, endPoint x: 445, endPoint y: 246, distance: 40.6
click at [445, 246] on div at bounding box center [530, 207] width 637 height 329
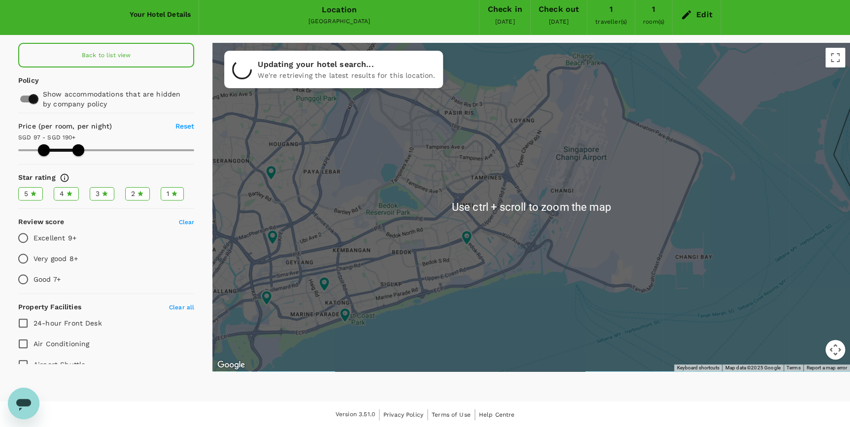
scroll to position [0, 0]
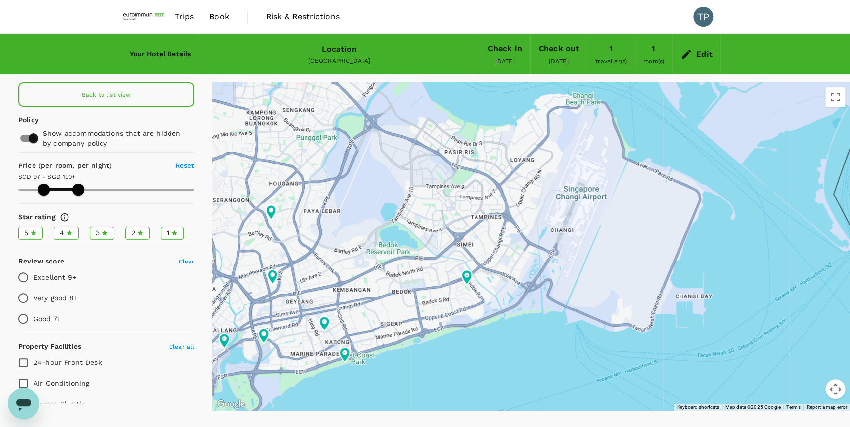
click at [176, 163] on span "Reset" at bounding box center [184, 166] width 19 height 8
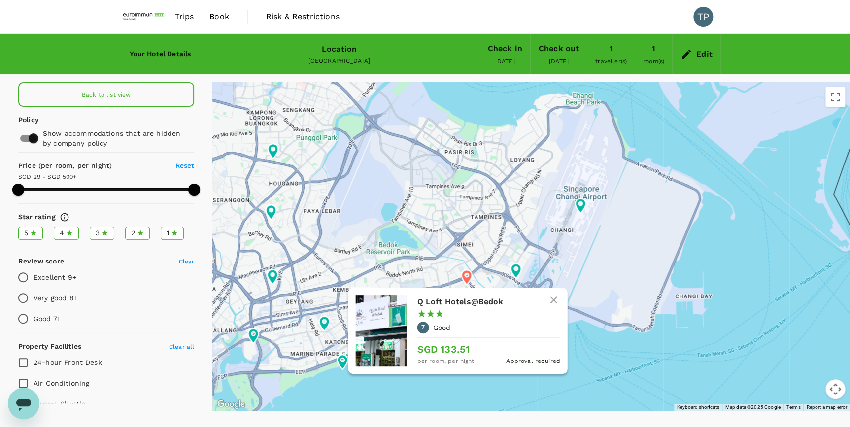
click at [467, 277] on icon at bounding box center [467, 277] width 10 height 15
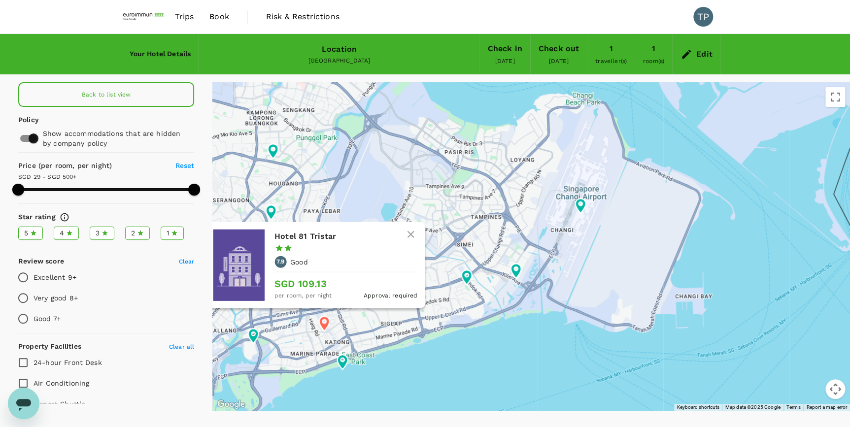
click at [319, 237] on h6 "Hotel 81 Tristar" at bounding box center [341, 237] width 135 height 14
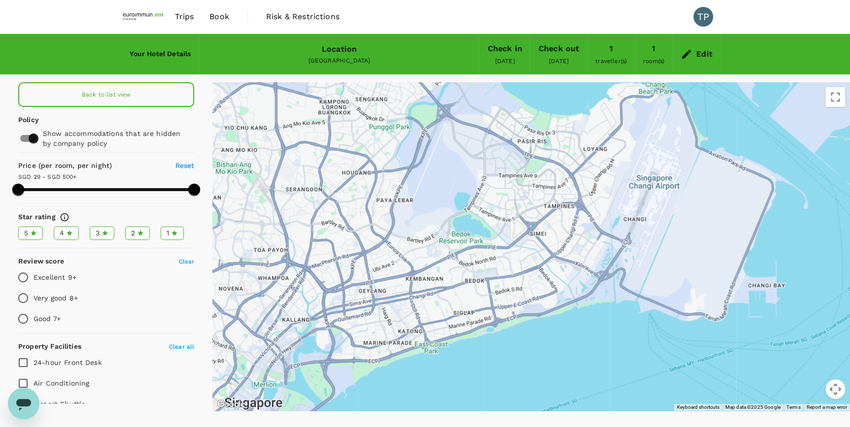
drag, startPoint x: 317, startPoint y: 340, endPoint x: 394, endPoint y: 329, distance: 77.6
click at [394, 329] on div at bounding box center [530, 246] width 637 height 329
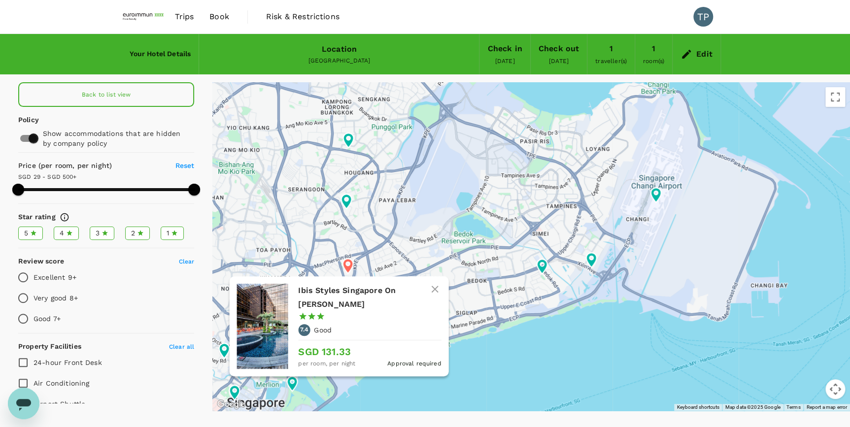
click at [348, 288] on h6 "Ibis Styles Singapore On [PERSON_NAME]" at bounding box center [365, 298] width 135 height 28
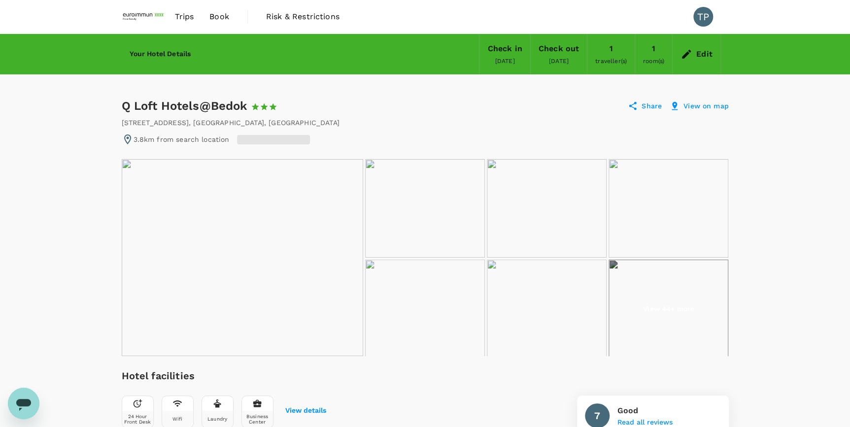
click at [368, 164] on img at bounding box center [425, 208] width 120 height 99
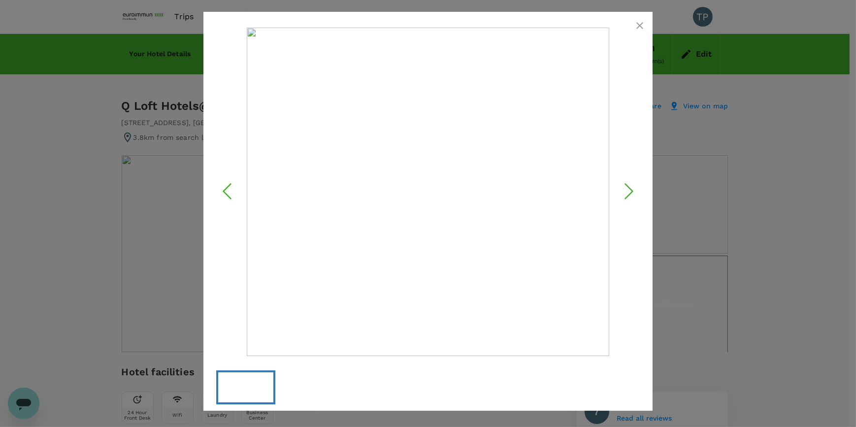
click at [641, 25] on icon "button" at bounding box center [640, 26] width 12 height 12
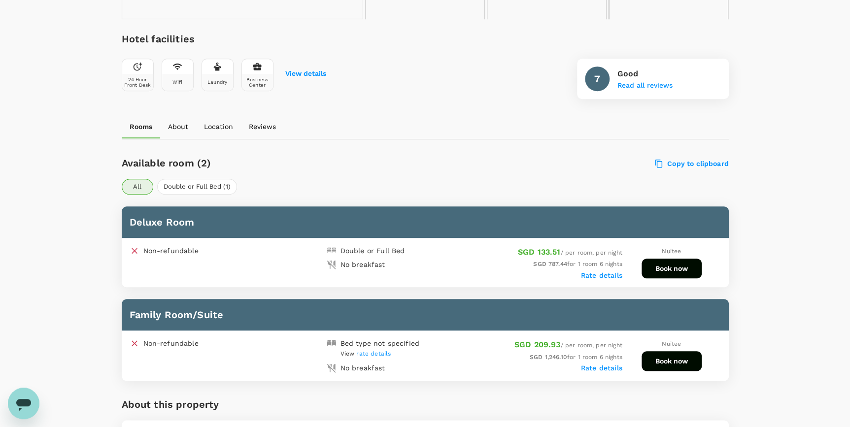
scroll to position [358, 0]
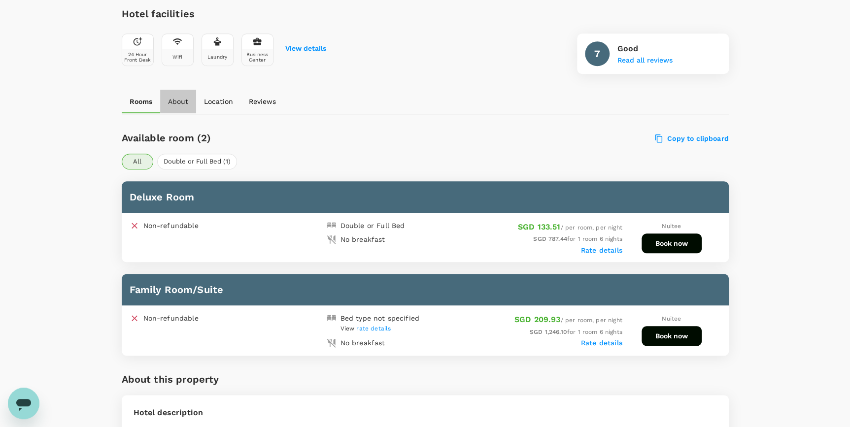
click at [174, 104] on p "About" at bounding box center [178, 102] width 20 height 10
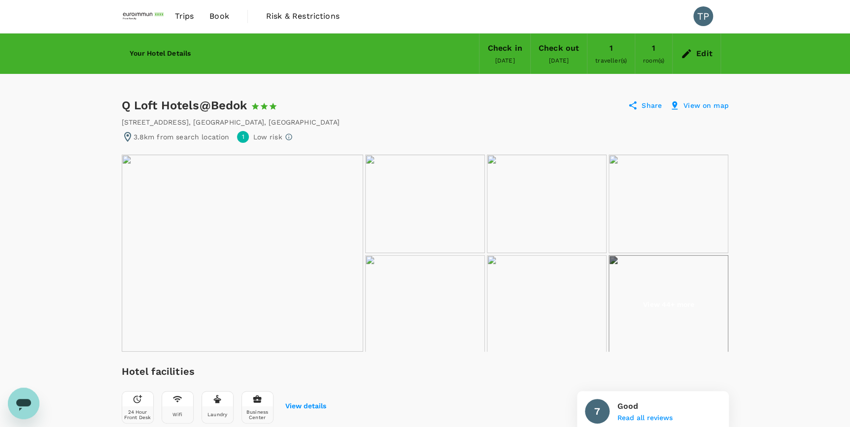
scroll to position [0, 0]
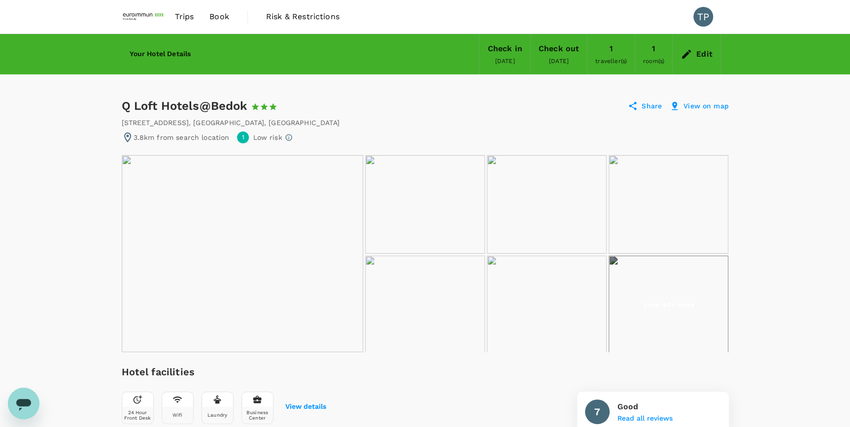
click at [707, 107] on p "View on map" at bounding box center [705, 106] width 45 height 10
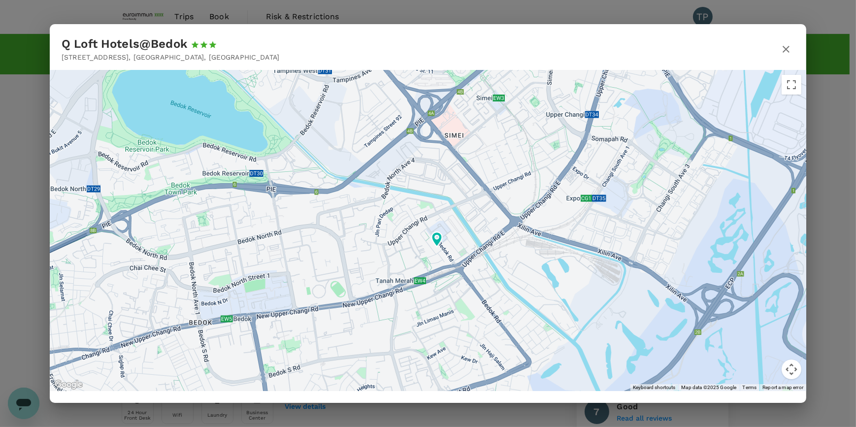
click at [784, 47] on icon "button" at bounding box center [786, 49] width 7 height 7
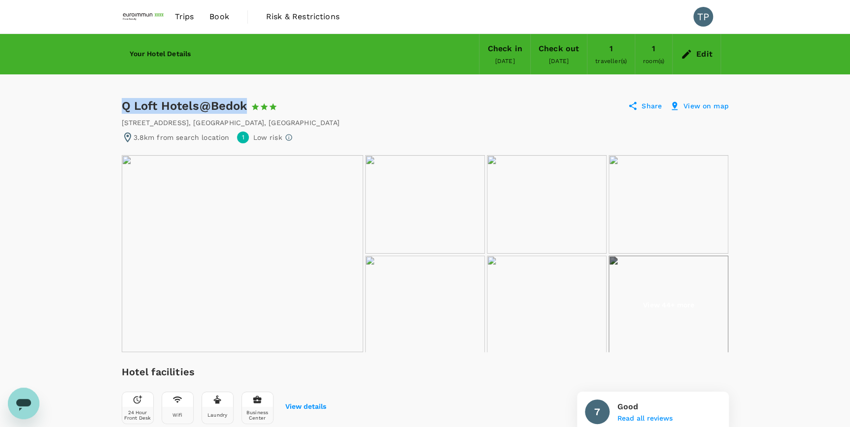
drag, startPoint x: 122, startPoint y: 104, endPoint x: 247, endPoint y: 105, distance: 125.6
click at [247, 105] on div "Q Loft Hotels@Bedok 1 Star 2 Stars 3 Stars 4 Stars 5 Stars" at bounding box center [208, 106] width 173 height 16
copy div "Q Loft Hotels@Bedok"
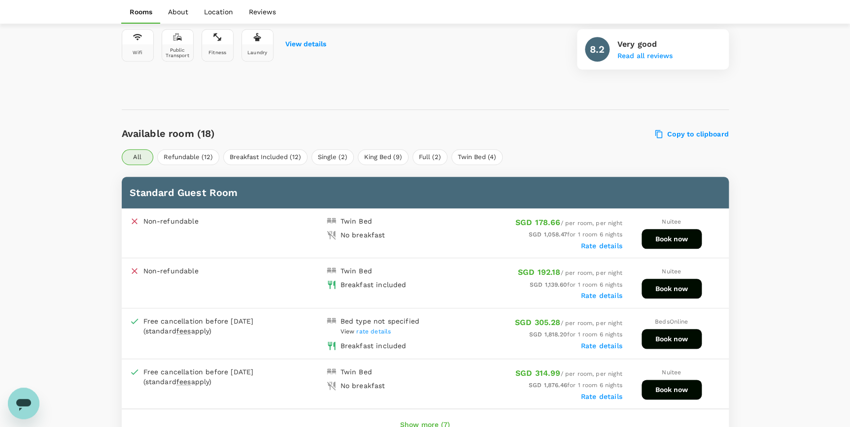
scroll to position [493, 0]
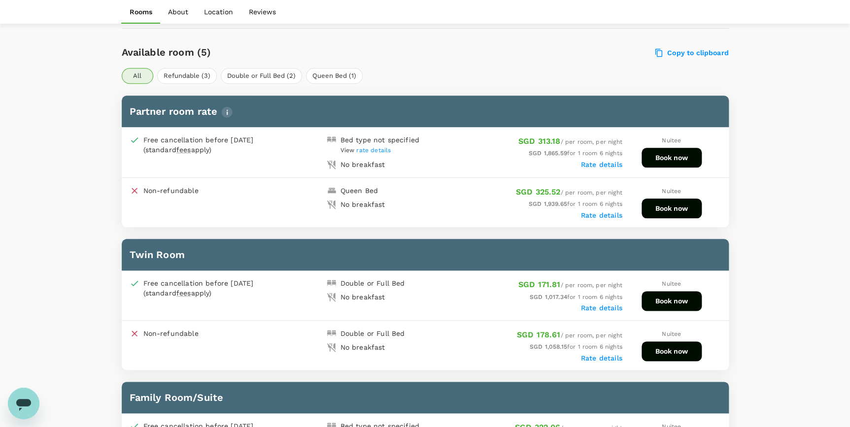
scroll to position [448, 0]
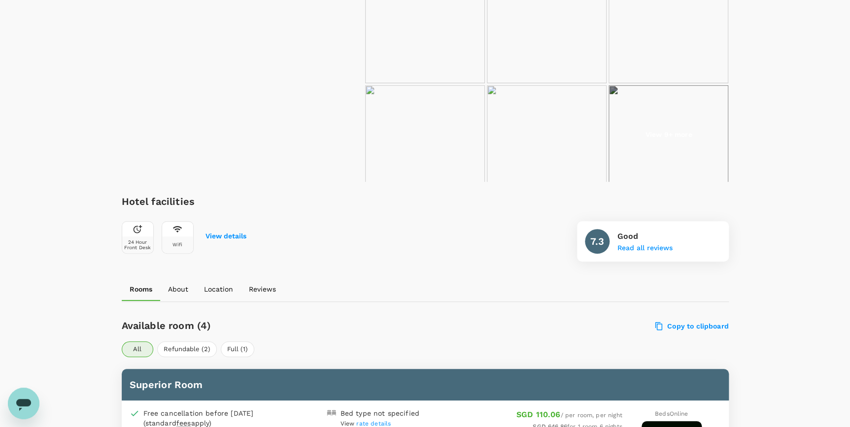
scroll to position [266, 0]
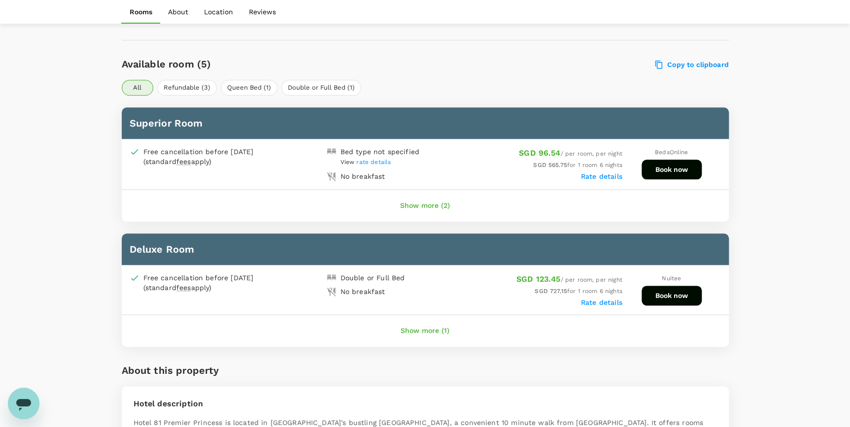
scroll to position [448, 0]
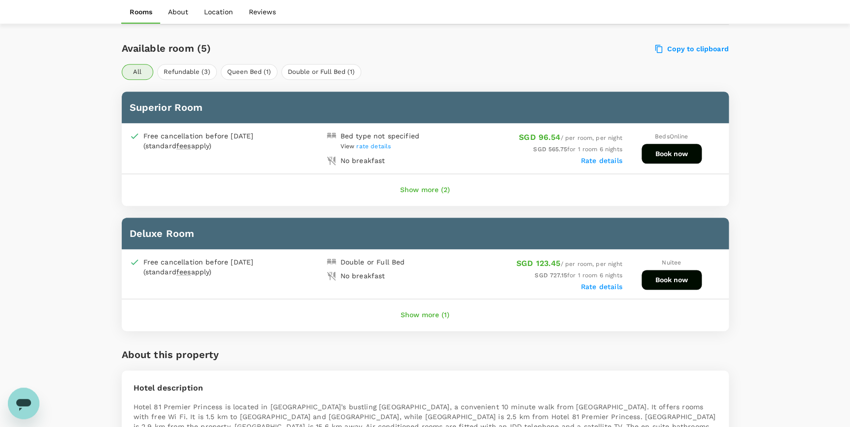
click at [449, 309] on button "Show more (1)" at bounding box center [425, 315] width 76 height 24
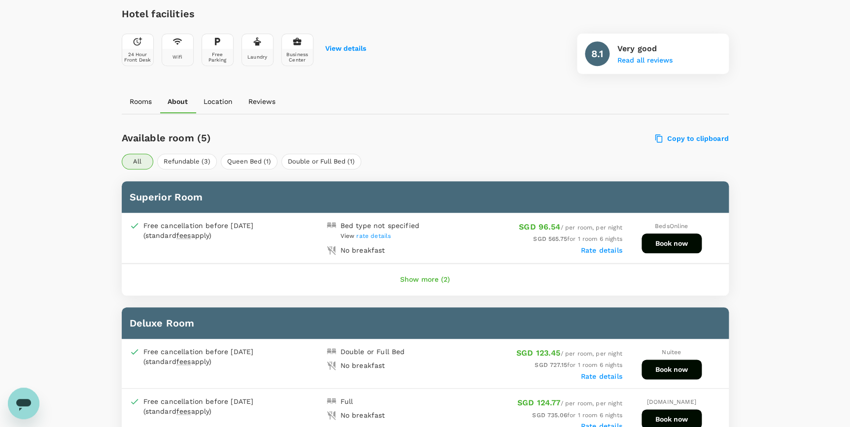
scroll to position [179, 0]
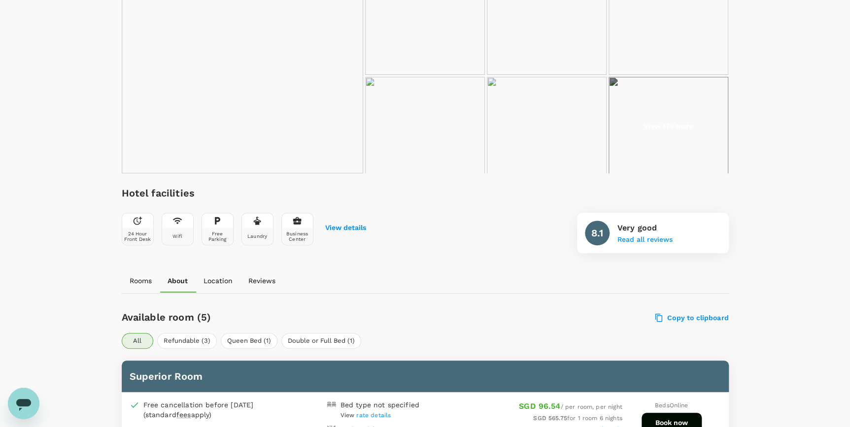
click at [252, 278] on p "Reviews" at bounding box center [261, 281] width 27 height 10
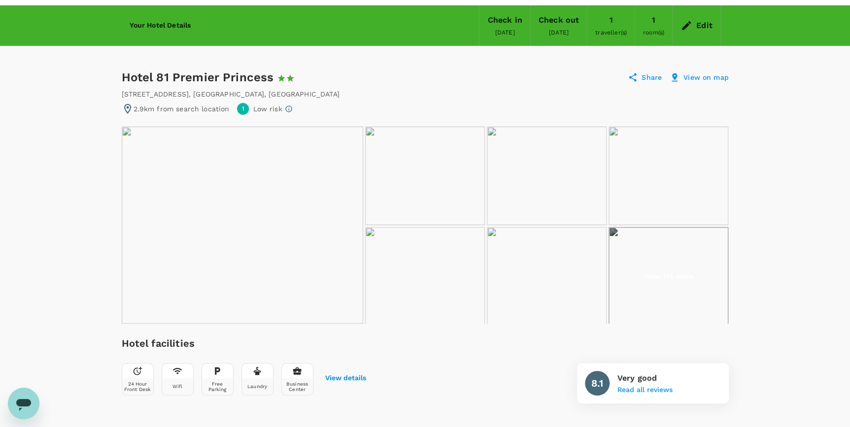
scroll to position [28, 0]
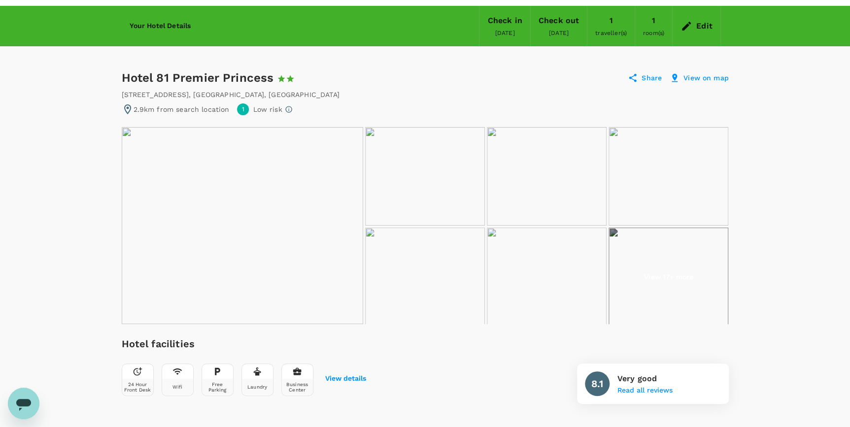
drag, startPoint x: 384, startPoint y: 139, endPoint x: 373, endPoint y: 133, distance: 12.6
click at [373, 133] on img at bounding box center [425, 176] width 120 height 99
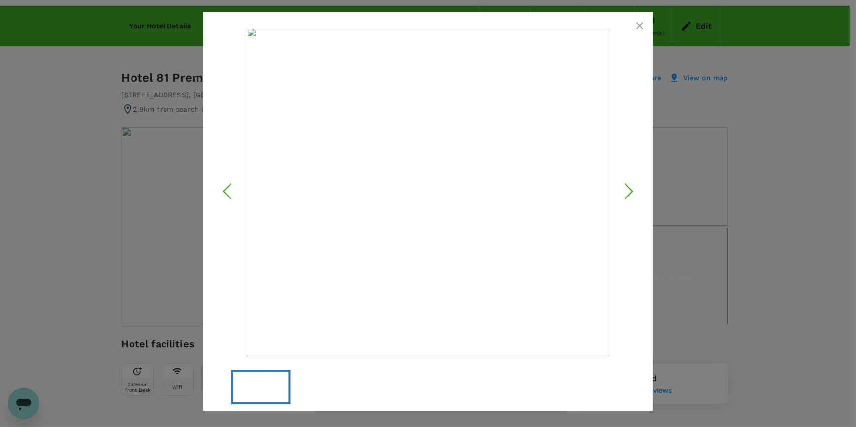
click at [627, 188] on icon "Next Slide" at bounding box center [629, 191] width 30 height 30
click at [636, 31] on icon "button" at bounding box center [640, 26] width 12 height 12
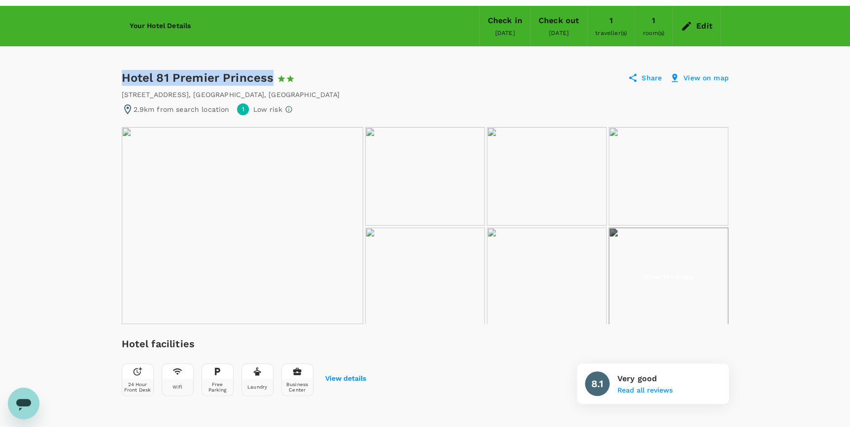
drag, startPoint x: 121, startPoint y: 77, endPoint x: 270, endPoint y: 78, distance: 149.7
click at [270, 78] on div "Hotel 81 Premier Princess 1 Star 2 Stars 3 Stars 4 Stars 5 Stars" at bounding box center [222, 78] width 200 height 16
copy div "Hotel 81 Premier Princess"
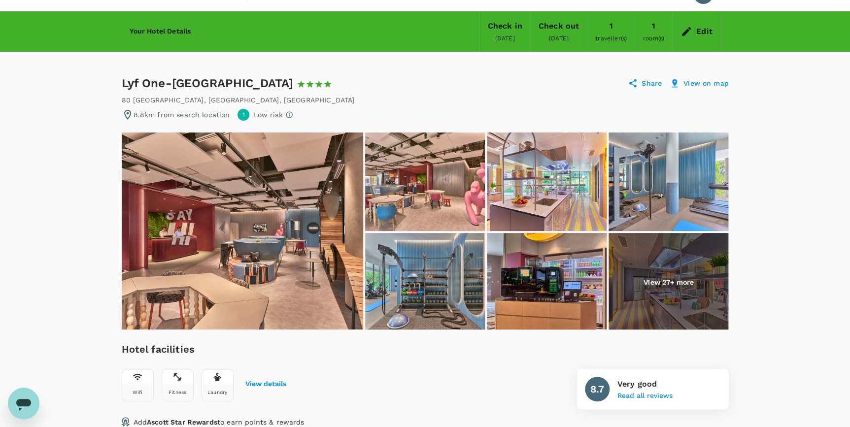
scroll to position [44, 0]
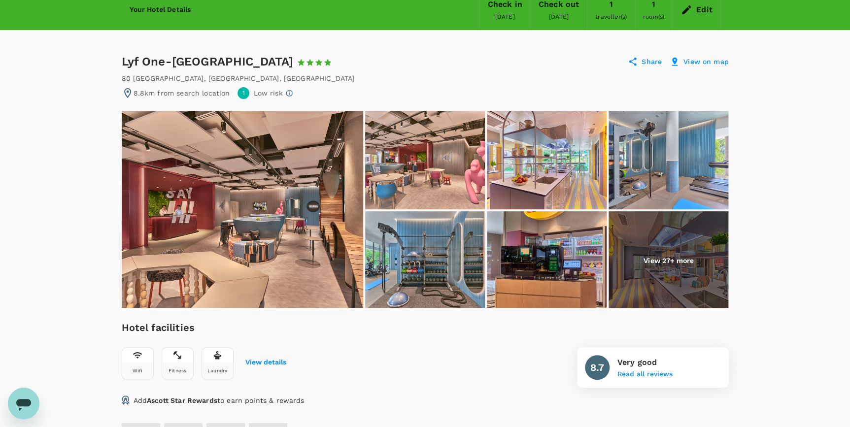
click at [653, 264] on p "View 27+ more" at bounding box center [668, 261] width 50 height 10
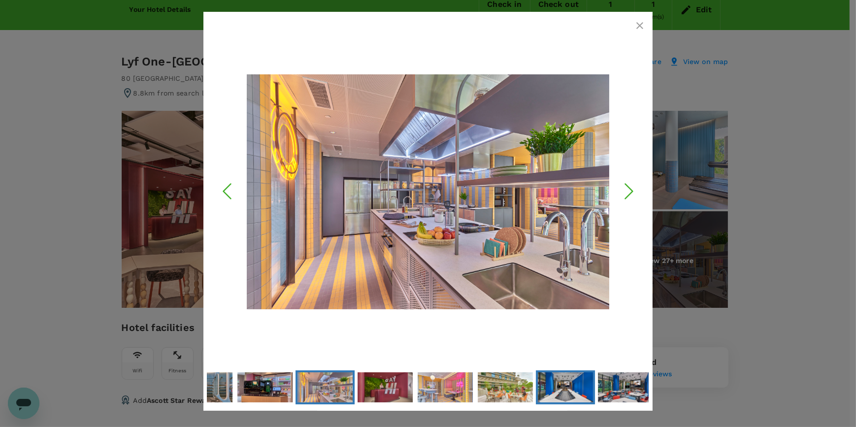
click at [557, 381] on img "Go to Slide 11" at bounding box center [565, 386] width 55 height 35
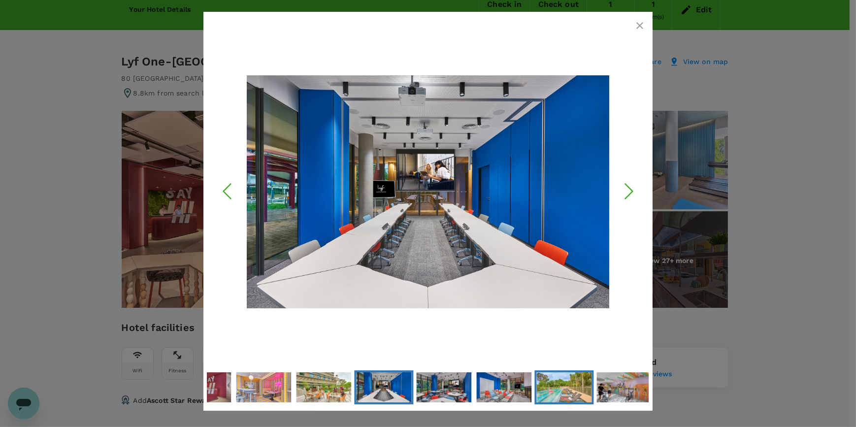
click at [563, 384] on img "Go to Slide 14" at bounding box center [563, 387] width 55 height 37
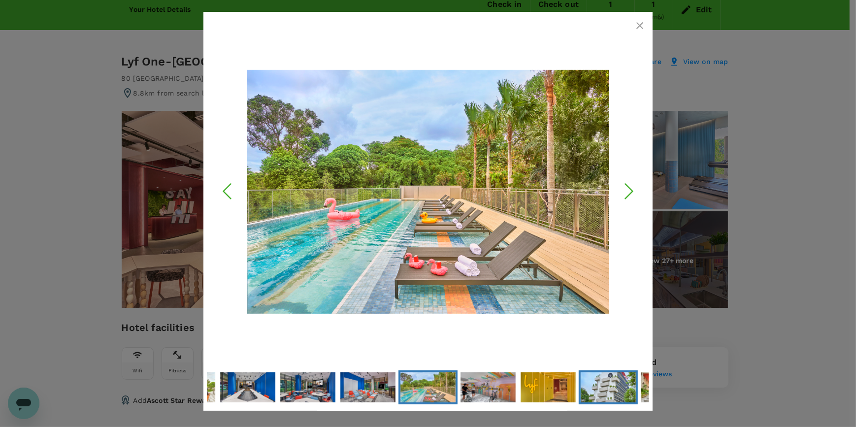
click at [581, 384] on img "Go to Slide 17" at bounding box center [608, 387] width 55 height 81
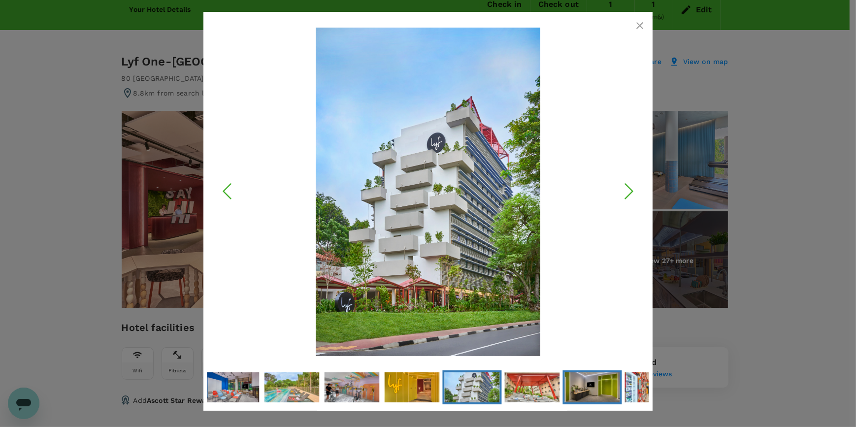
click at [567, 385] on img "Go to Slide 19" at bounding box center [592, 386] width 55 height 35
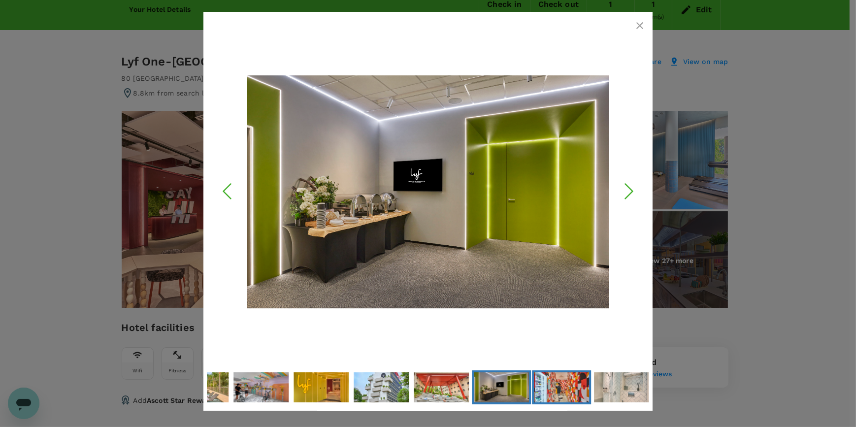
click at [571, 386] on img "Go to Slide 20" at bounding box center [561, 387] width 55 height 36
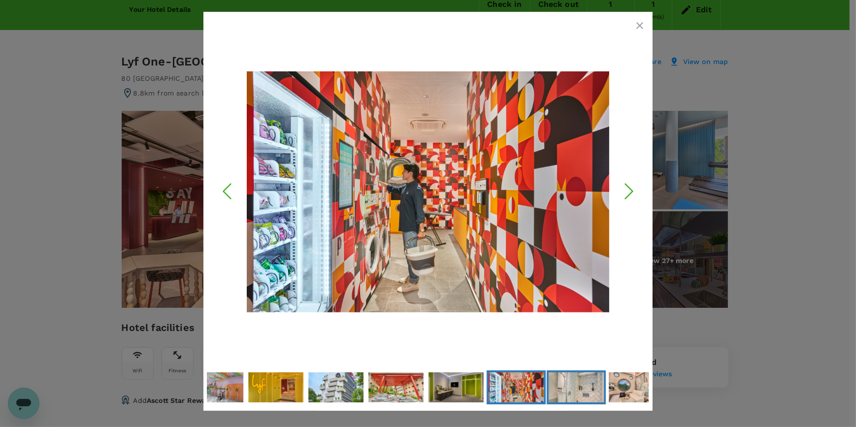
click at [582, 386] on img "Go to Slide 21" at bounding box center [576, 387] width 55 height 83
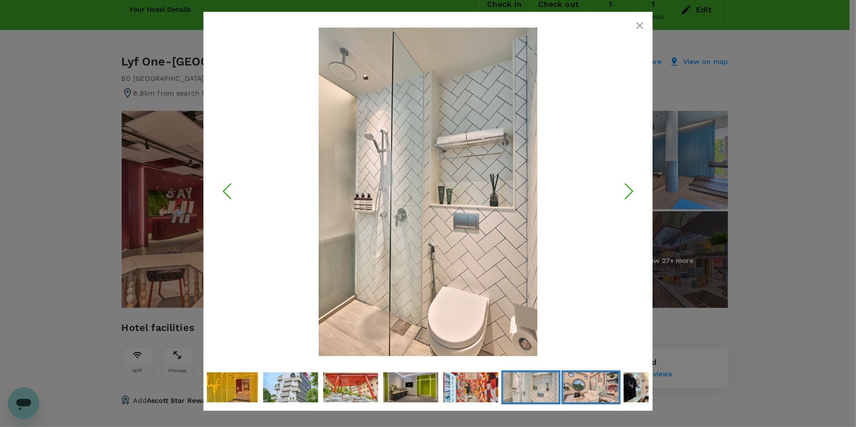
click at [592, 384] on img "Go to Slide 22" at bounding box center [590, 387] width 55 height 37
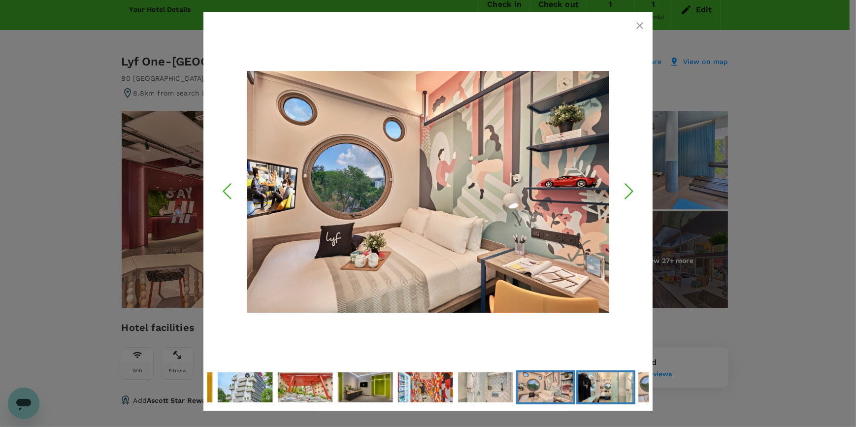
click at [596, 385] on img "Go to Slide 23" at bounding box center [605, 387] width 55 height 37
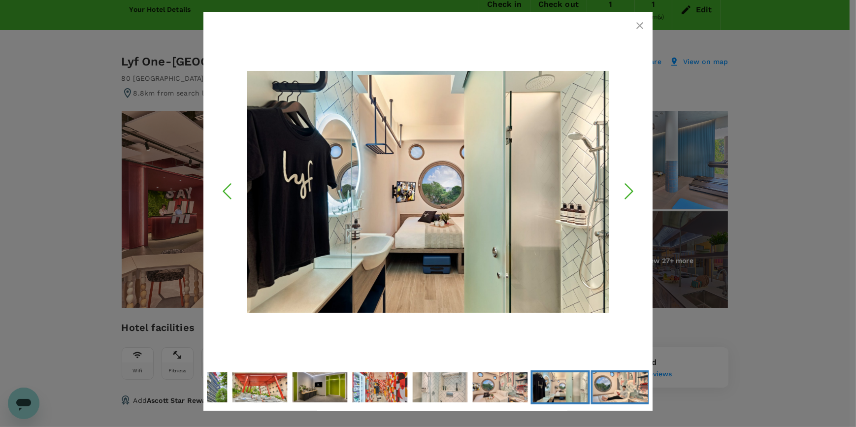
click at [596, 385] on img "Go to Slide 24" at bounding box center [620, 387] width 55 height 37
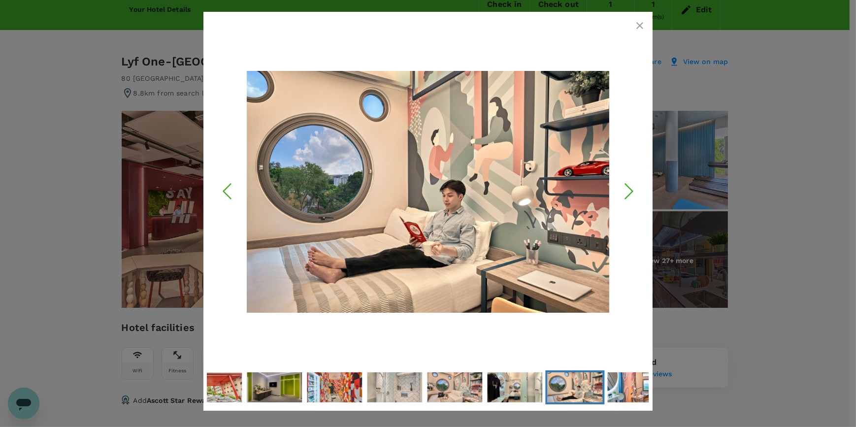
click at [596, 385] on img "Go to Slide 24" at bounding box center [574, 387] width 55 height 37
click at [622, 389] on img "Go to Slide 25" at bounding box center [634, 387] width 55 height 83
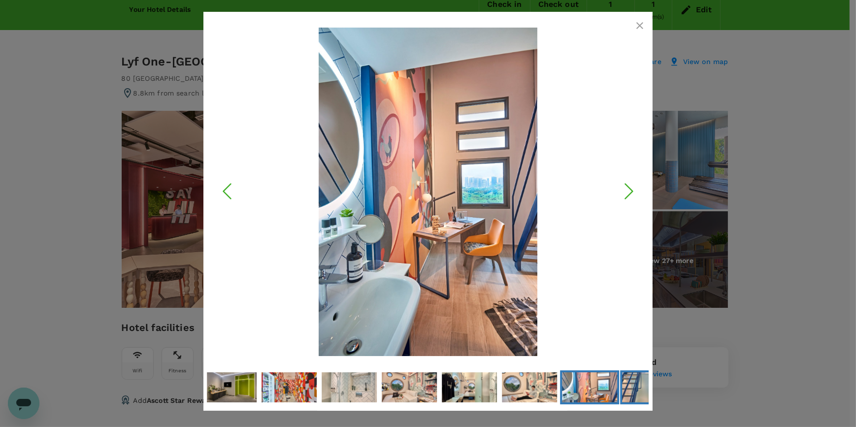
click at [622, 389] on img "Go to Slide 26" at bounding box center [649, 387] width 55 height 83
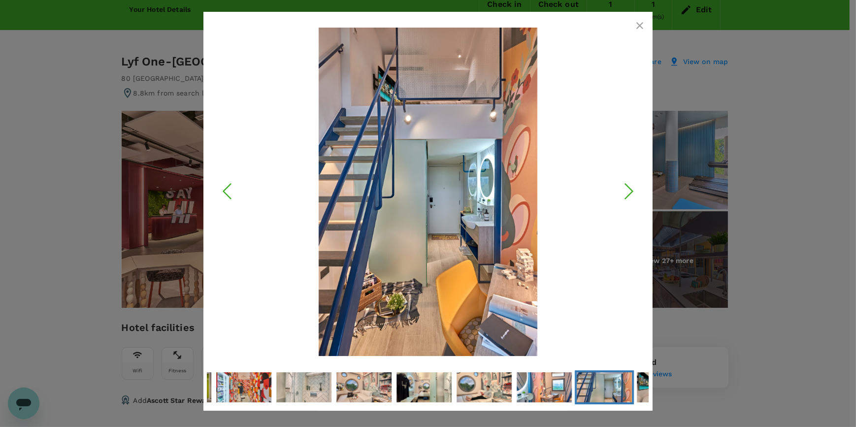
click at [621, 389] on img "Go to Slide 26" at bounding box center [604, 387] width 55 height 83
click at [618, 389] on img "Go to Slide 26" at bounding box center [604, 387] width 55 height 83
click at [641, 389] on img "Go to Slide 27" at bounding box center [664, 387] width 55 height 36
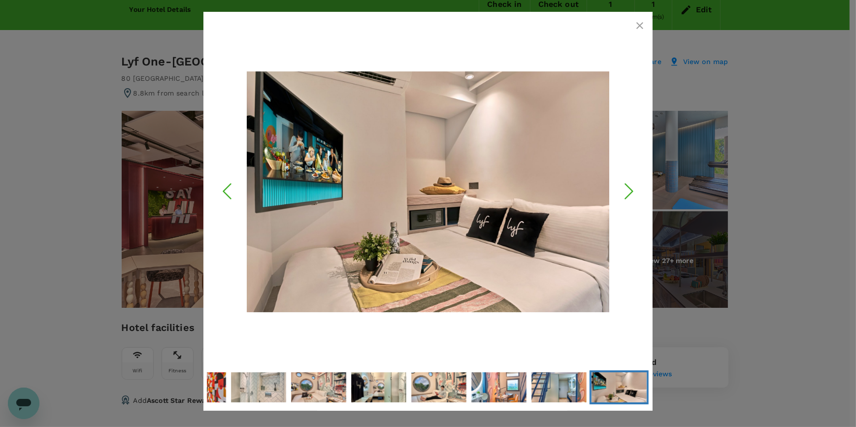
click at [632, 390] on img "Go to Slide 27" at bounding box center [619, 387] width 55 height 36
click at [638, 390] on img "Go to Slide 27" at bounding box center [619, 387] width 55 height 36
click at [635, 25] on icon "button" at bounding box center [640, 26] width 12 height 12
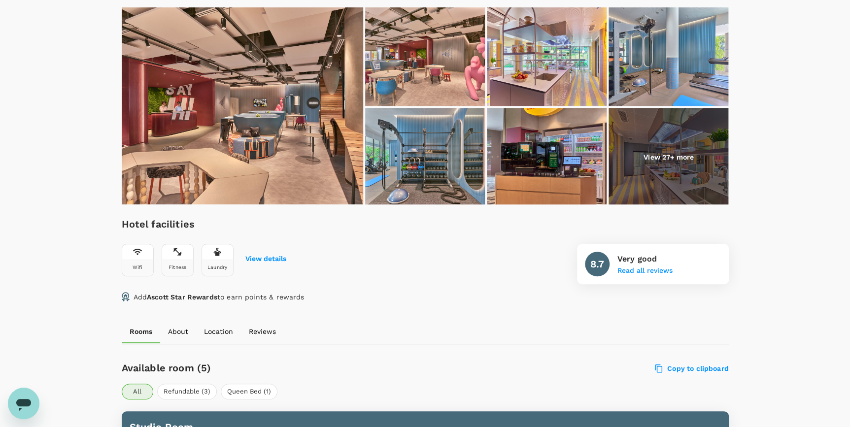
scroll to position [89, 0]
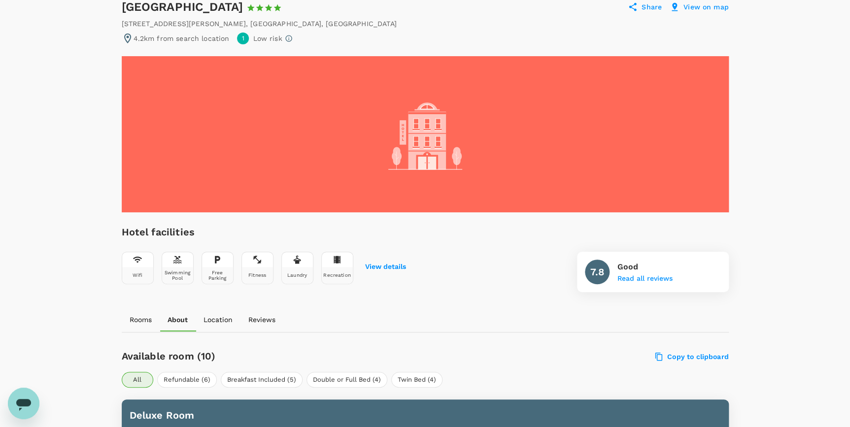
scroll to position [92, 0]
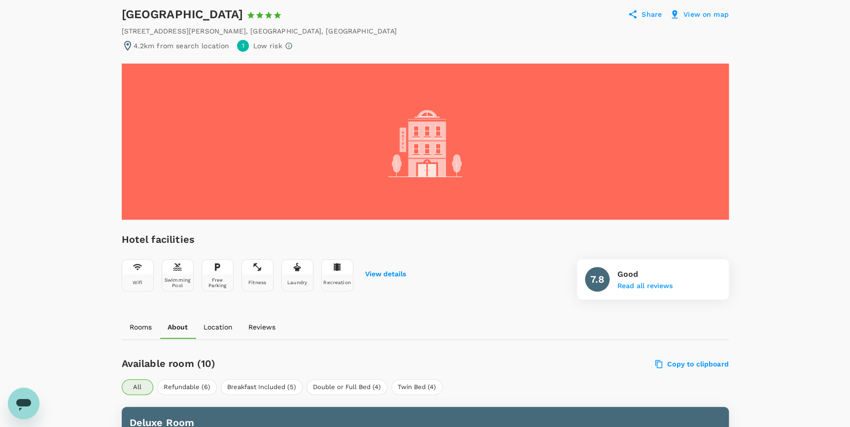
click at [216, 329] on p "Location" at bounding box center [217, 327] width 29 height 10
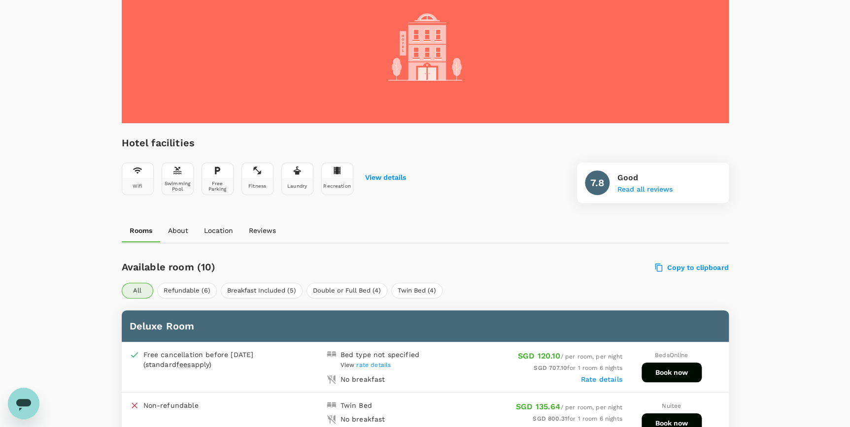
scroll to position [270, 0]
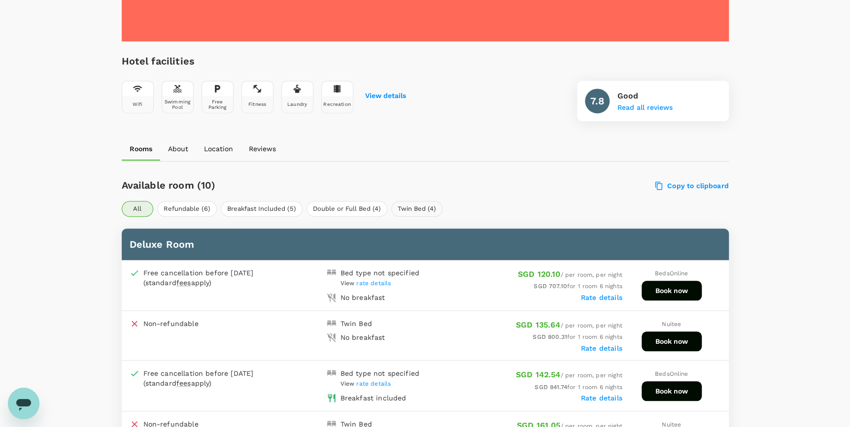
click at [420, 208] on button "Twin Bed (4)" at bounding box center [416, 209] width 51 height 16
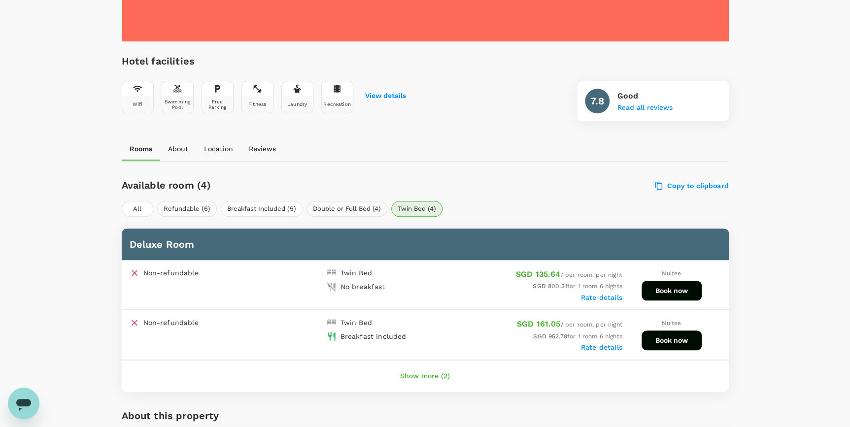
click at [351, 206] on button "Double or Full Bed (4)" at bounding box center [346, 209] width 81 height 16
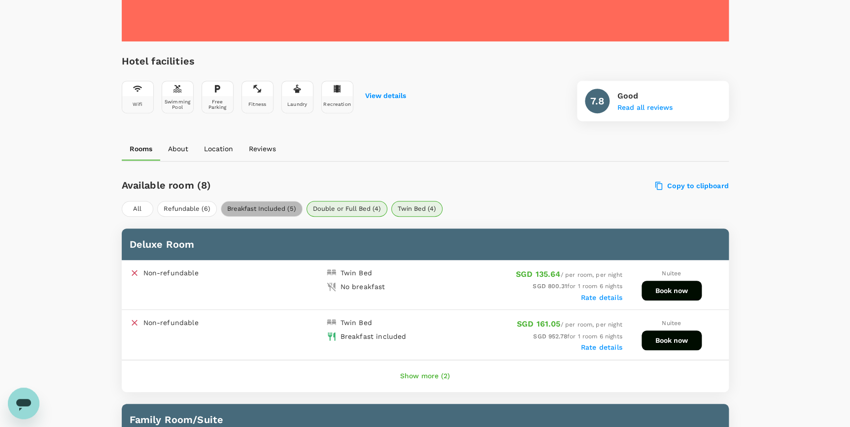
click at [252, 203] on button "Breakfast Included (5)" at bounding box center [262, 209] width 82 height 16
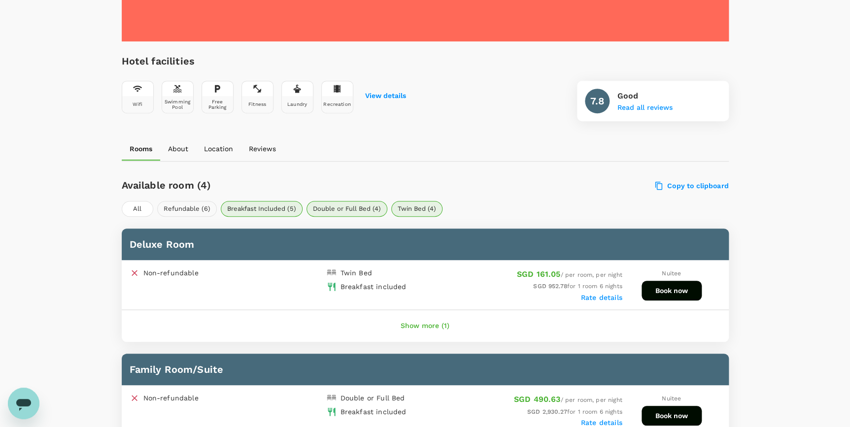
click at [188, 205] on button "Refundable (6)" at bounding box center [187, 209] width 60 height 16
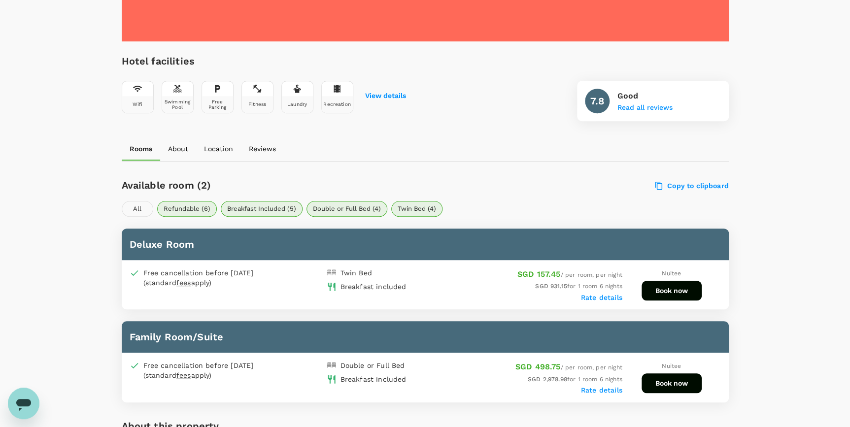
click at [134, 204] on button "All" at bounding box center [138, 209] width 32 height 16
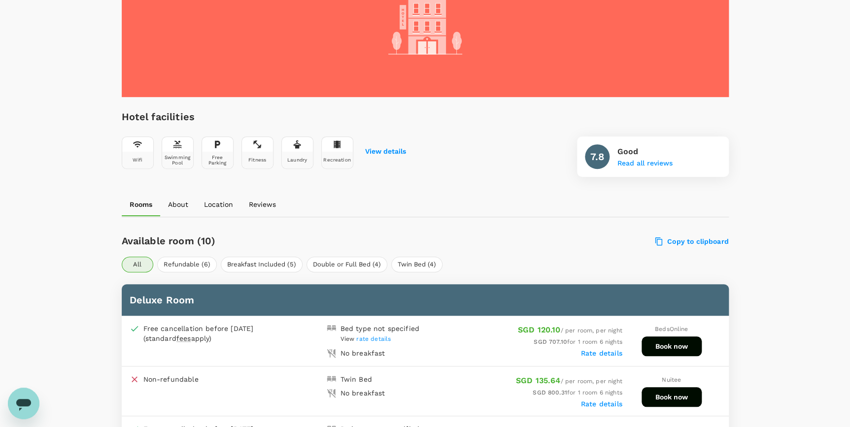
scroll to position [135, 0]
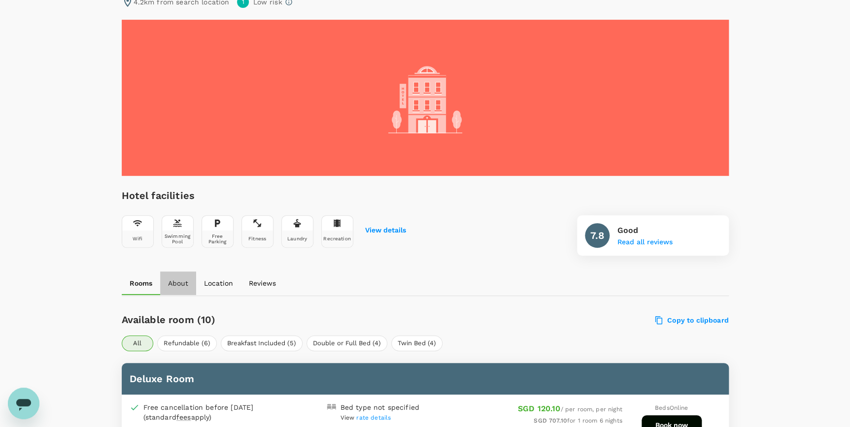
click at [172, 282] on p "About" at bounding box center [178, 283] width 20 height 10
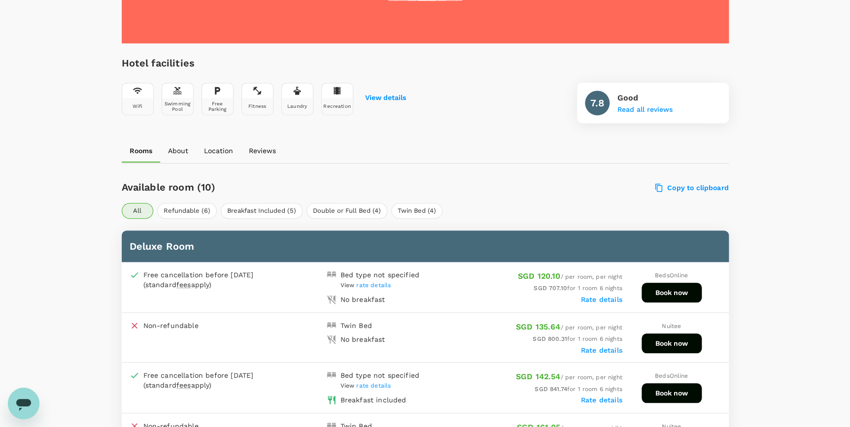
scroll to position [223, 0]
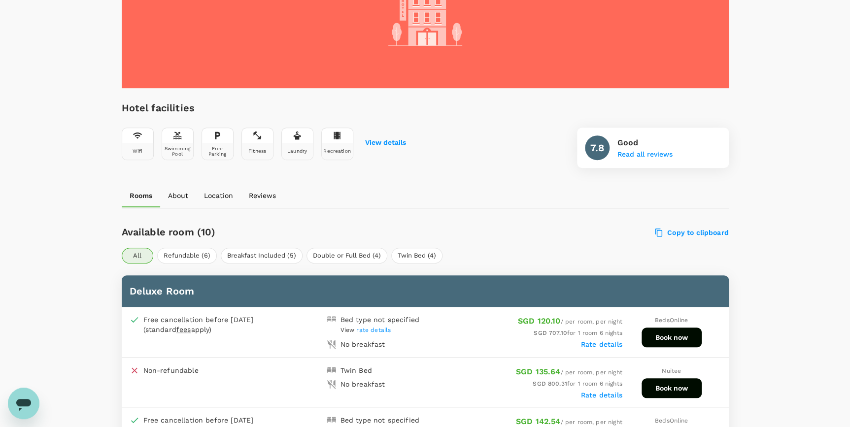
click at [230, 192] on p "Location" at bounding box center [218, 196] width 29 height 10
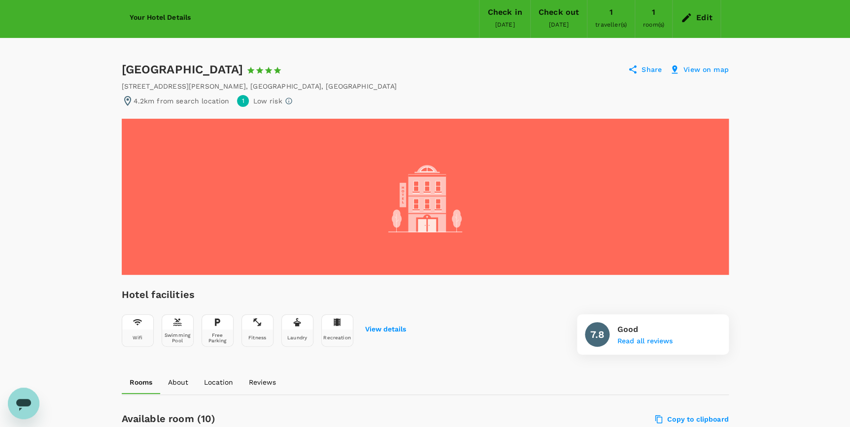
scroll to position [1, 0]
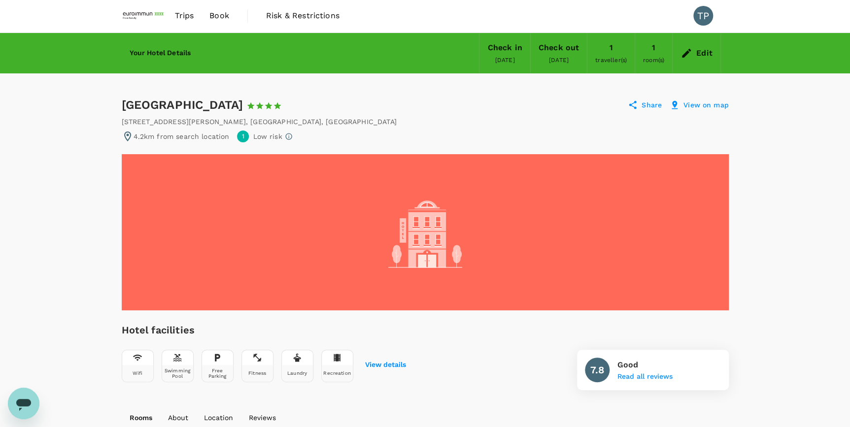
click at [698, 103] on p "View on map" at bounding box center [705, 105] width 45 height 10
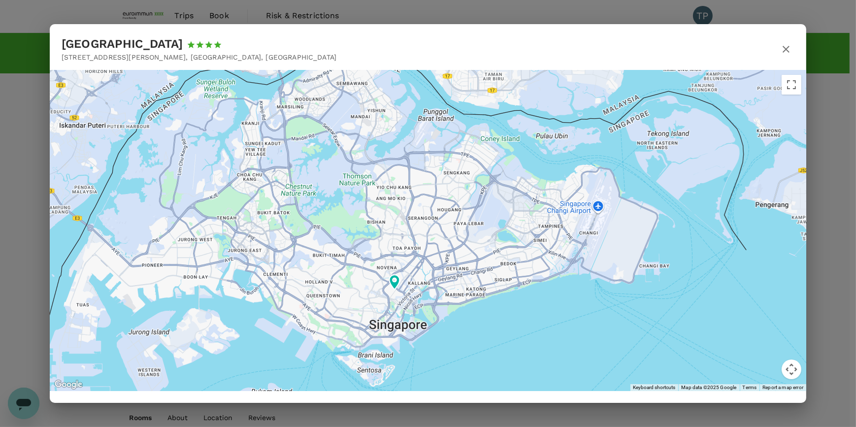
drag, startPoint x: 547, startPoint y: 212, endPoint x: 495, endPoint y: 231, distance: 55.8
click at [500, 231] on div at bounding box center [428, 230] width 757 height 321
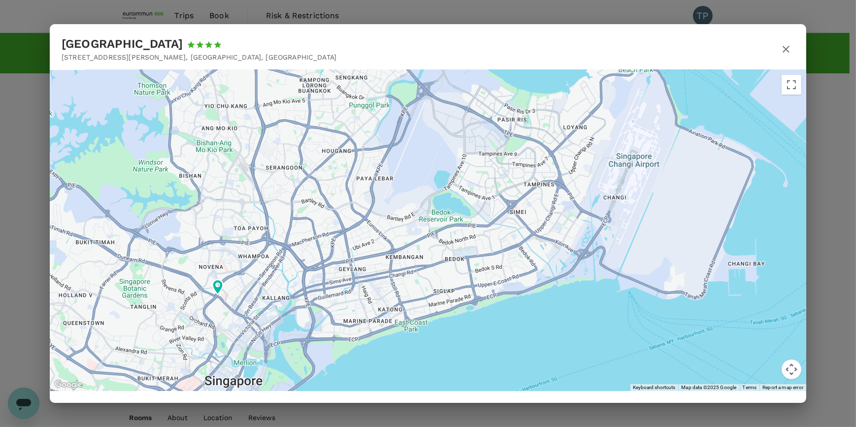
drag, startPoint x: 504, startPoint y: 212, endPoint x: 482, endPoint y: 186, distance: 33.6
click at [482, 186] on div at bounding box center [428, 230] width 757 height 321
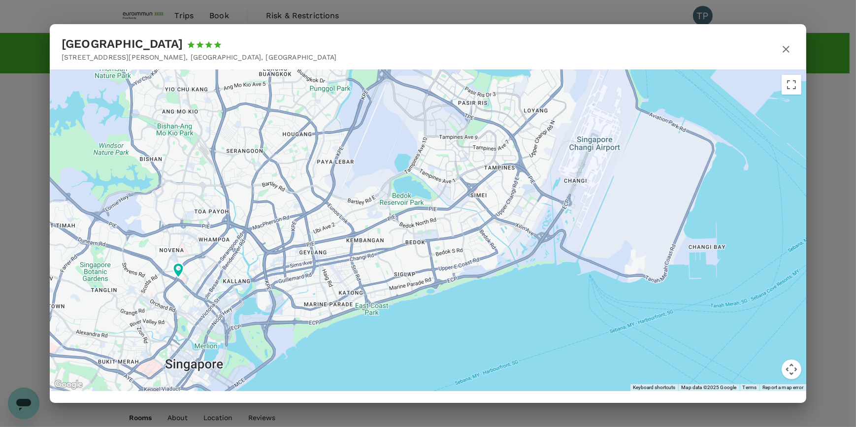
drag, startPoint x: 532, startPoint y: 198, endPoint x: 492, endPoint y: 186, distance: 41.6
click at [492, 186] on div at bounding box center [428, 230] width 757 height 321
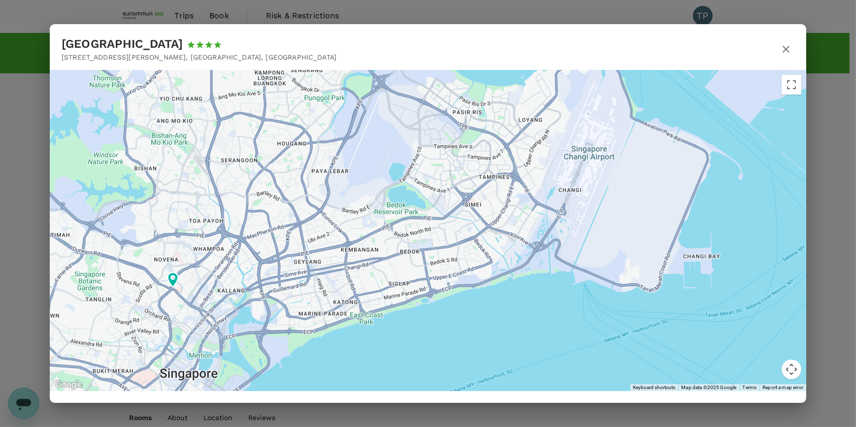
drag, startPoint x: 524, startPoint y: 190, endPoint x: 490, endPoint y: 222, distance: 46.7
click at [490, 222] on div at bounding box center [428, 230] width 757 height 321
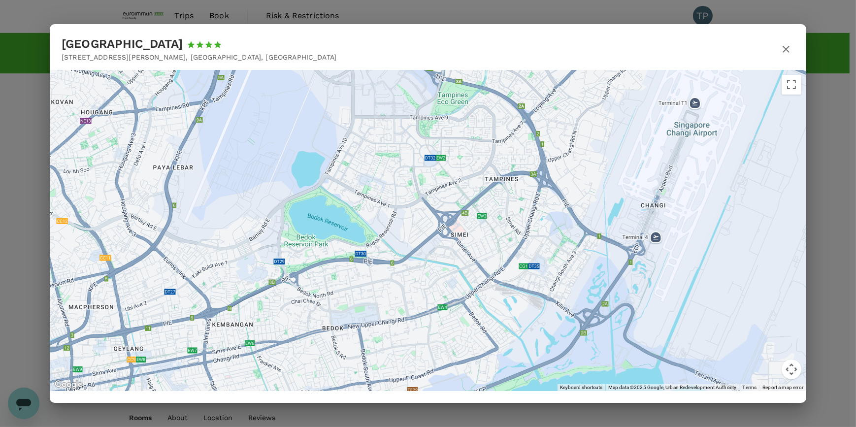
click at [785, 45] on icon "button" at bounding box center [786, 49] width 12 height 12
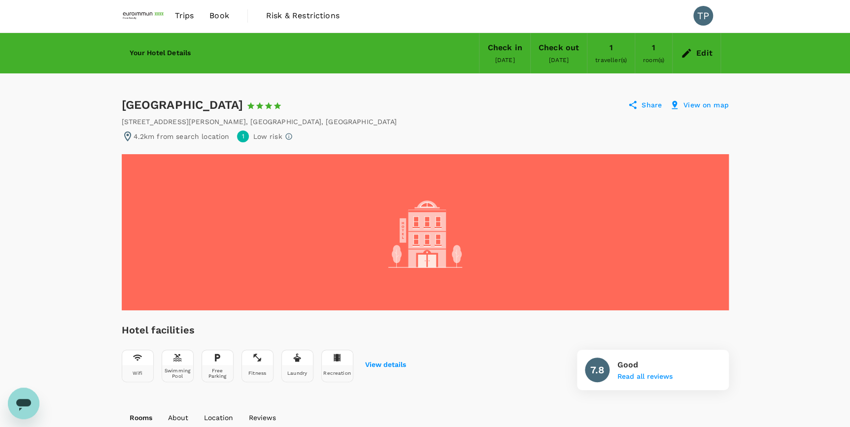
scroll to position [0, 0]
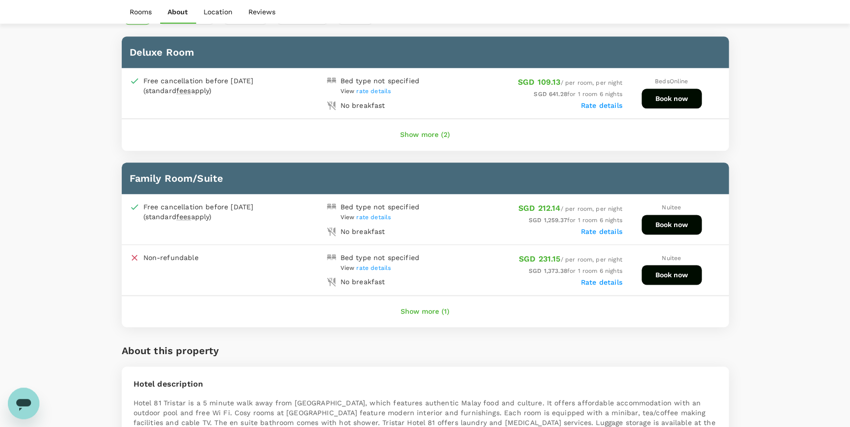
scroll to position [582, 0]
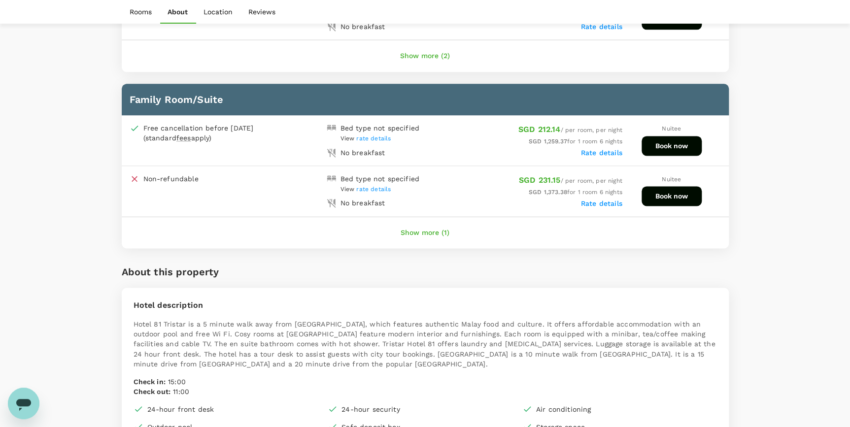
click at [421, 227] on button "Show more (1)" at bounding box center [425, 233] width 76 height 24
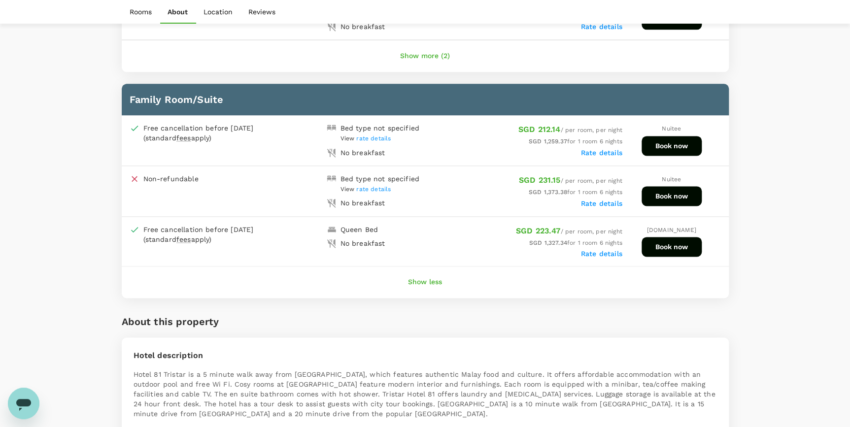
click at [431, 56] on button "Show more (2)" at bounding box center [424, 56] width 77 height 24
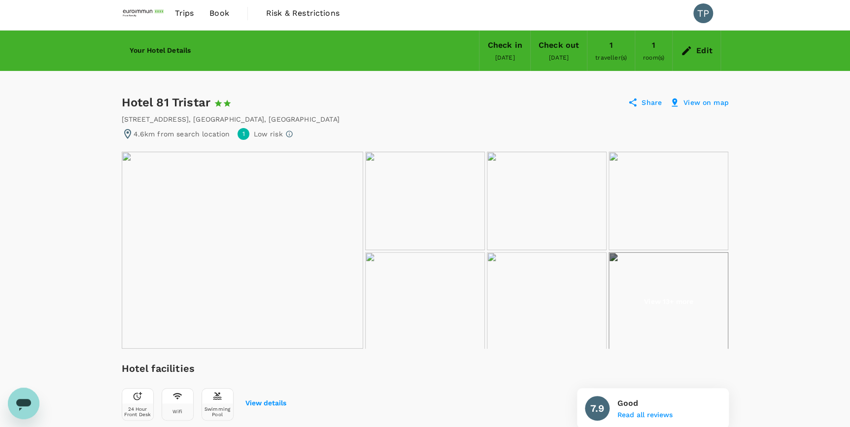
scroll to position [0, 0]
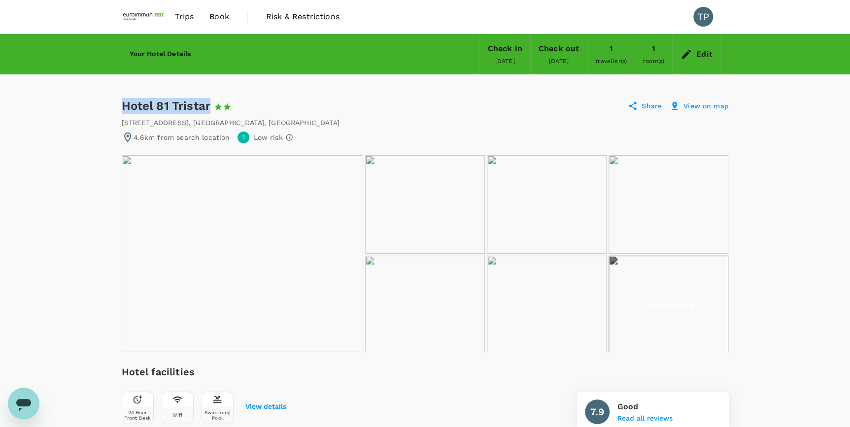
drag, startPoint x: 121, startPoint y: 106, endPoint x: 211, endPoint y: 107, distance: 90.1
click at [211, 107] on div "Hotel 81 Tristar 1 Star 2 Stars 3 Stars 4 Stars 5 Stars" at bounding box center [190, 106] width 137 height 16
drag, startPoint x: 211, startPoint y: 107, endPoint x: 192, endPoint y: 105, distance: 19.3
copy div "Hotel 81 Tristar"
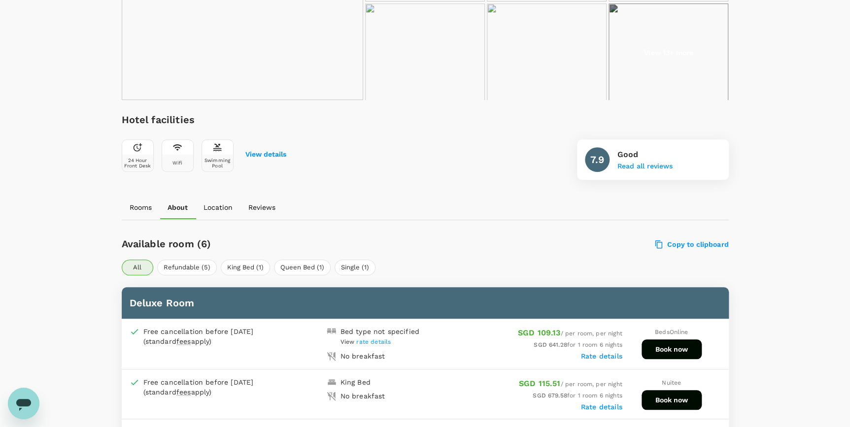
scroll to position [358, 0]
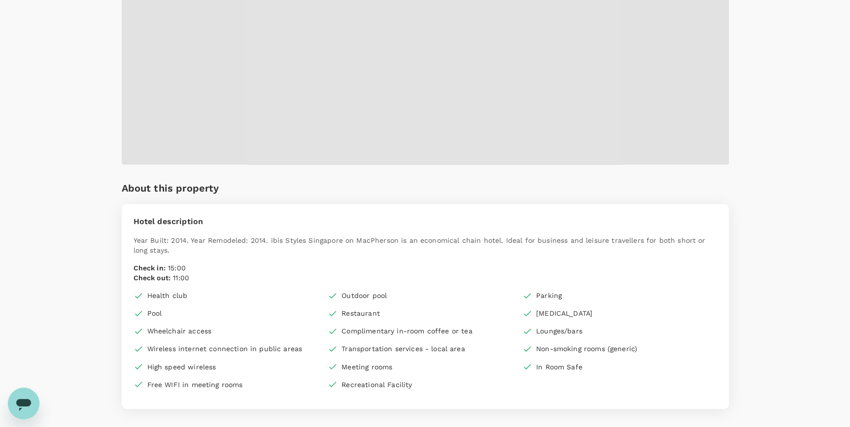
scroll to position [268, 0]
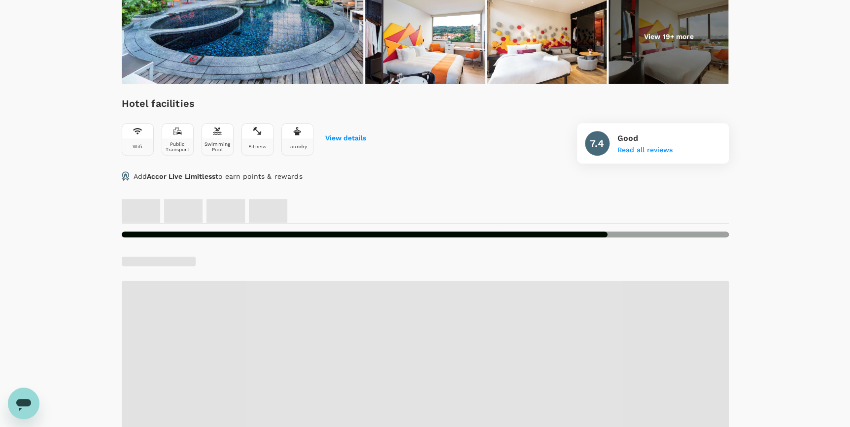
click at [678, 39] on p "View 19+ more" at bounding box center [668, 37] width 50 height 10
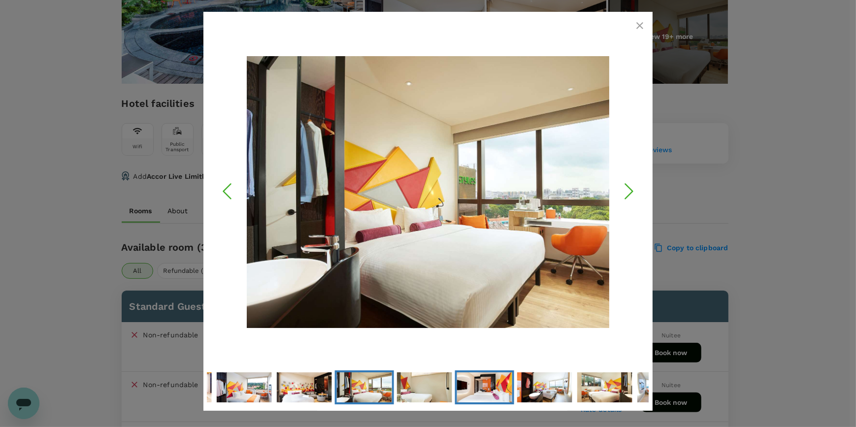
click at [508, 383] on img "Go to Slide 9" at bounding box center [484, 386] width 55 height 41
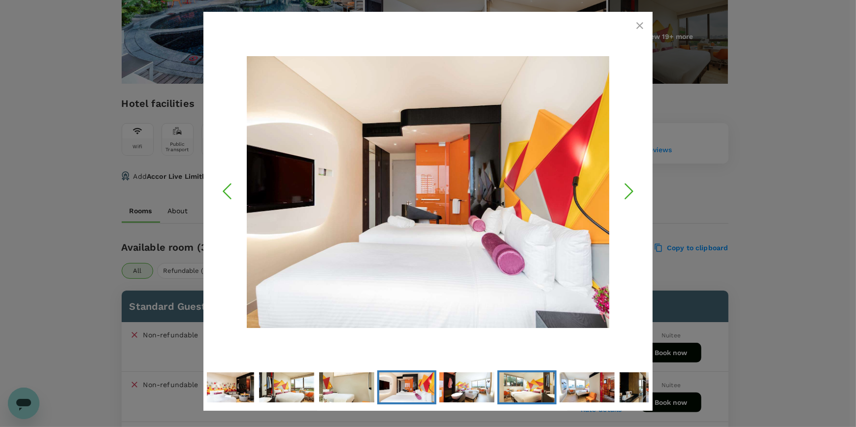
click at [543, 384] on img "Go to Slide 11" at bounding box center [526, 386] width 55 height 41
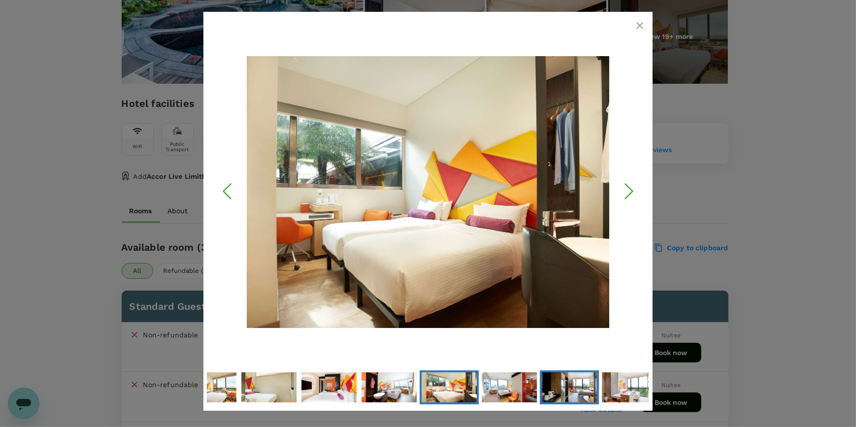
click at [551, 385] on img "Go to Slide 13" at bounding box center [569, 386] width 55 height 41
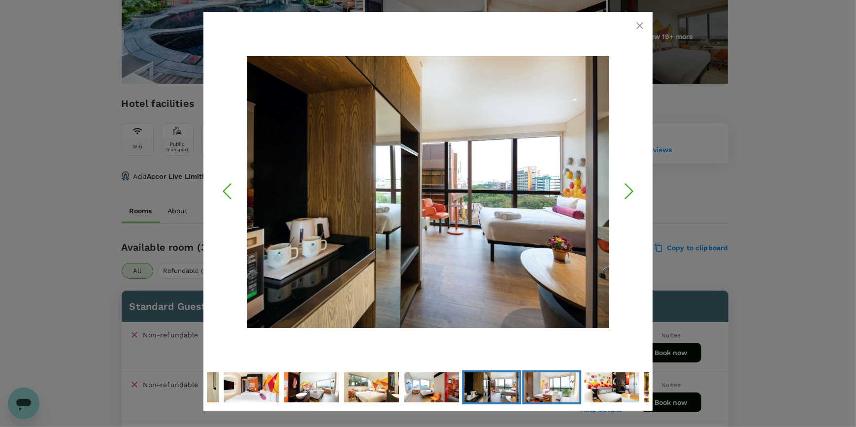
click at [563, 384] on img "Go to Slide 14" at bounding box center [551, 386] width 55 height 41
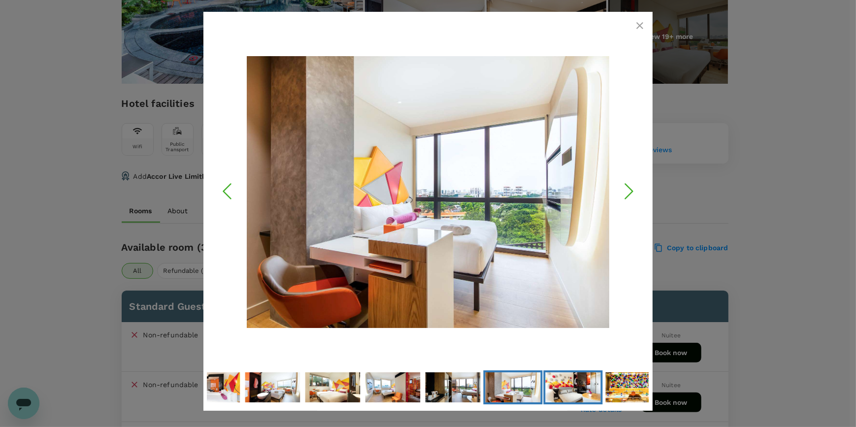
click at [574, 385] on img "Go to Slide 15" at bounding box center [572, 386] width 55 height 41
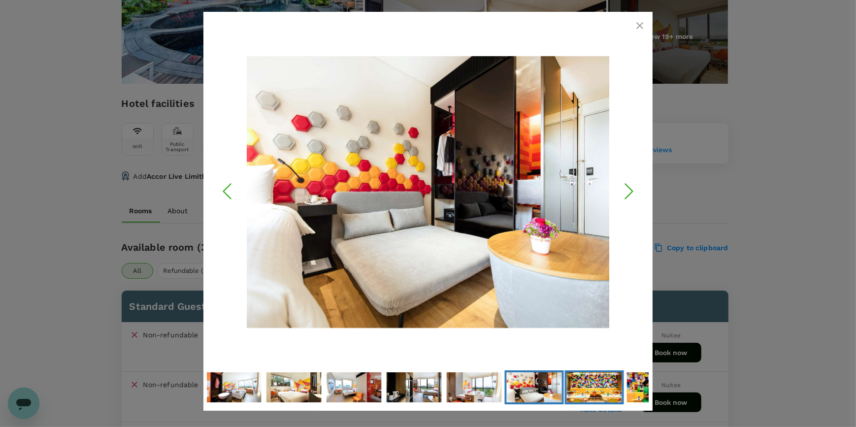
click at [590, 385] on img "Go to Slide 16" at bounding box center [594, 386] width 55 height 41
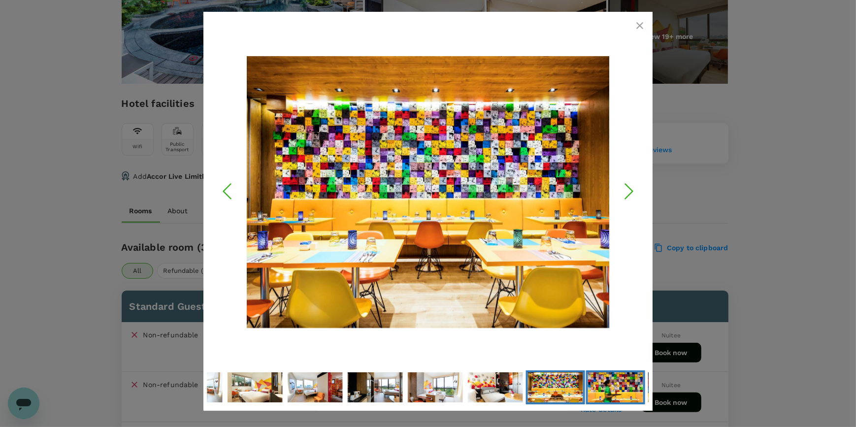
click at [603, 386] on img "Go to Slide 17" at bounding box center [615, 386] width 55 height 41
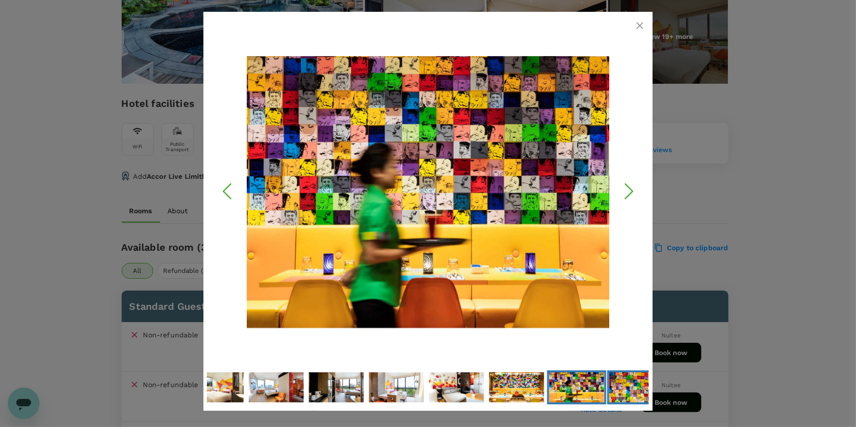
click at [621, 387] on img "Go to Slide 18" at bounding box center [636, 386] width 55 height 41
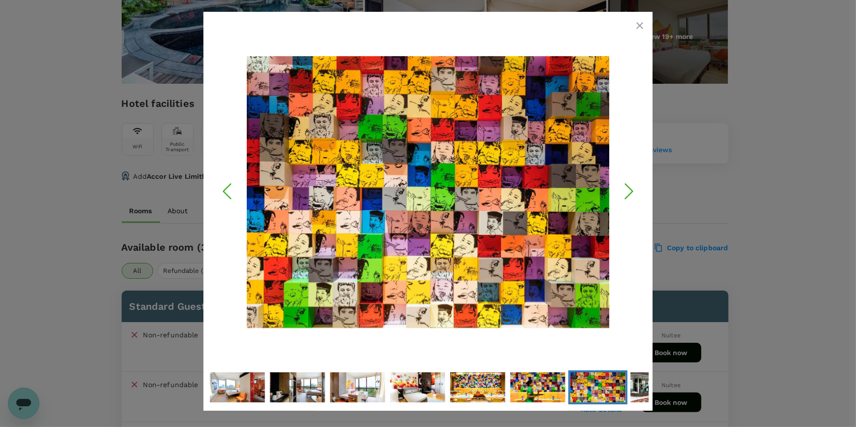
click at [635, 27] on icon "button" at bounding box center [640, 26] width 12 height 12
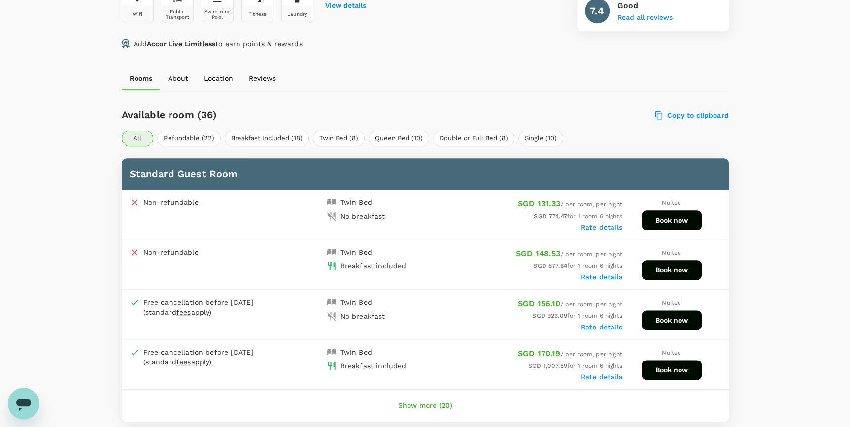
scroll to position [403, 0]
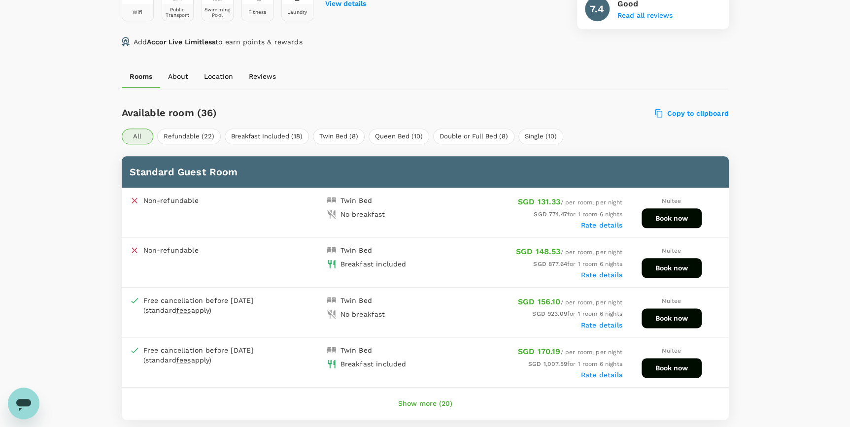
click at [596, 272] on label "Rate details" at bounding box center [601, 275] width 41 height 8
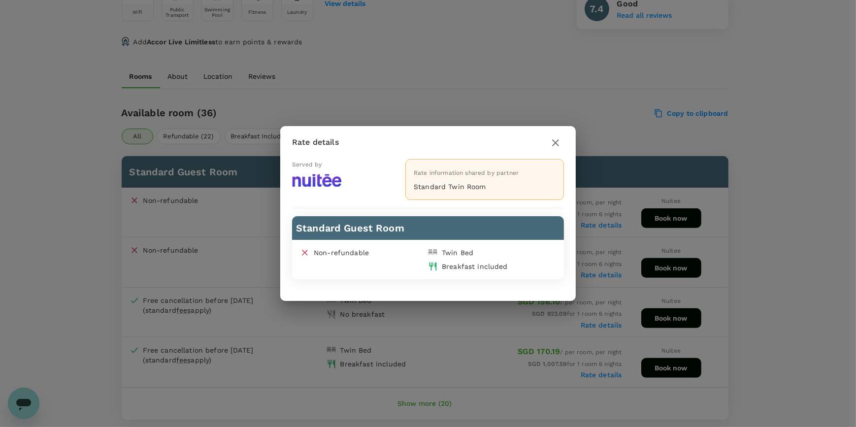
click at [751, 261] on div "Rate details Served by Rate information shared by partner Standard Twin Room St…" at bounding box center [428, 213] width 856 height 427
click at [557, 141] on icon "button" at bounding box center [555, 142] width 7 height 7
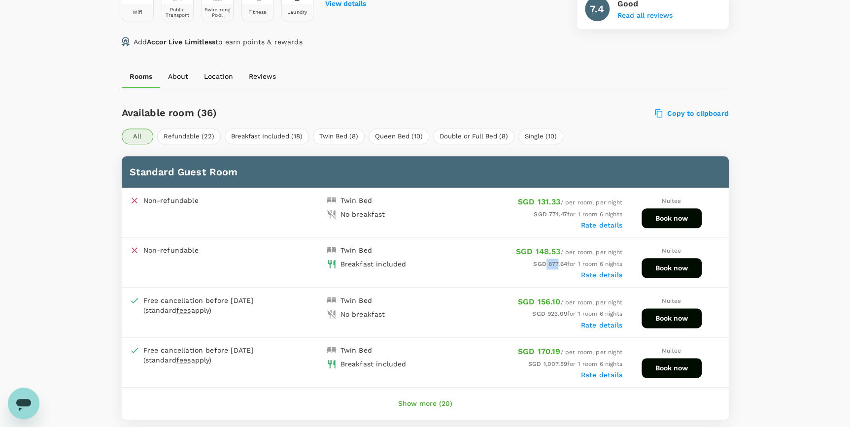
drag, startPoint x: 543, startPoint y: 263, endPoint x: 554, endPoint y: 263, distance: 10.3
click at [554, 263] on span "SGD 877.64" at bounding box center [550, 264] width 34 height 7
drag, startPoint x: 554, startPoint y: 263, endPoint x: 660, endPoint y: 266, distance: 106.9
click at [660, 266] on button "Book now" at bounding box center [671, 268] width 60 height 20
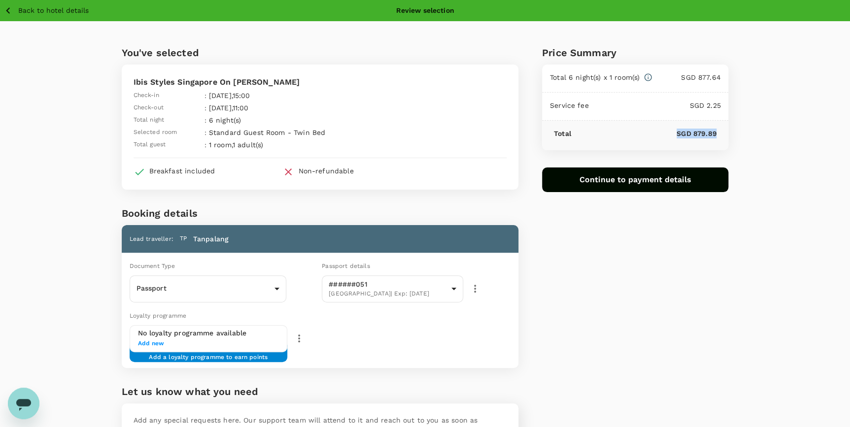
drag, startPoint x: 675, startPoint y: 132, endPoint x: 720, endPoint y: 132, distance: 44.8
click at [720, 132] on div "Total SGD 879.89" at bounding box center [635, 136] width 187 height 30
copy p "SGD 879.89"
click at [659, 136] on p "SGD 879.89" at bounding box center [644, 134] width 146 height 10
drag, startPoint x: 676, startPoint y: 132, endPoint x: 717, endPoint y: 133, distance: 40.9
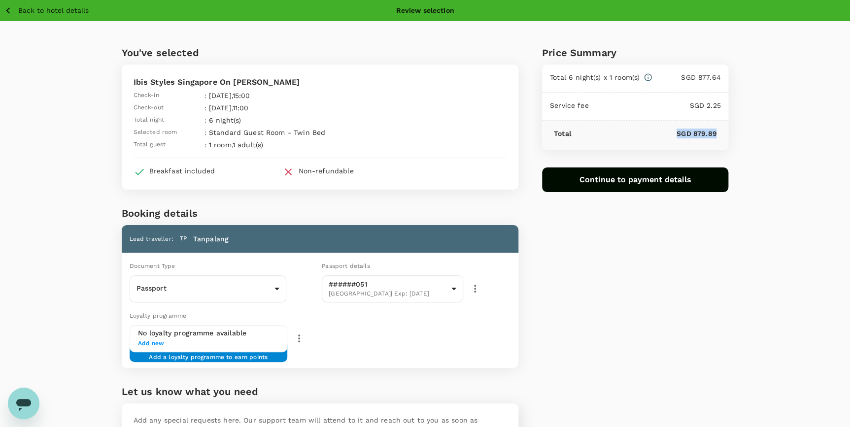
click at [717, 133] on div "Total SGD 879.89" at bounding box center [635, 136] width 187 height 30
drag, startPoint x: 717, startPoint y: 133, endPoint x: 701, endPoint y: 134, distance: 15.8
click at [704, 135] on p "SGD 879.89" at bounding box center [644, 134] width 146 height 10
drag, startPoint x: 693, startPoint y: 133, endPoint x: 719, endPoint y: 134, distance: 25.6
click at [719, 134] on div "Total SGD 879.89" at bounding box center [635, 136] width 187 height 30
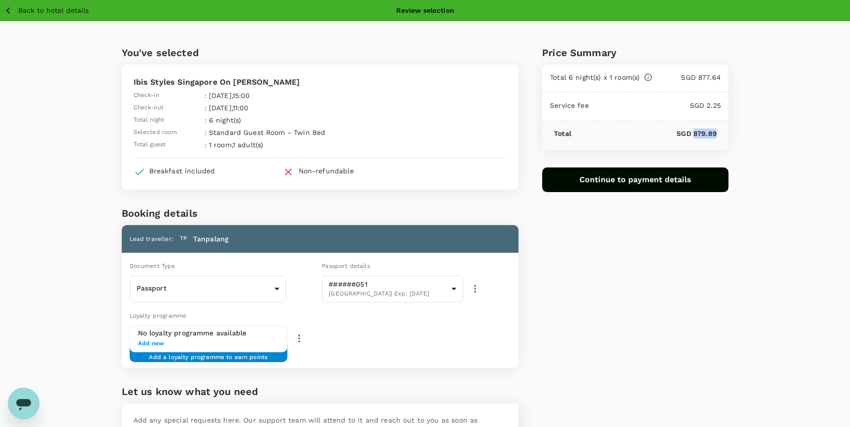
copy p "879.89"
click at [22, 8] on p "Back to hotel details" at bounding box center [53, 10] width 70 height 10
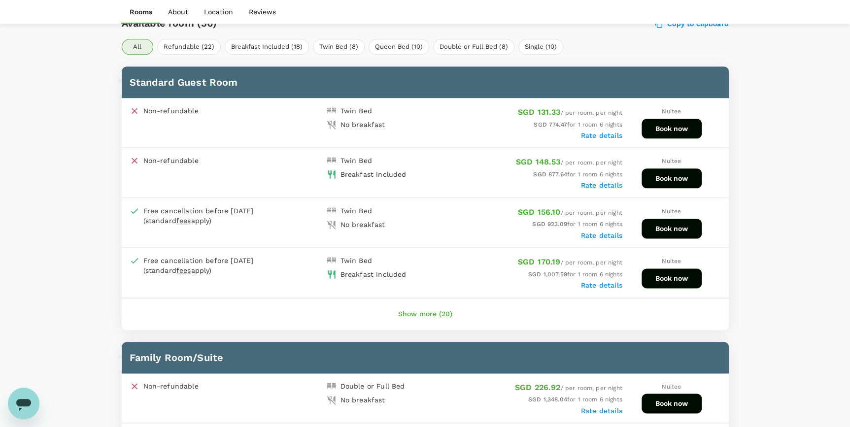
scroll to position [448, 0]
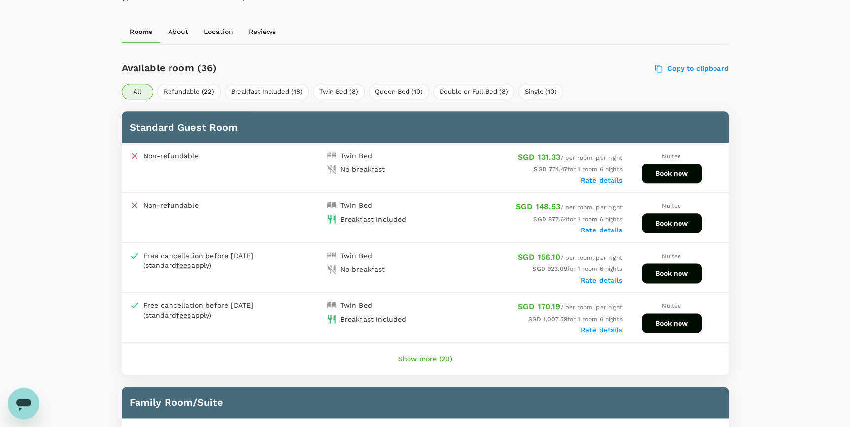
click at [676, 220] on button "Book now" at bounding box center [671, 223] width 60 height 20
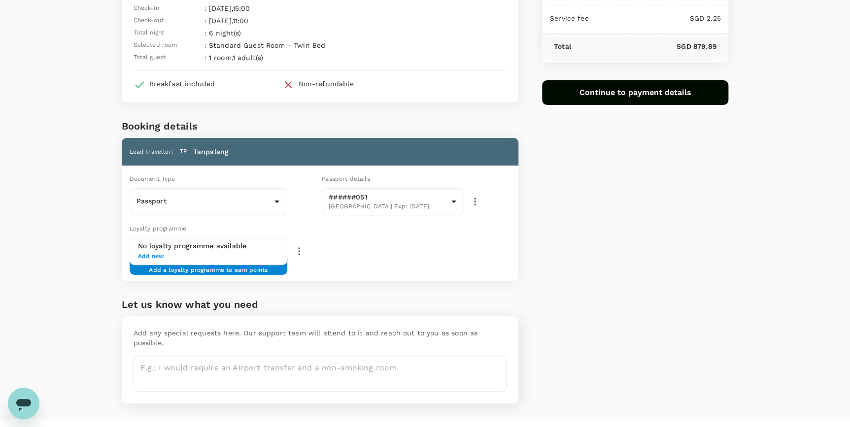
scroll to position [94, 0]
